Goal: Information Seeking & Learning: Learn about a topic

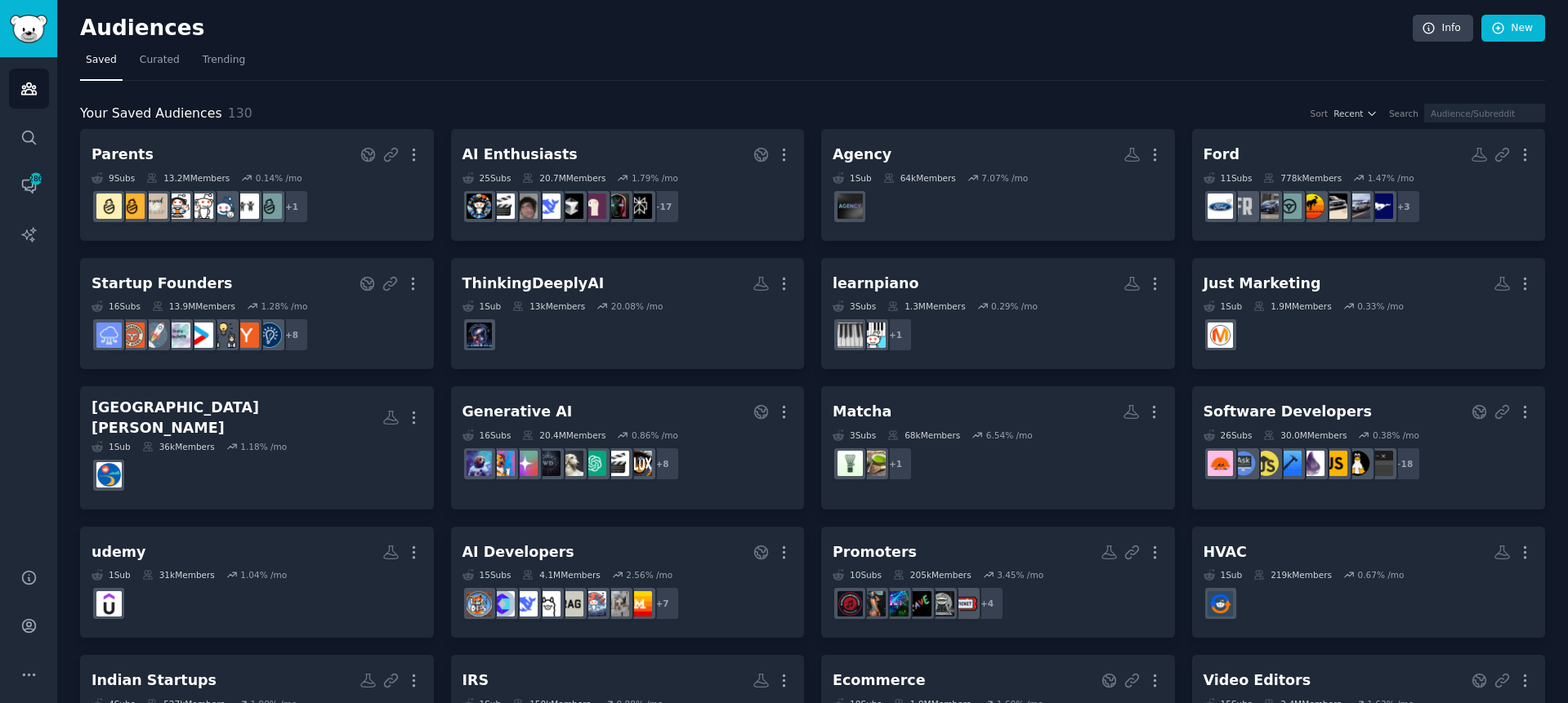
click at [20, 90] on icon "Sidebar" at bounding box center [28, 88] width 17 height 17
click at [36, 200] on link "Conversations 286" at bounding box center [28, 185] width 40 height 40
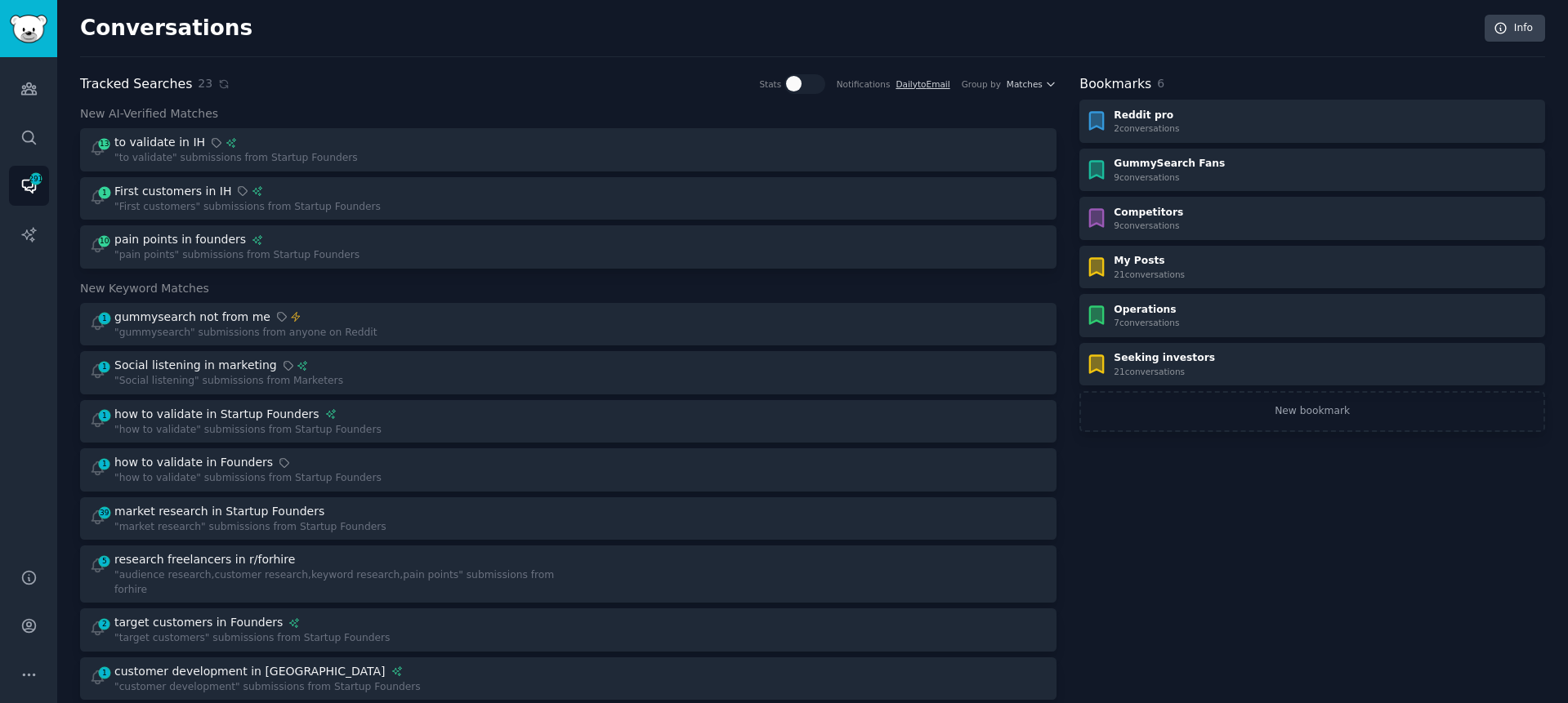
click at [393, 73] on div "Conversations Info Tracked Searches 23 Stats Notifications Daily to Email Group…" at bounding box center [812, 696] width 1465 height 1347
click at [30, 88] on icon "Sidebar" at bounding box center [28, 88] width 17 height 17
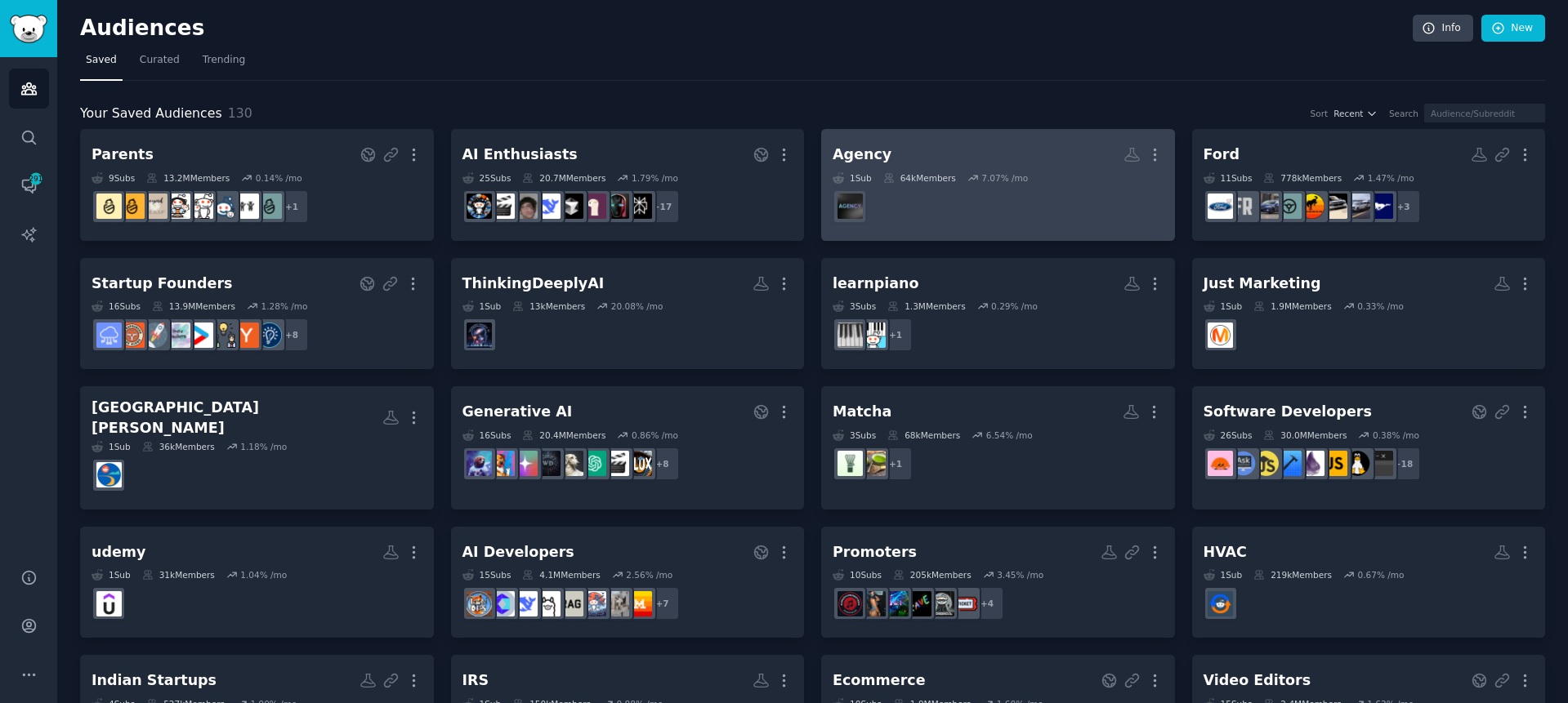
click at [950, 155] on h2 "Agency More" at bounding box center [998, 154] width 331 height 28
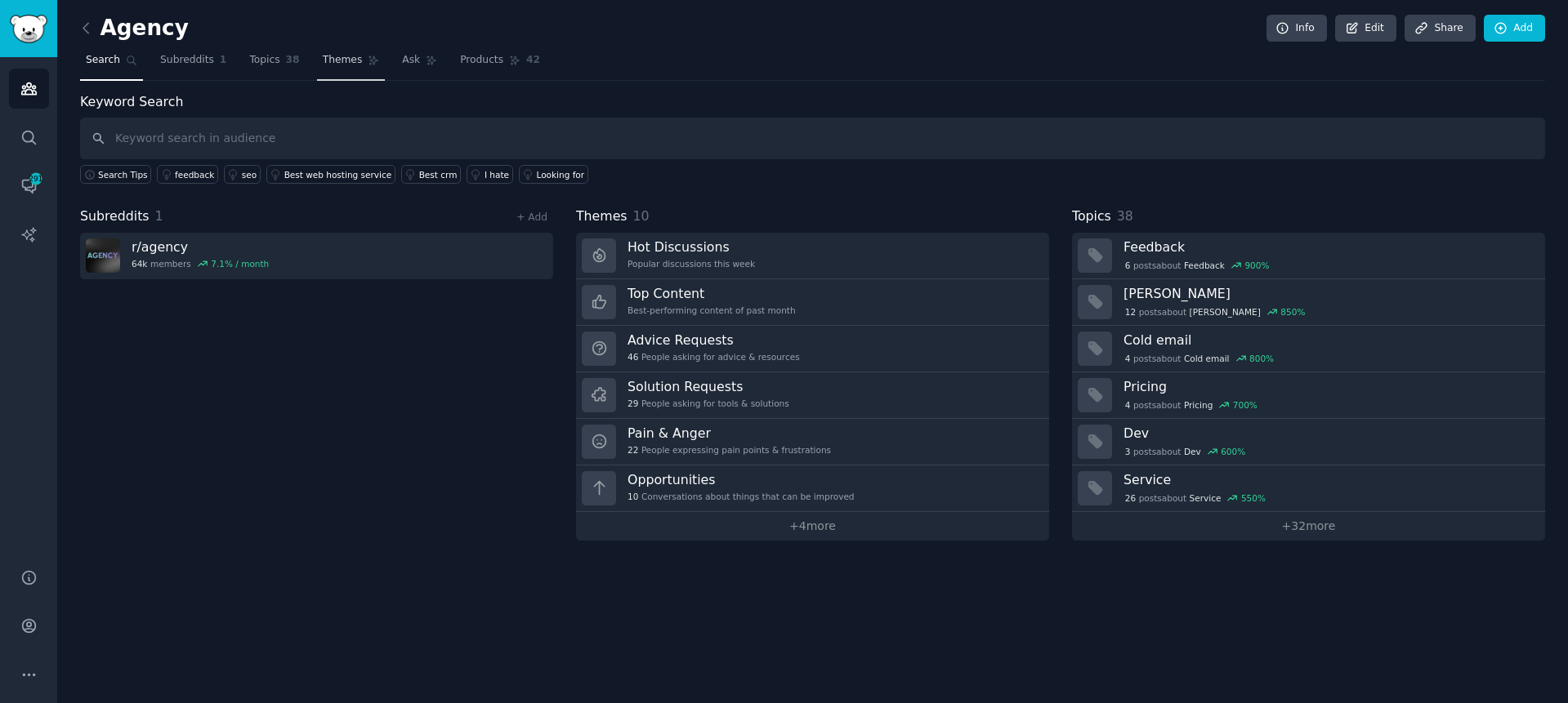
click at [328, 67] on link "Themes" at bounding box center [351, 64] width 68 height 34
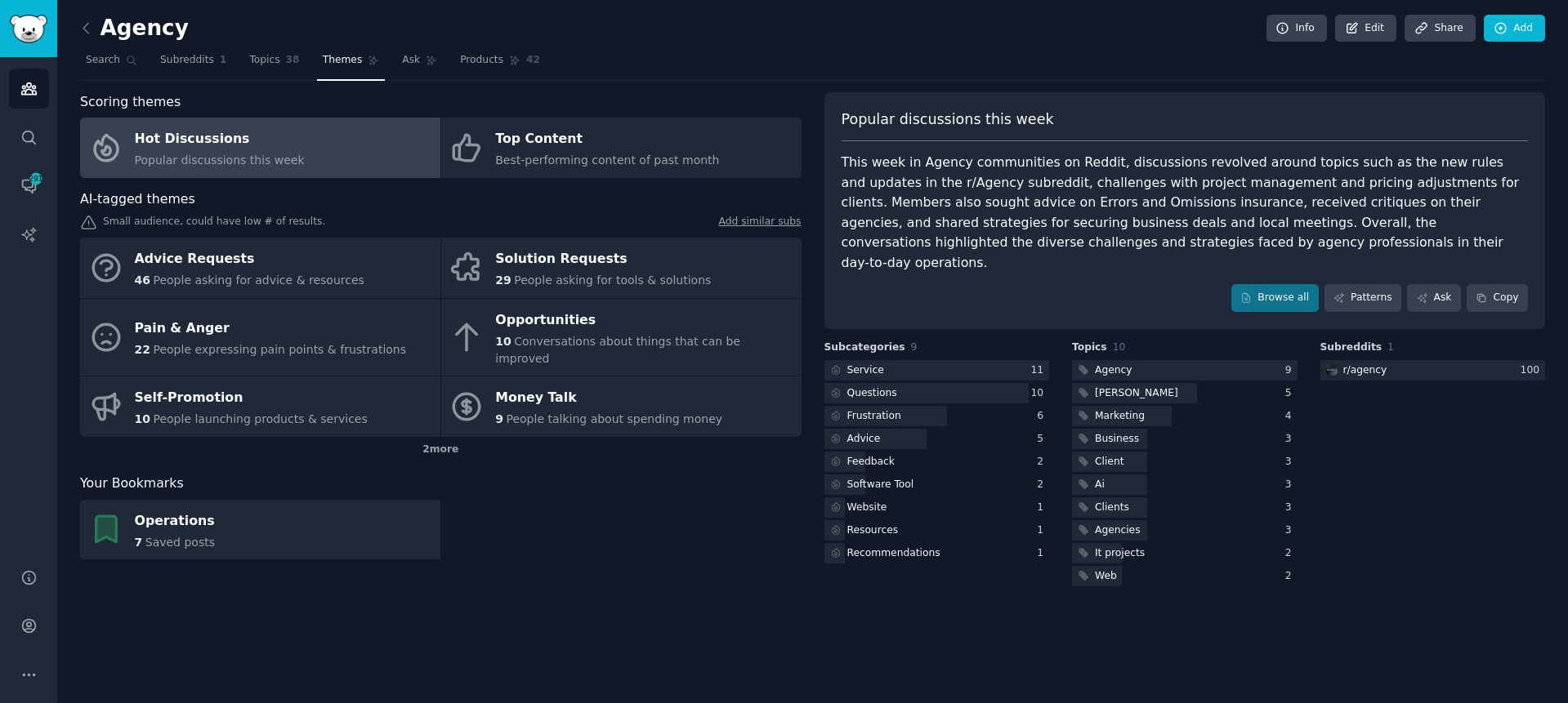
click at [811, 277] on div "Scoring themes Hot Discussions Popular discussions this week Top Content Best-p…" at bounding box center [812, 340] width 1465 height 497
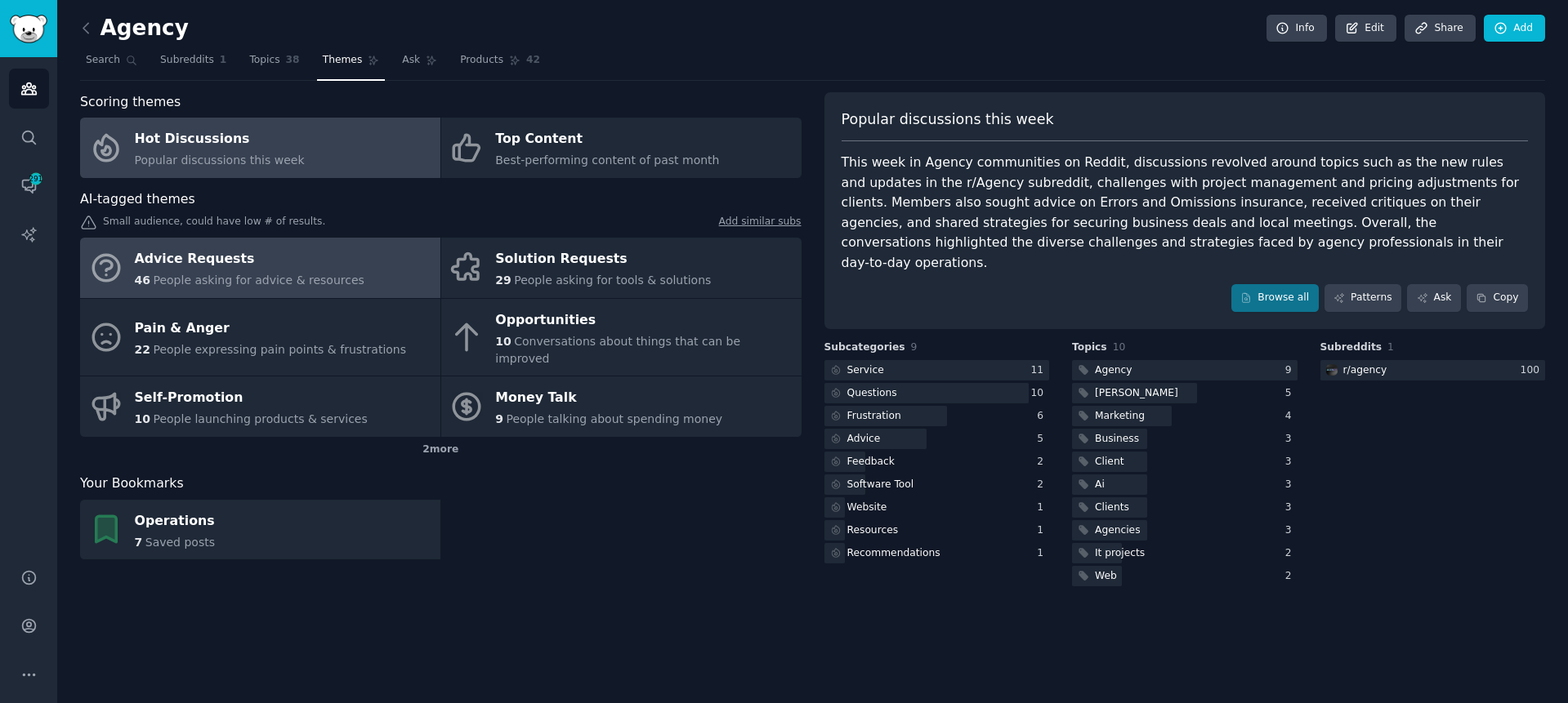
click at [387, 254] on link "Advice Requests 46 People asking for advice & resources" at bounding box center [260, 268] width 360 height 60
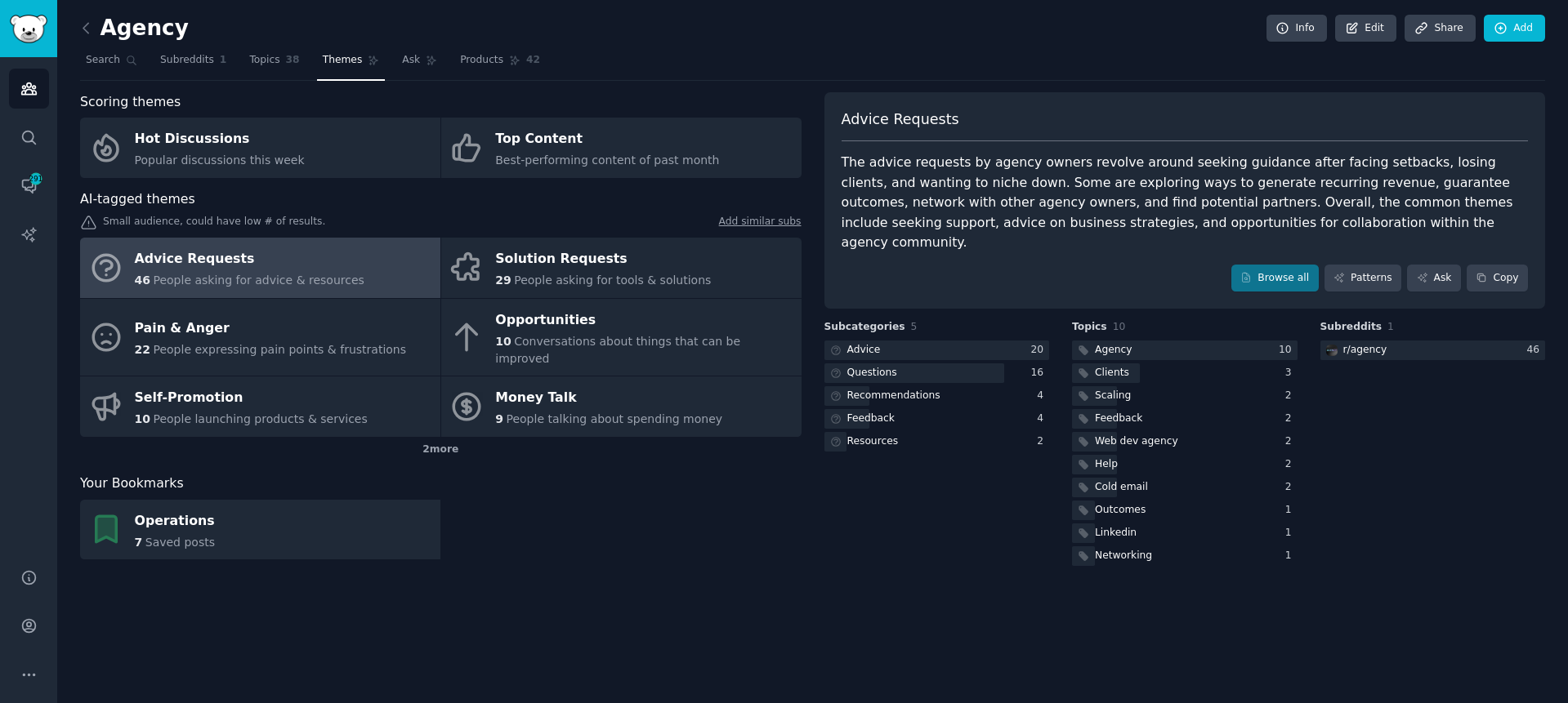
click at [1060, 265] on div "Browse all Patterns Ask Copy" at bounding box center [1185, 278] width 687 height 27
click at [1055, 265] on div "Browse all Patterns Ask Copy" at bounding box center [1185, 278] width 687 height 27
click at [1281, 265] on link "Browse all" at bounding box center [1275, 278] width 88 height 27
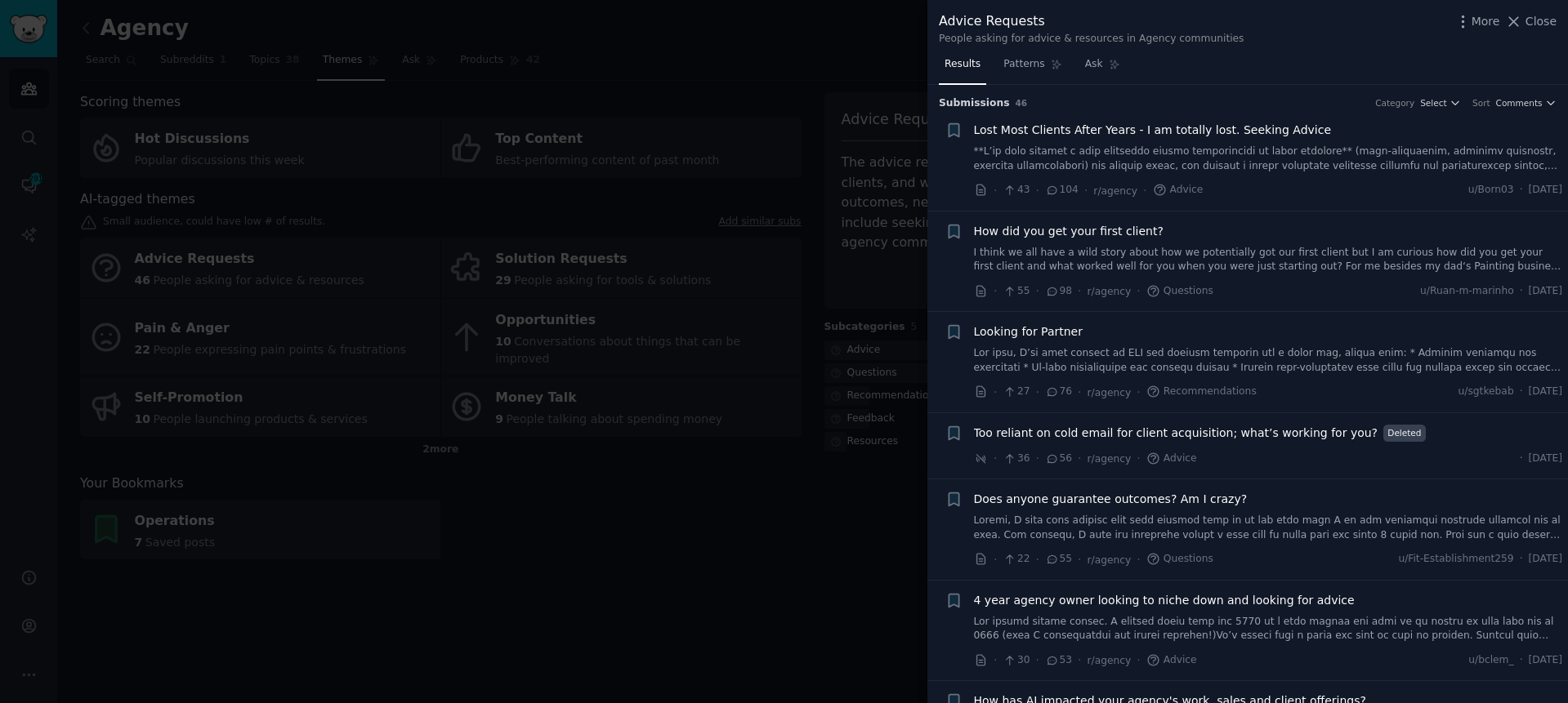
click at [685, 514] on div at bounding box center [784, 351] width 1568 height 703
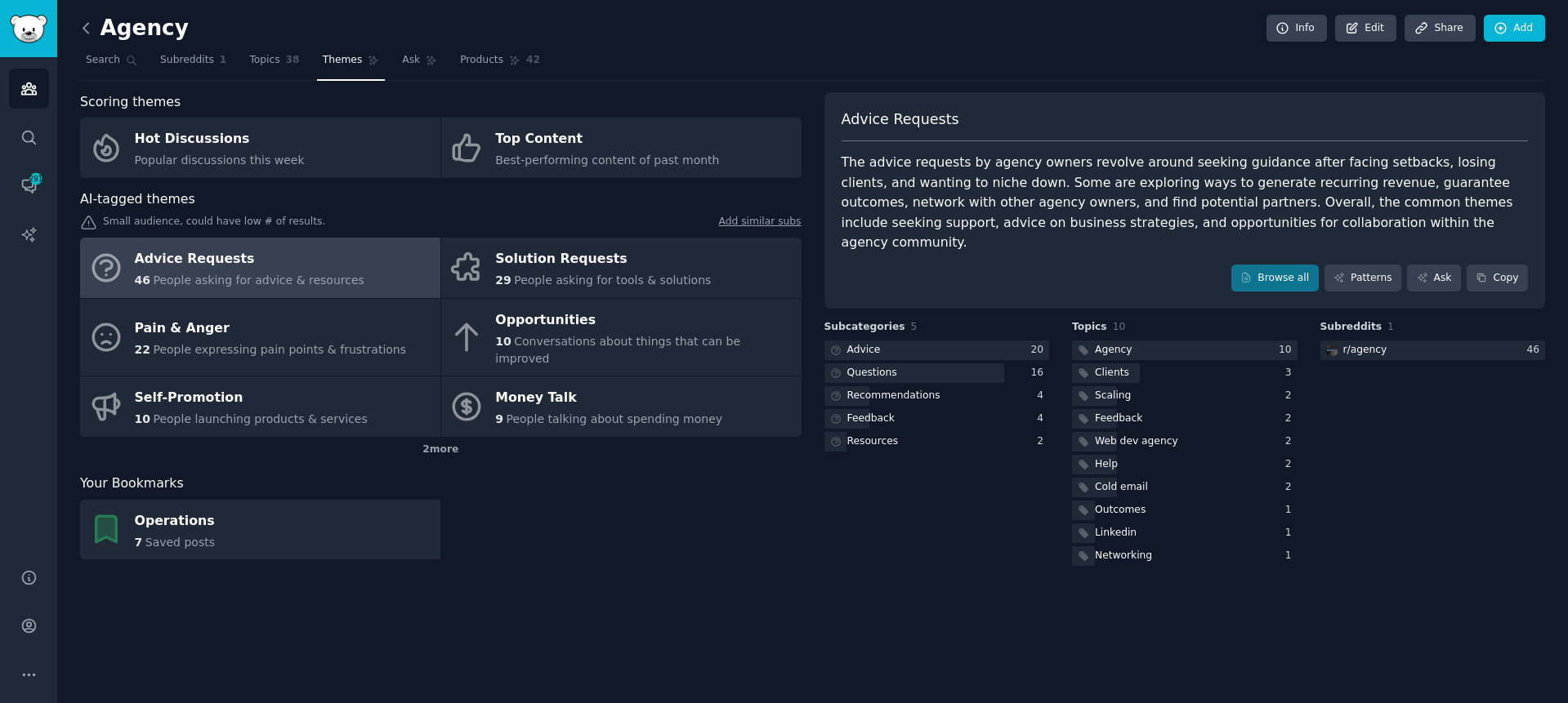
click at [82, 21] on icon at bounding box center [86, 27] width 17 height 17
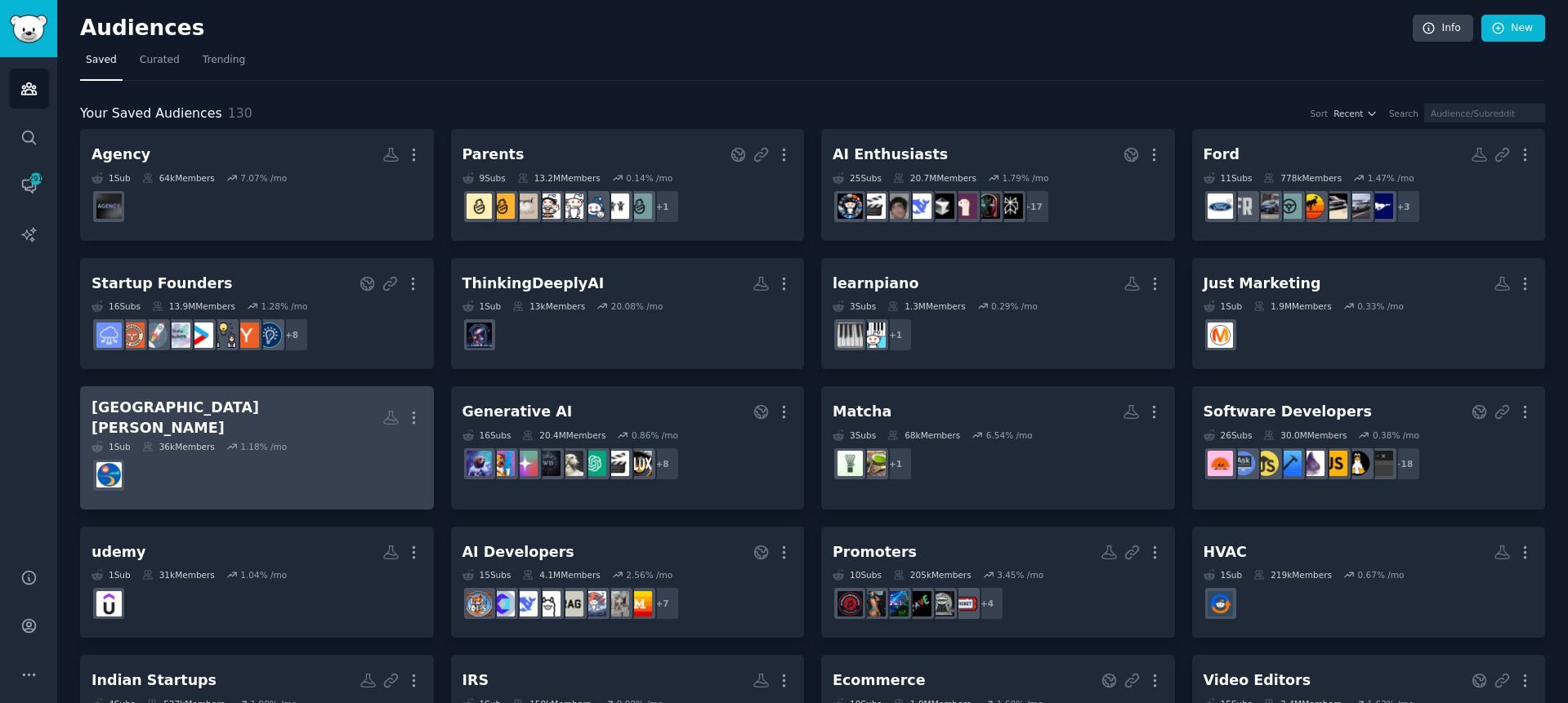
click at [223, 416] on h2 "[GEOGRAPHIC_DATA][PERSON_NAME] More" at bounding box center [256, 418] width 331 height 40
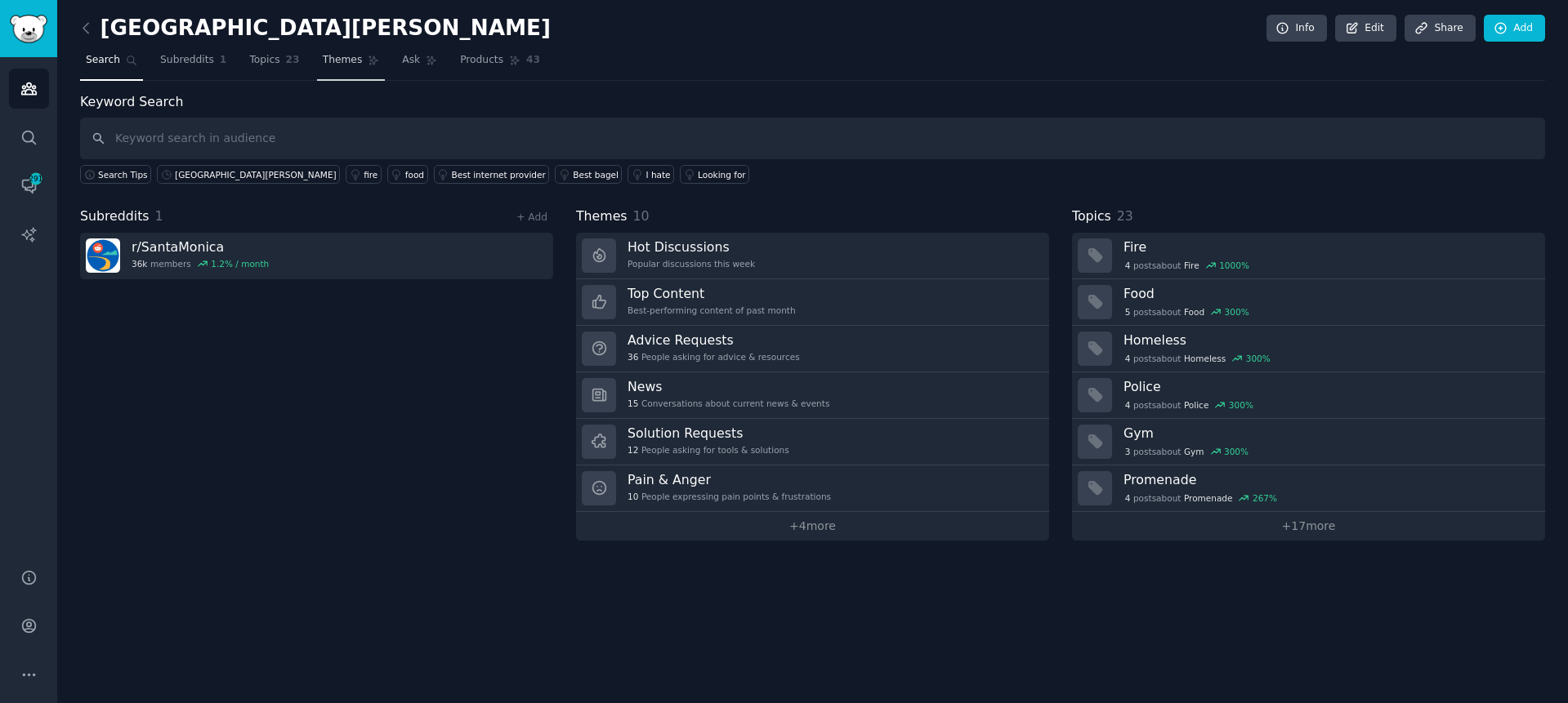
click at [351, 64] on span "Themes" at bounding box center [342, 60] width 40 height 15
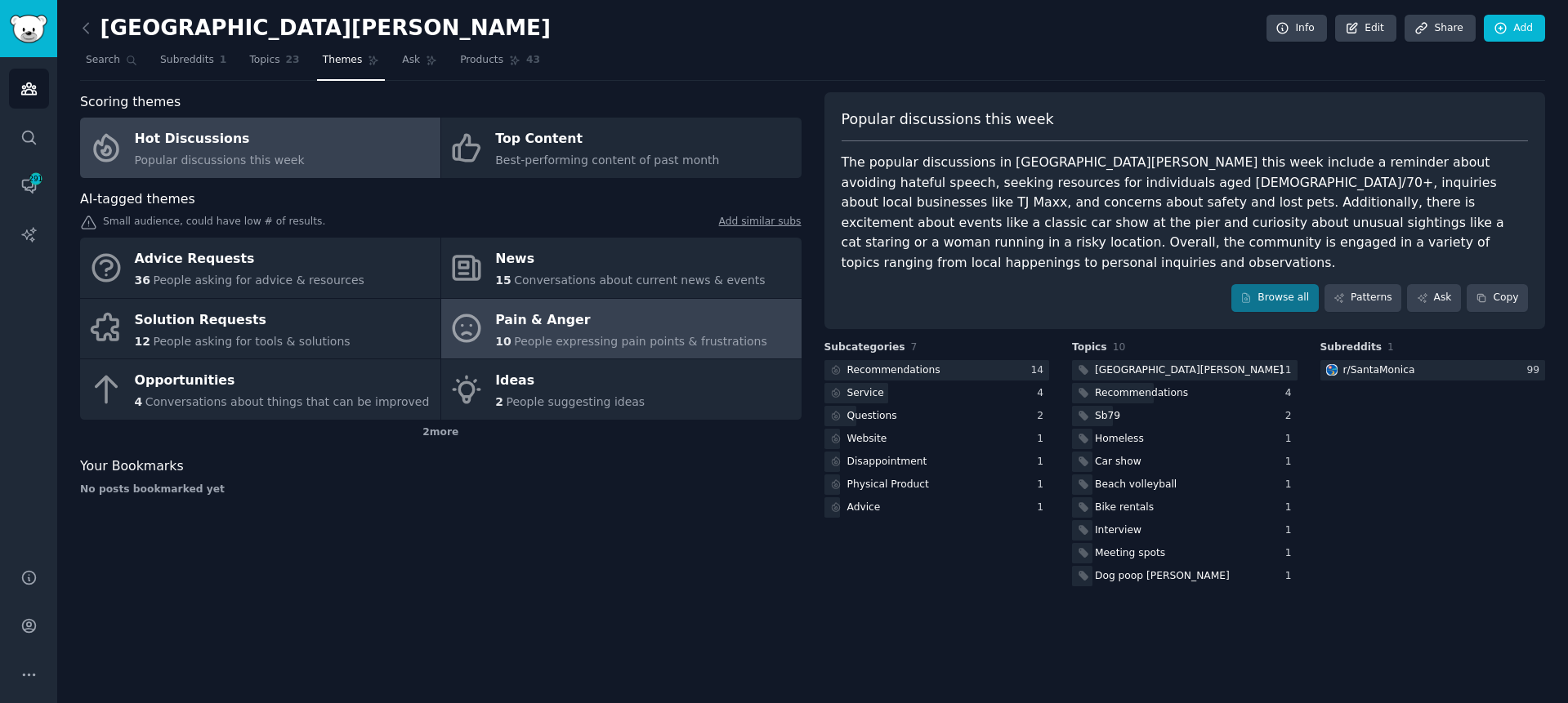
click at [726, 332] on div "Pain & Anger" at bounding box center [631, 319] width 272 height 26
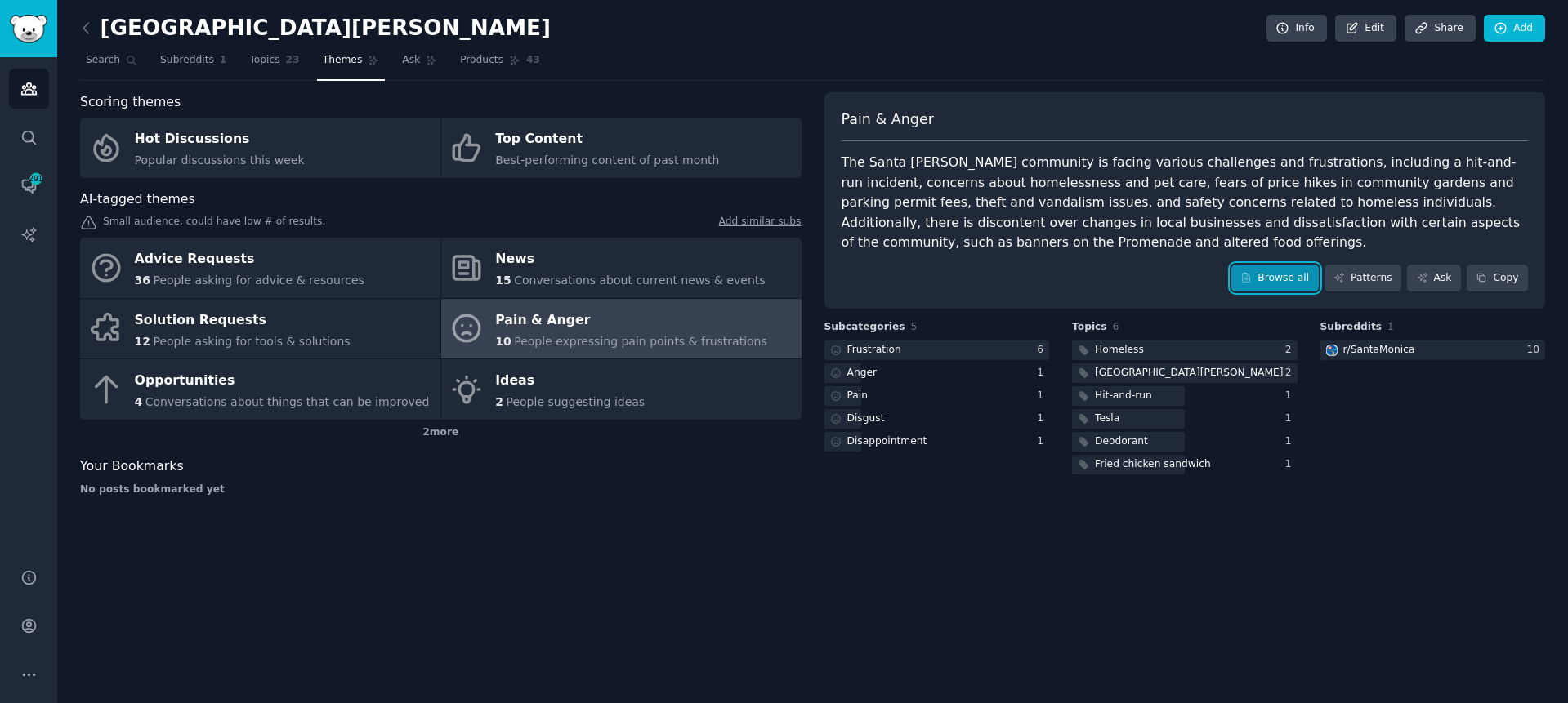
click at [1268, 269] on link "Browse all" at bounding box center [1275, 278] width 88 height 27
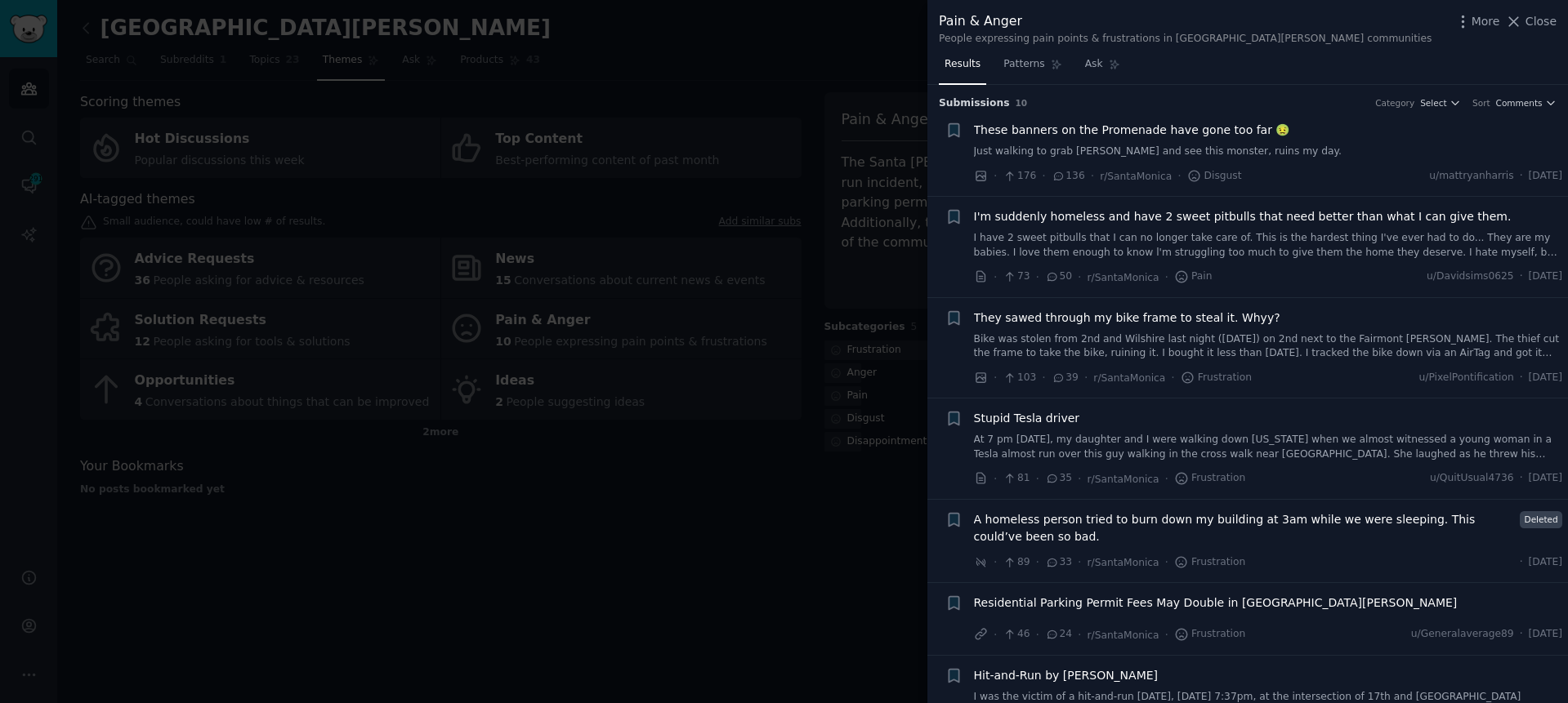
click at [591, 542] on div at bounding box center [784, 351] width 1568 height 703
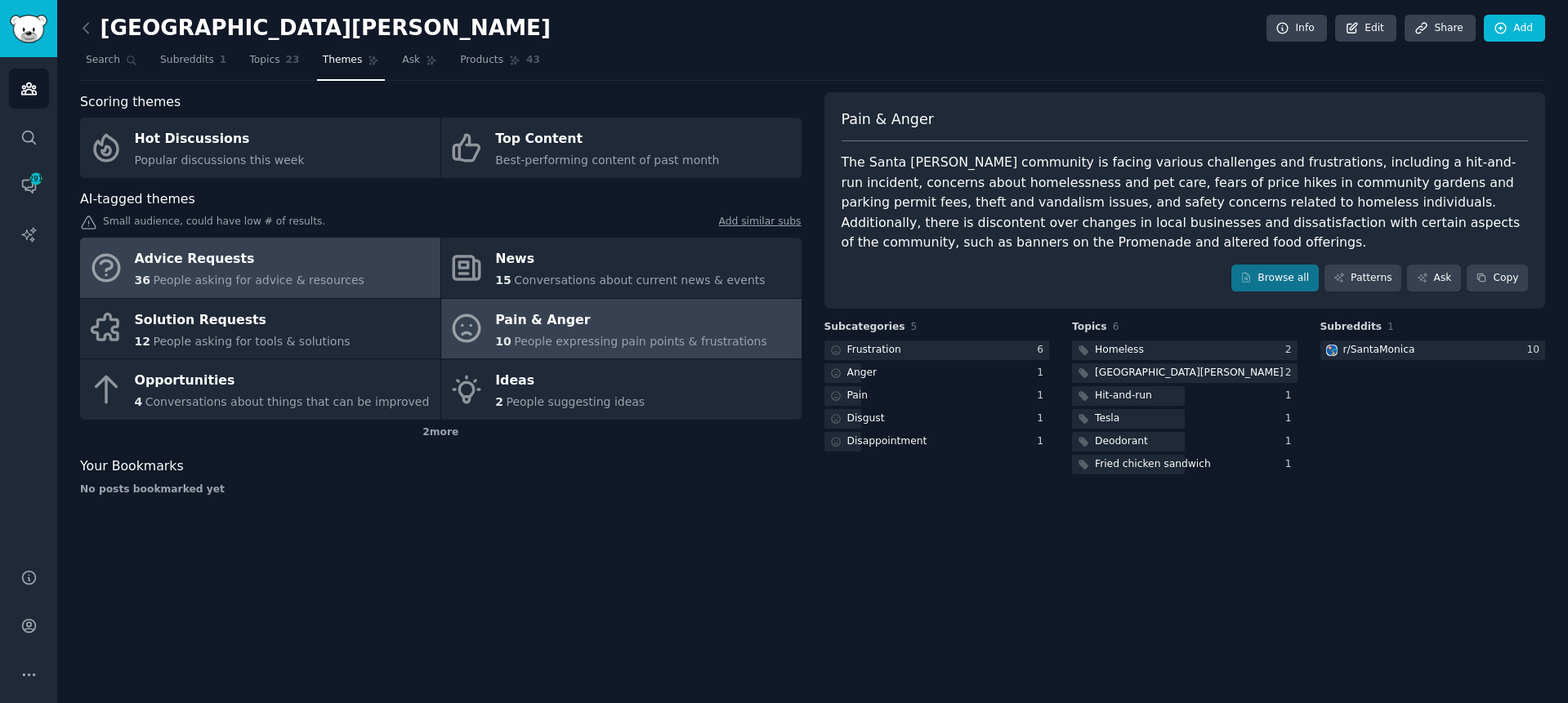
click at [272, 262] on div "Advice Requests" at bounding box center [249, 259] width 230 height 26
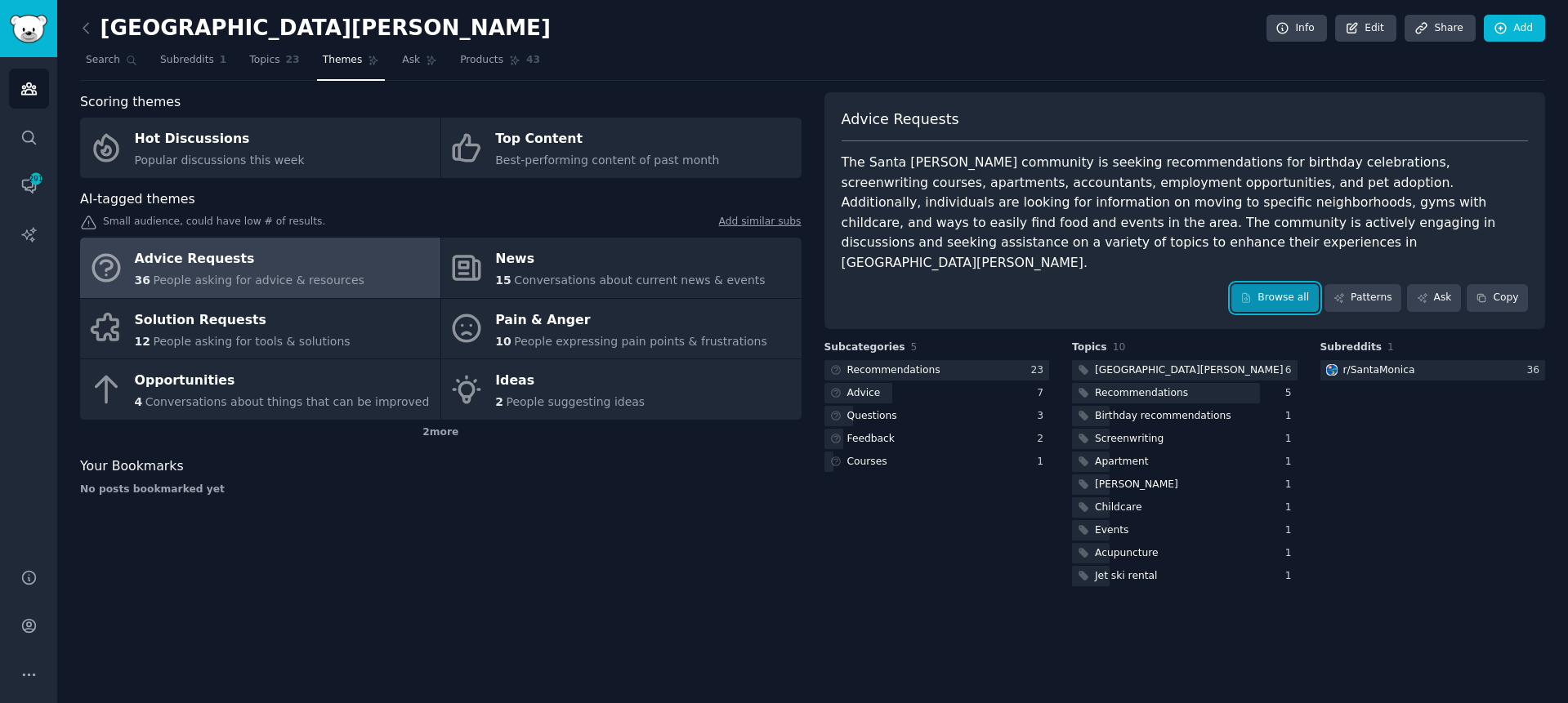
click at [1292, 285] on link "Browse all" at bounding box center [1275, 298] width 88 height 27
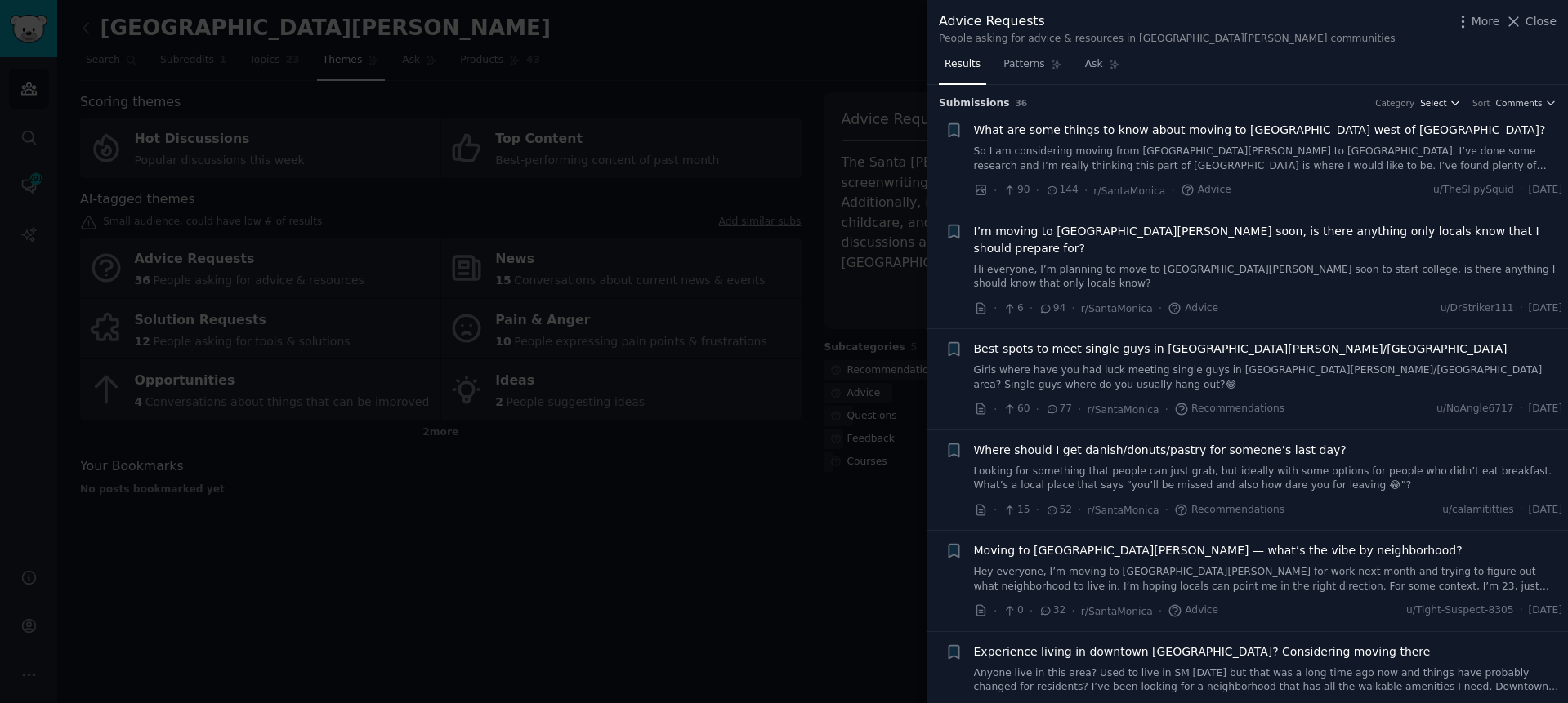
click at [1443, 99] on span "Select" at bounding box center [1432, 103] width 26 height 12
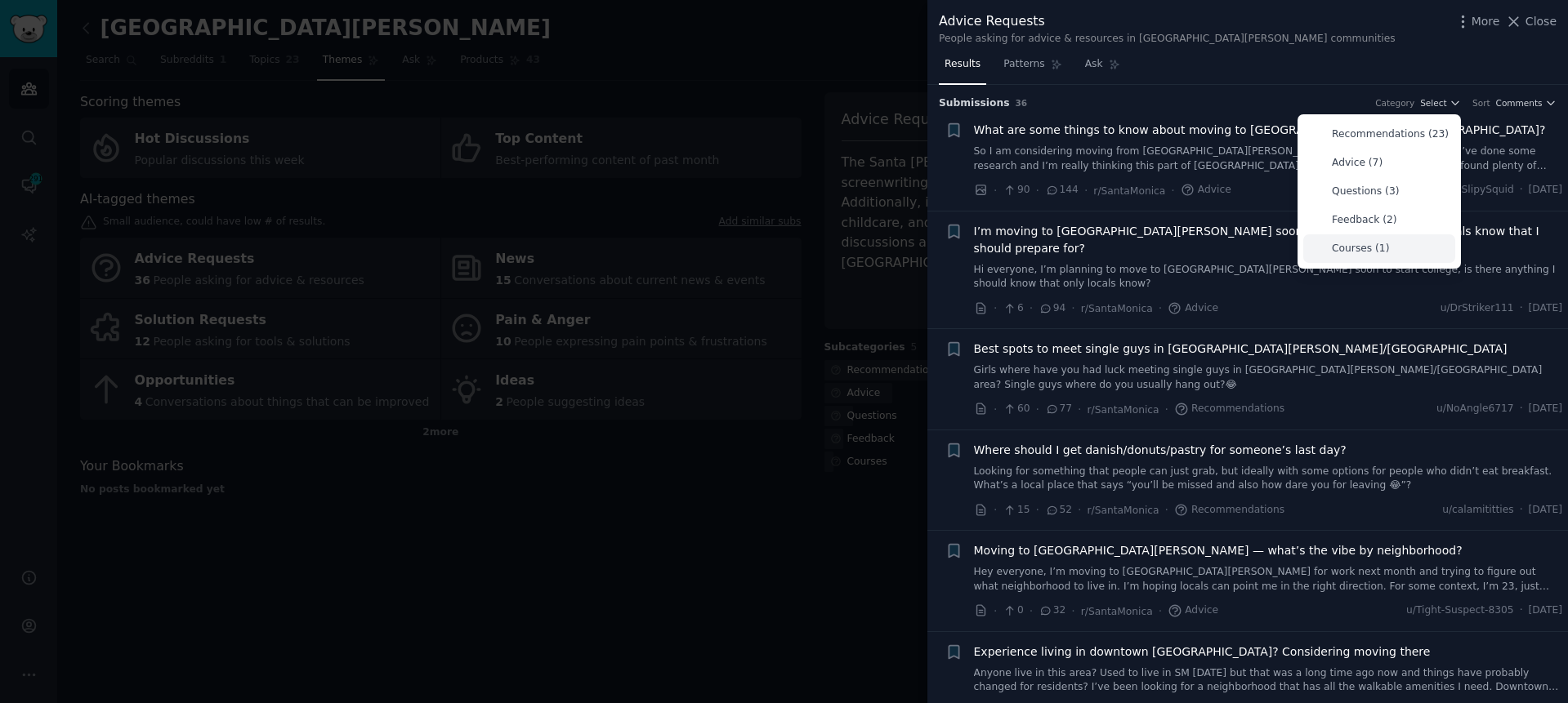
click at [1384, 253] on p "Courses (1)" at bounding box center [1360, 249] width 57 height 15
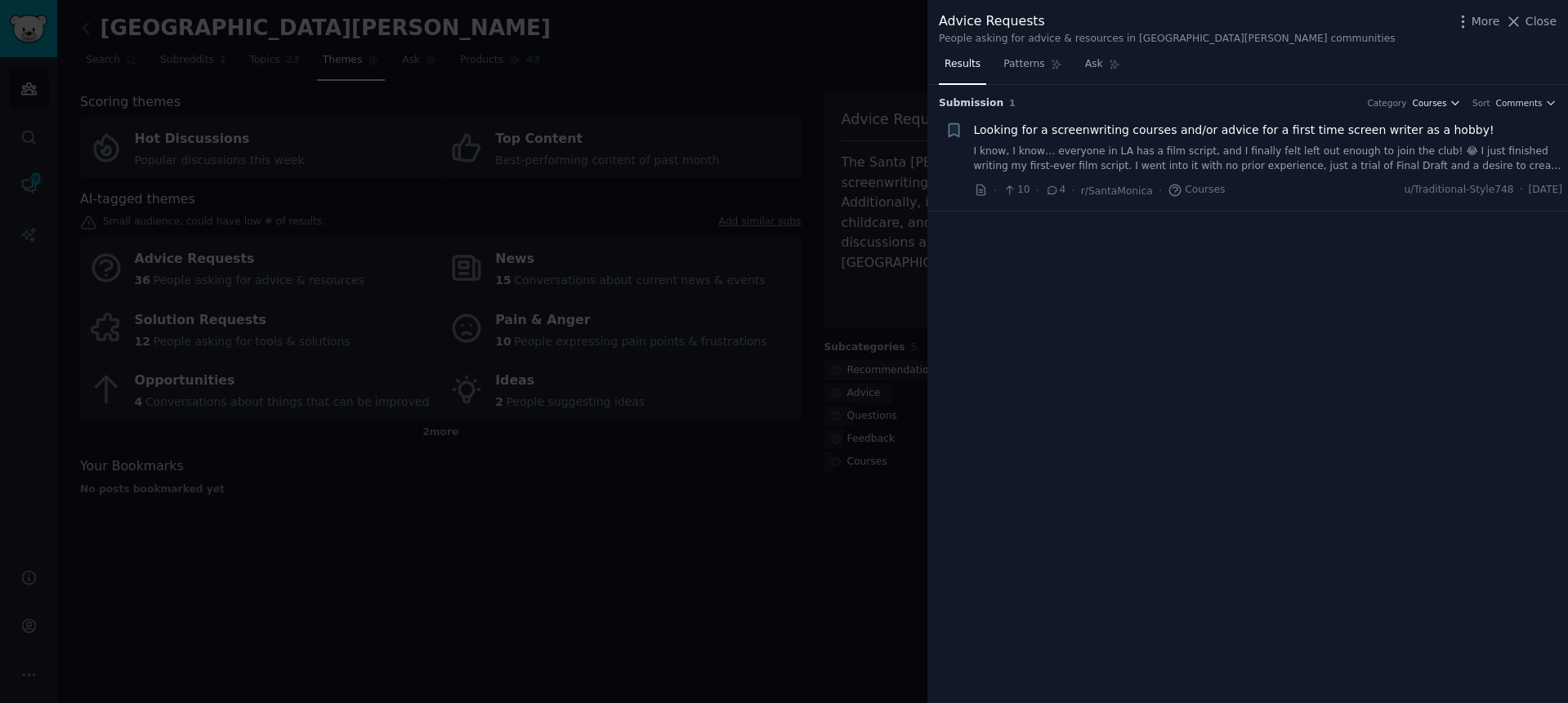
click at [1421, 99] on span "Courses" at bounding box center [1429, 103] width 35 height 12
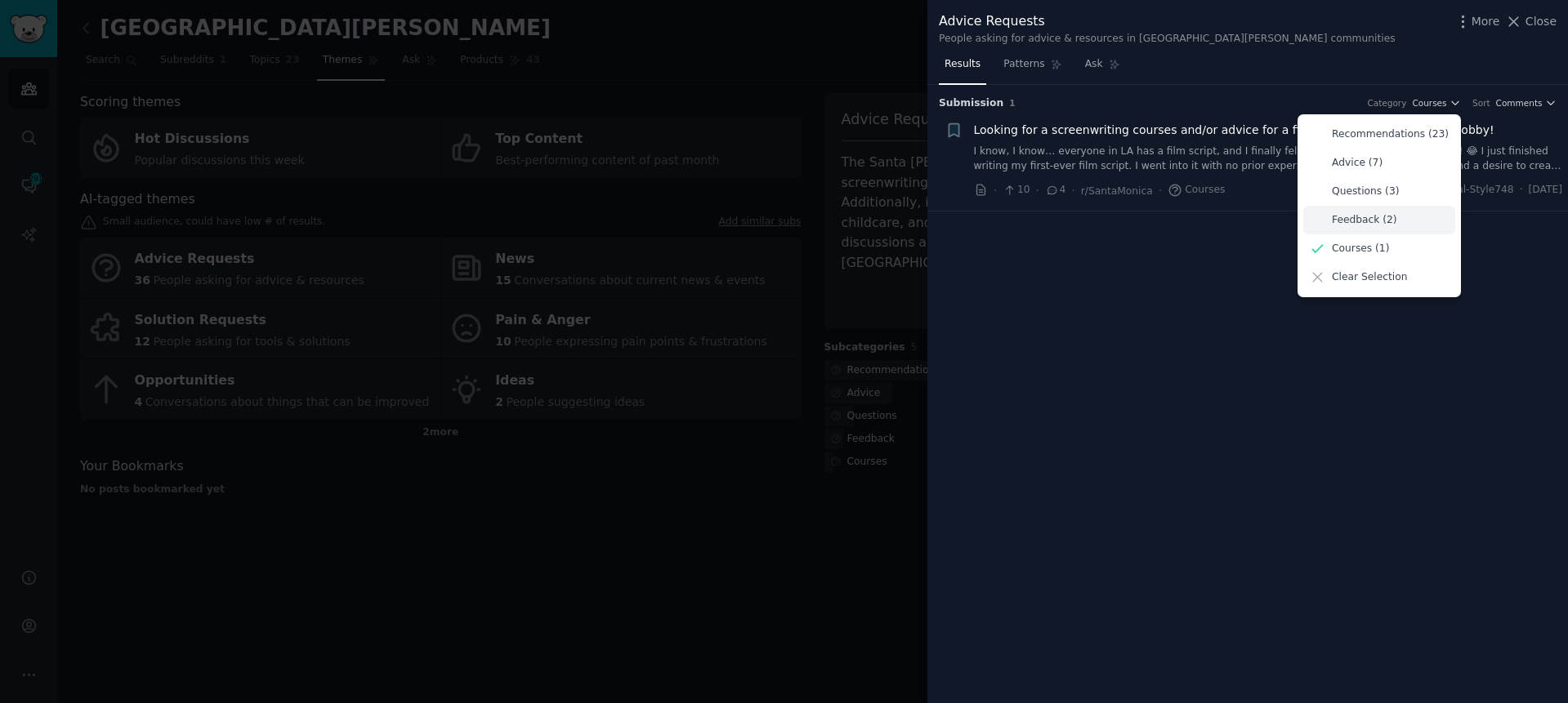
click at [1377, 223] on p "Feedback (2)" at bounding box center [1365, 220] width 66 height 15
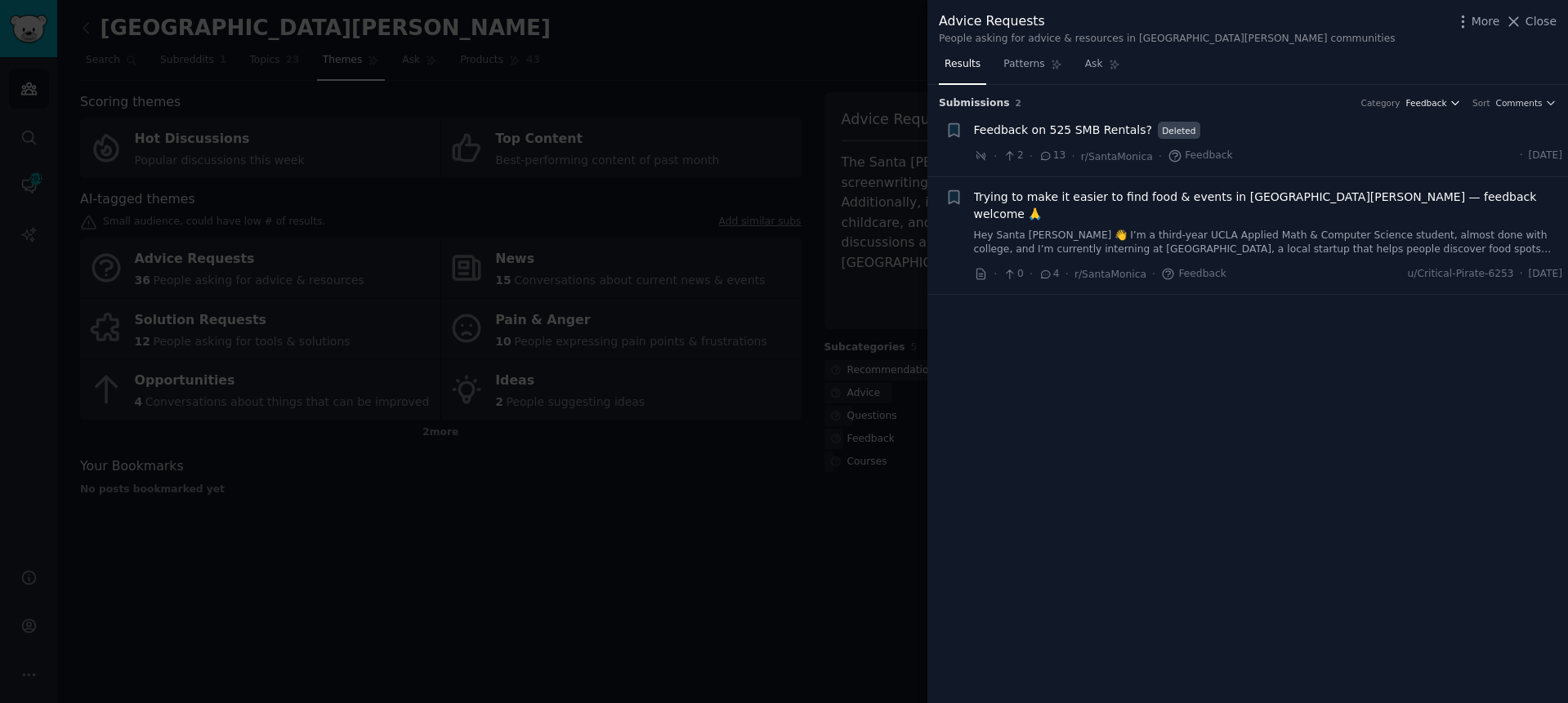
click at [1434, 106] on span "Feedback" at bounding box center [1427, 103] width 41 height 12
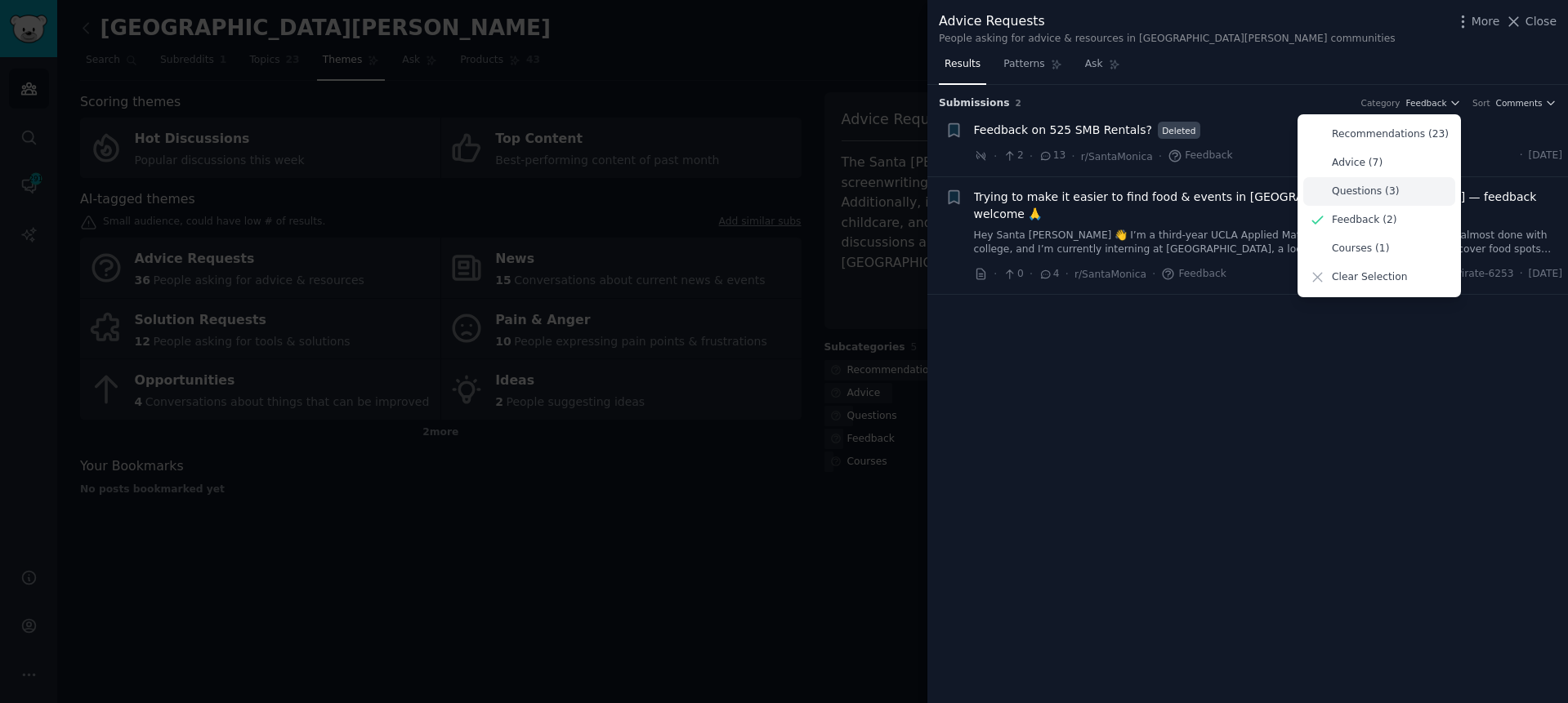
click at [1394, 185] on p "Questions (3)" at bounding box center [1366, 191] width 67 height 15
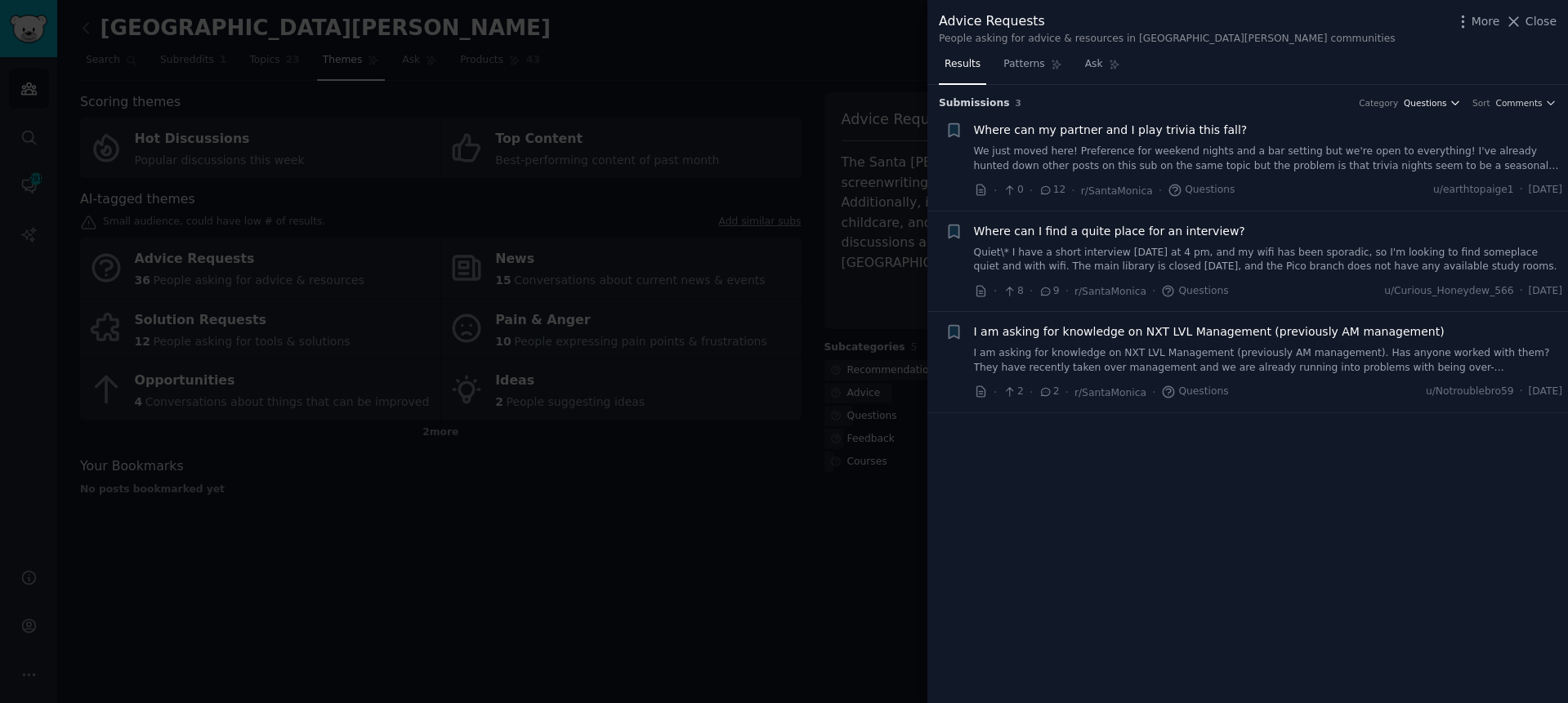
click at [1430, 100] on span "Questions" at bounding box center [1425, 103] width 43 height 12
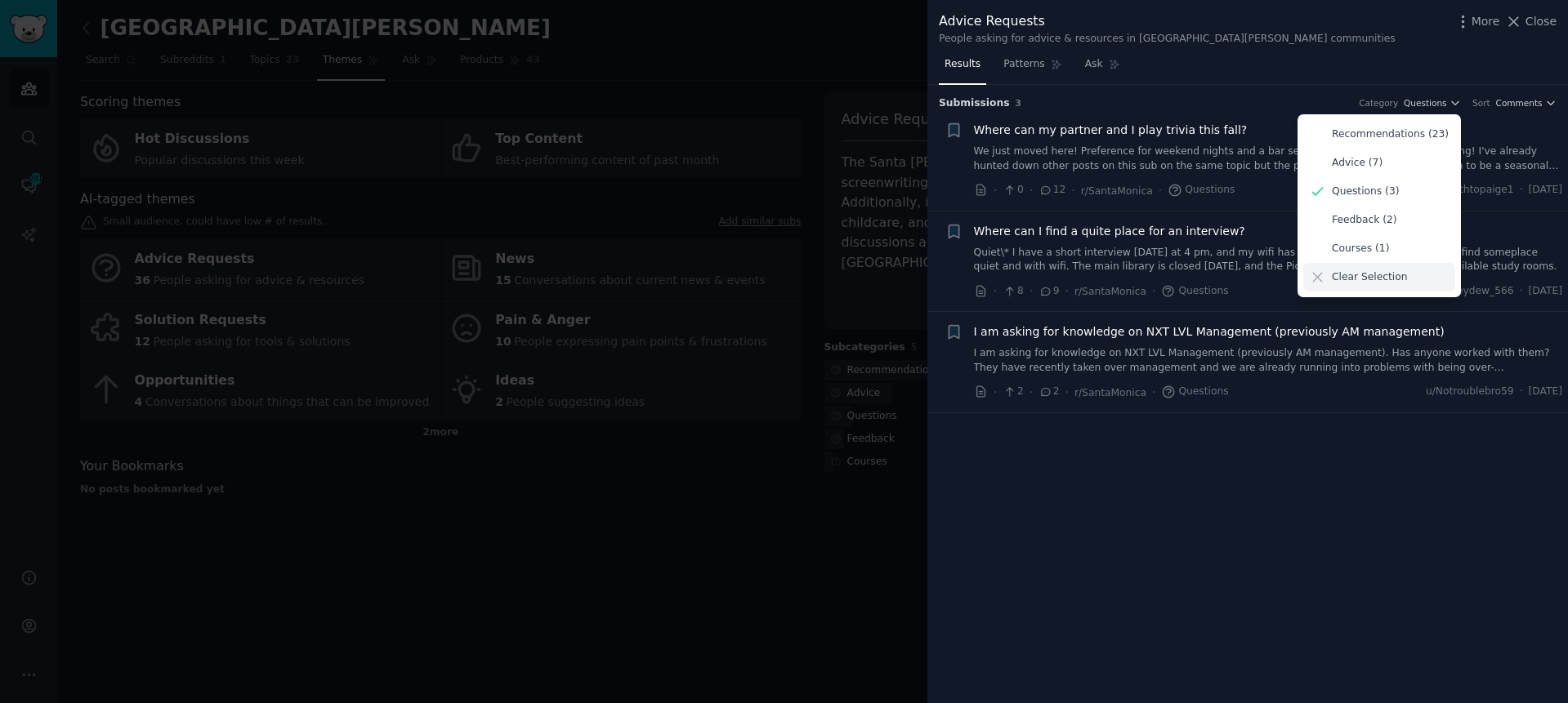
click at [1345, 281] on p "Clear Selection" at bounding box center [1369, 277] width 75 height 15
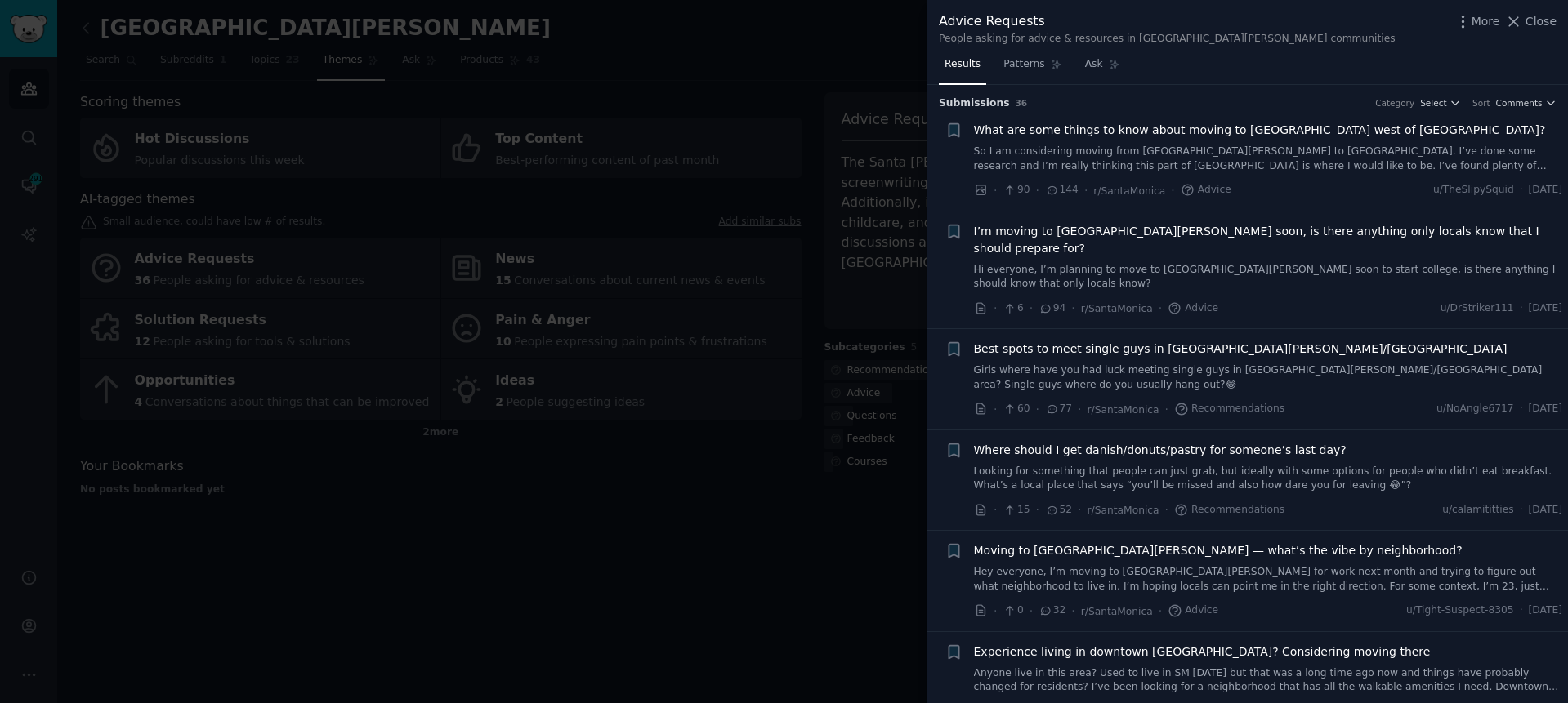
click at [734, 98] on div at bounding box center [784, 351] width 1568 height 703
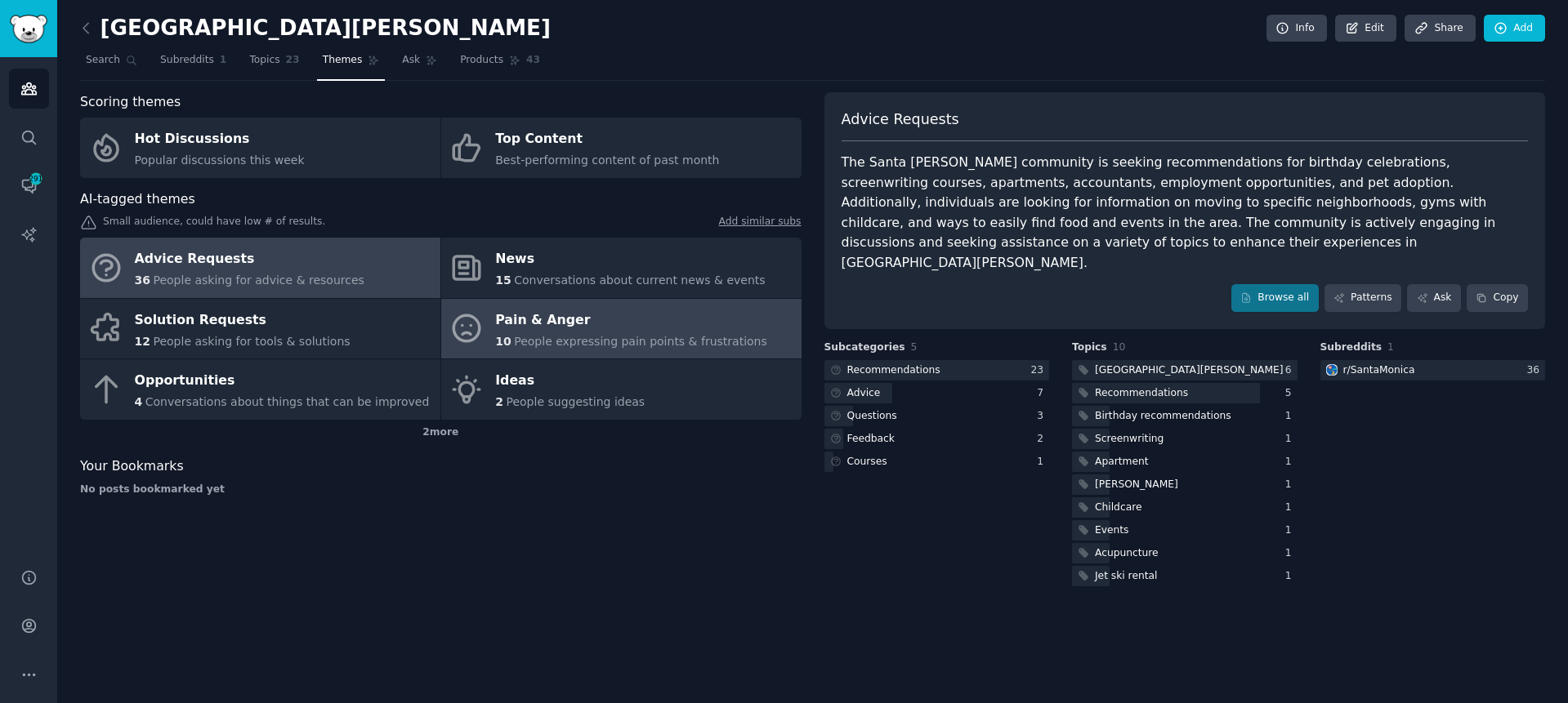
click at [570, 338] on span "People expressing pain points & frustrations" at bounding box center [641, 341] width 254 height 13
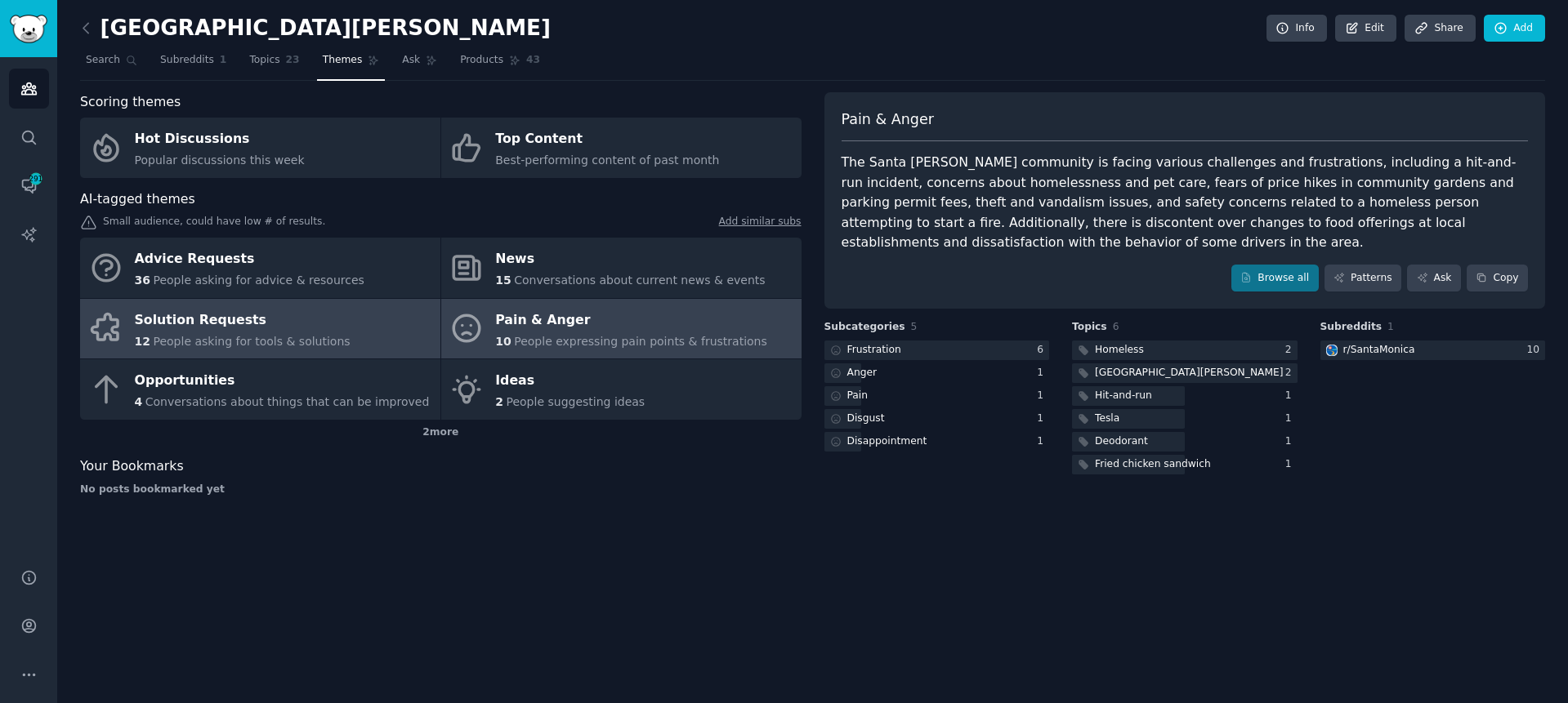
click at [234, 339] on span "People asking for tools & solutions" at bounding box center [251, 341] width 197 height 13
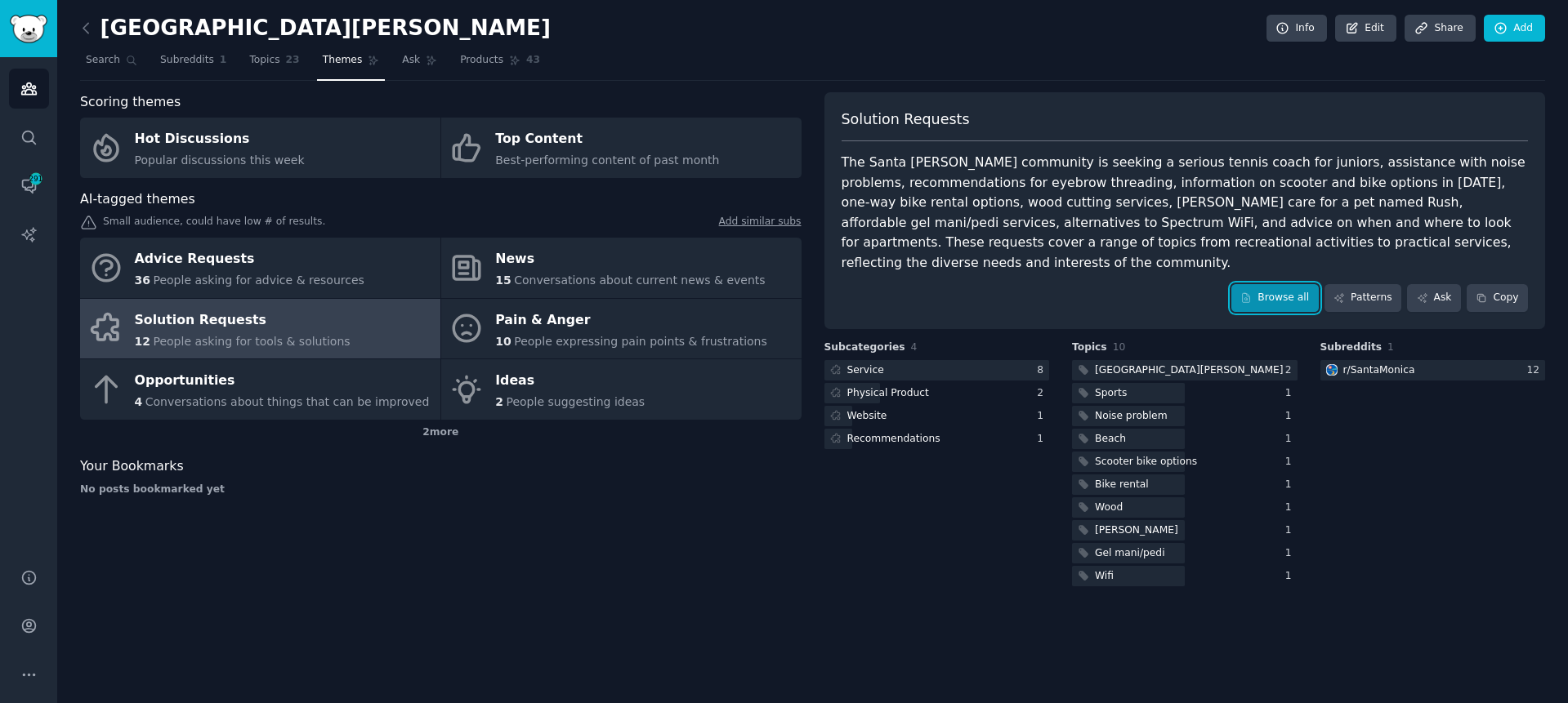
click at [1292, 300] on link "Browse all" at bounding box center [1275, 298] width 88 height 27
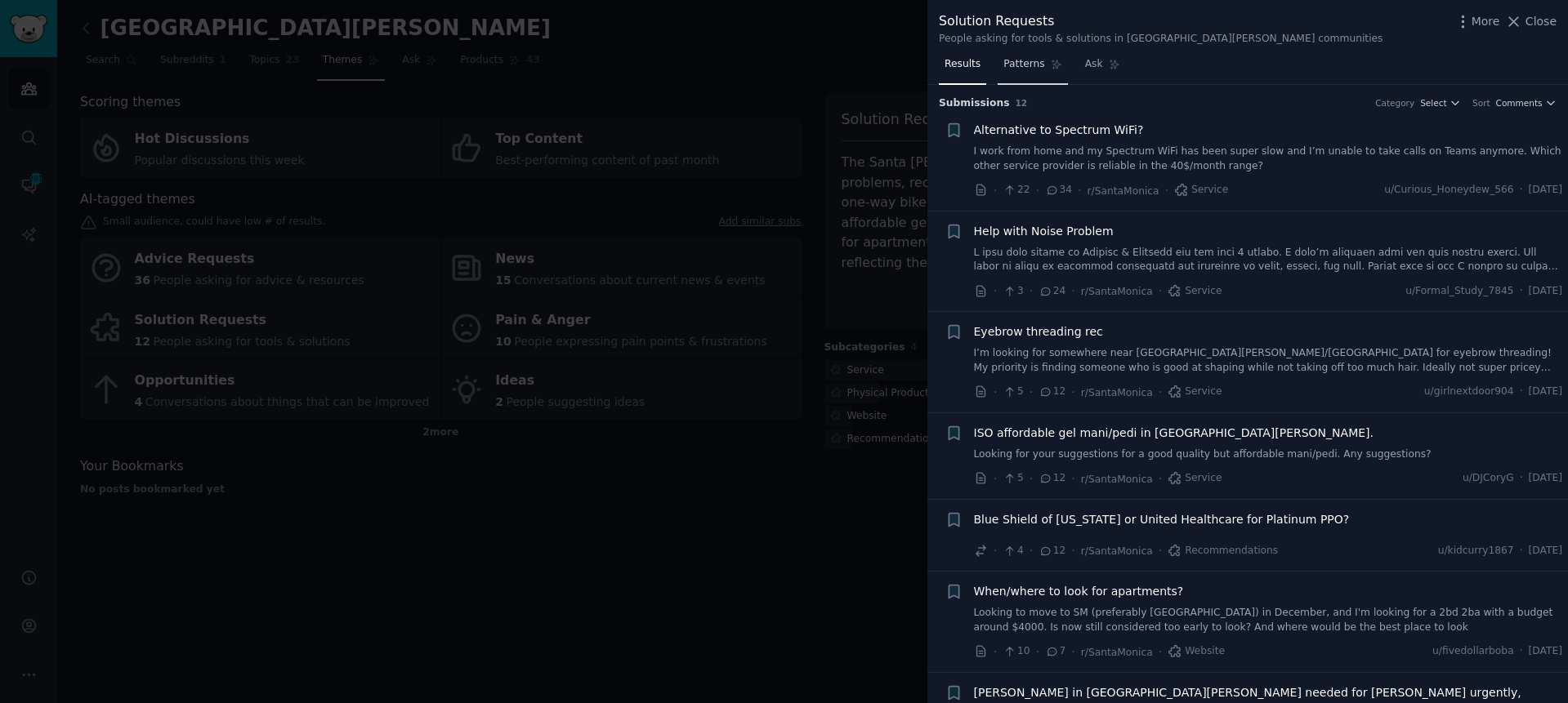
click at [1027, 58] on span "Patterns" at bounding box center [1024, 64] width 41 height 15
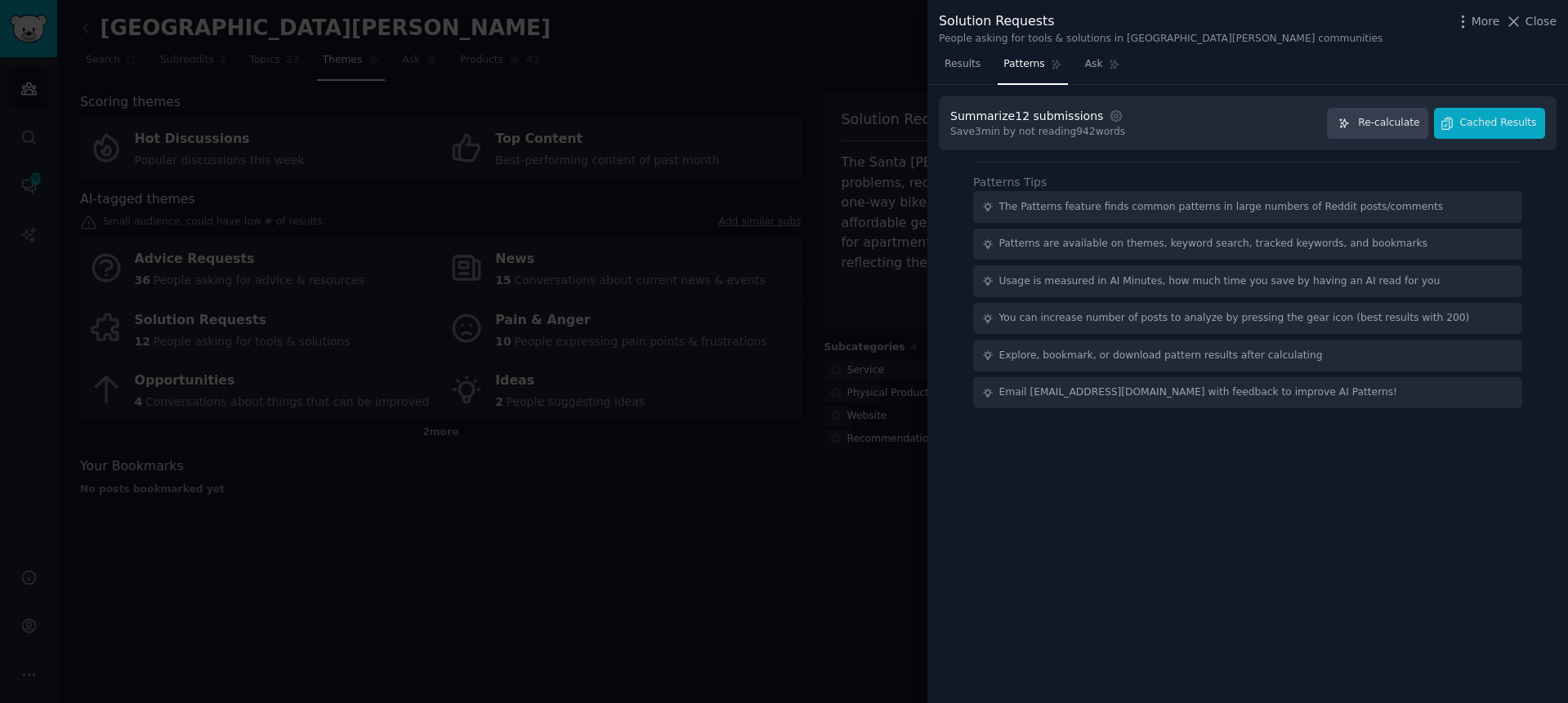
click at [937, 60] on div "Results Patterns Ask" at bounding box center [1248, 68] width 640 height 34
click at [956, 66] on span "Results" at bounding box center [962, 64] width 36 height 15
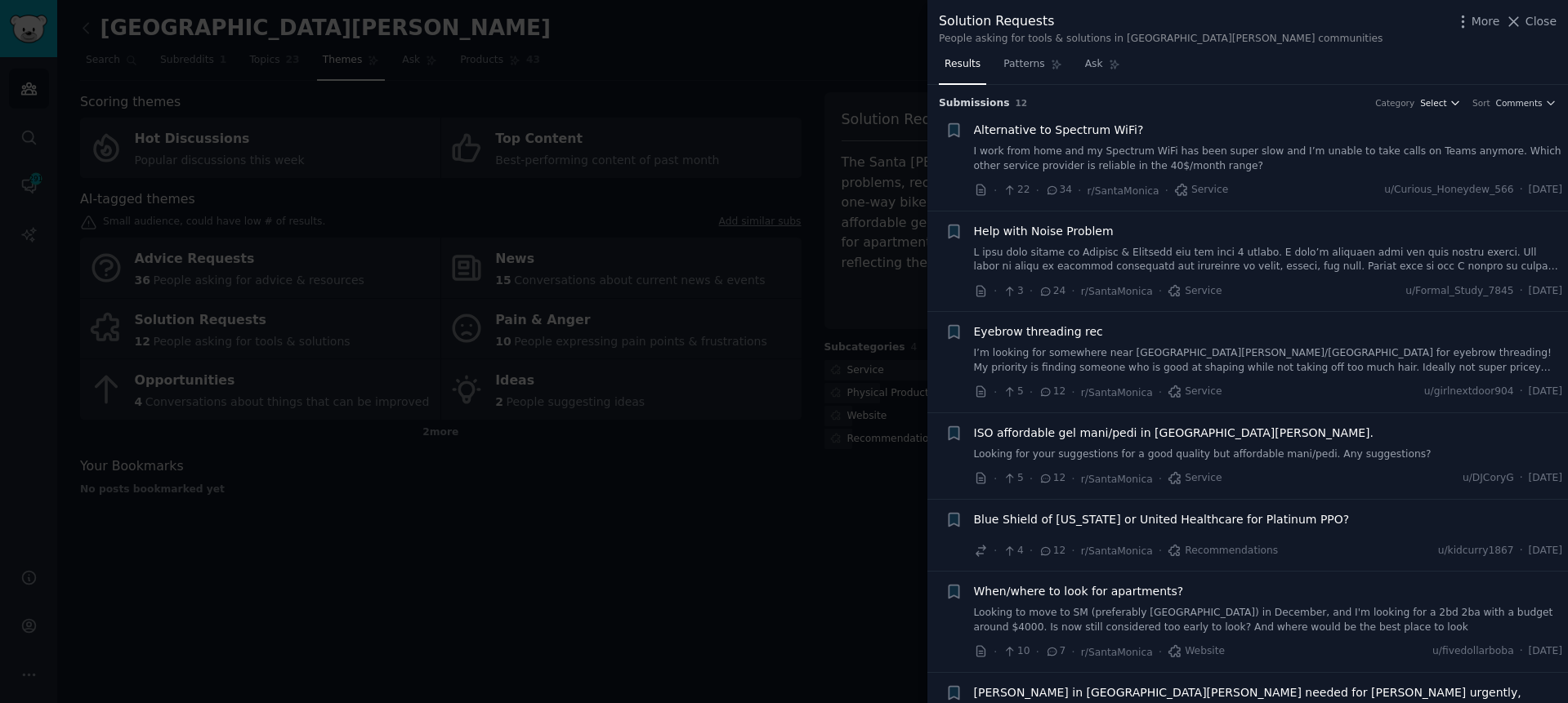
click at [1436, 105] on span "Select" at bounding box center [1432, 103] width 26 height 12
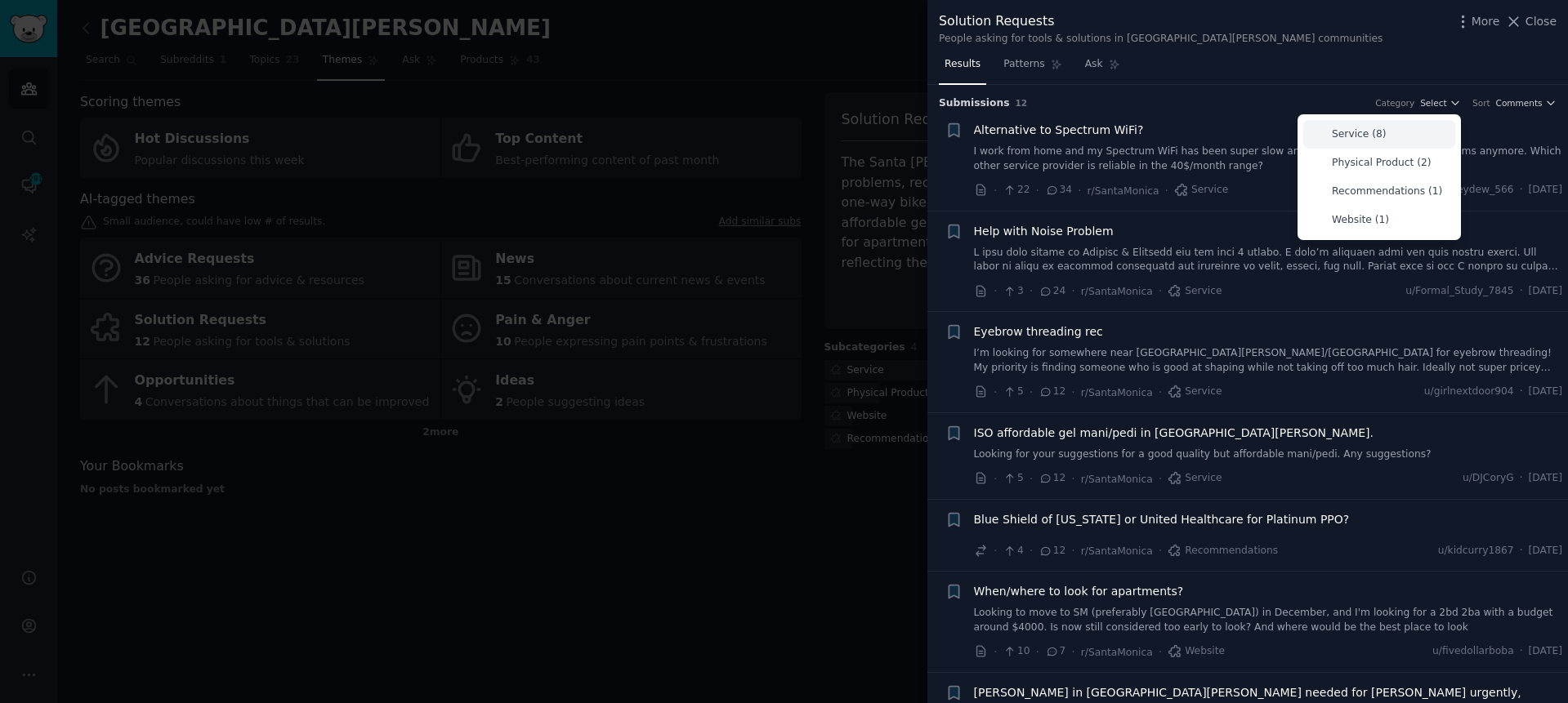
click at [1395, 143] on div "Service (8)" at bounding box center [1379, 134] width 152 height 28
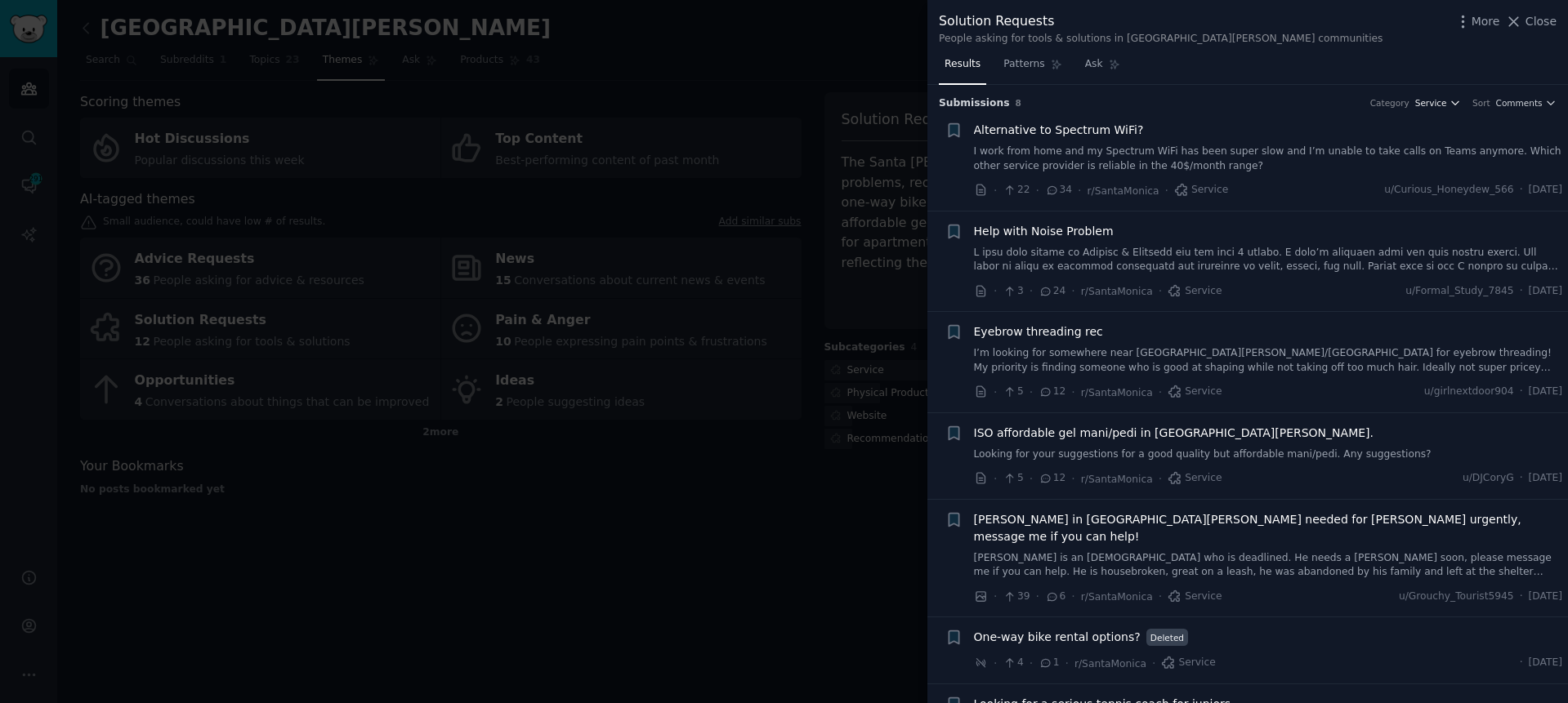
click at [1436, 98] on span "Service" at bounding box center [1431, 103] width 32 height 12
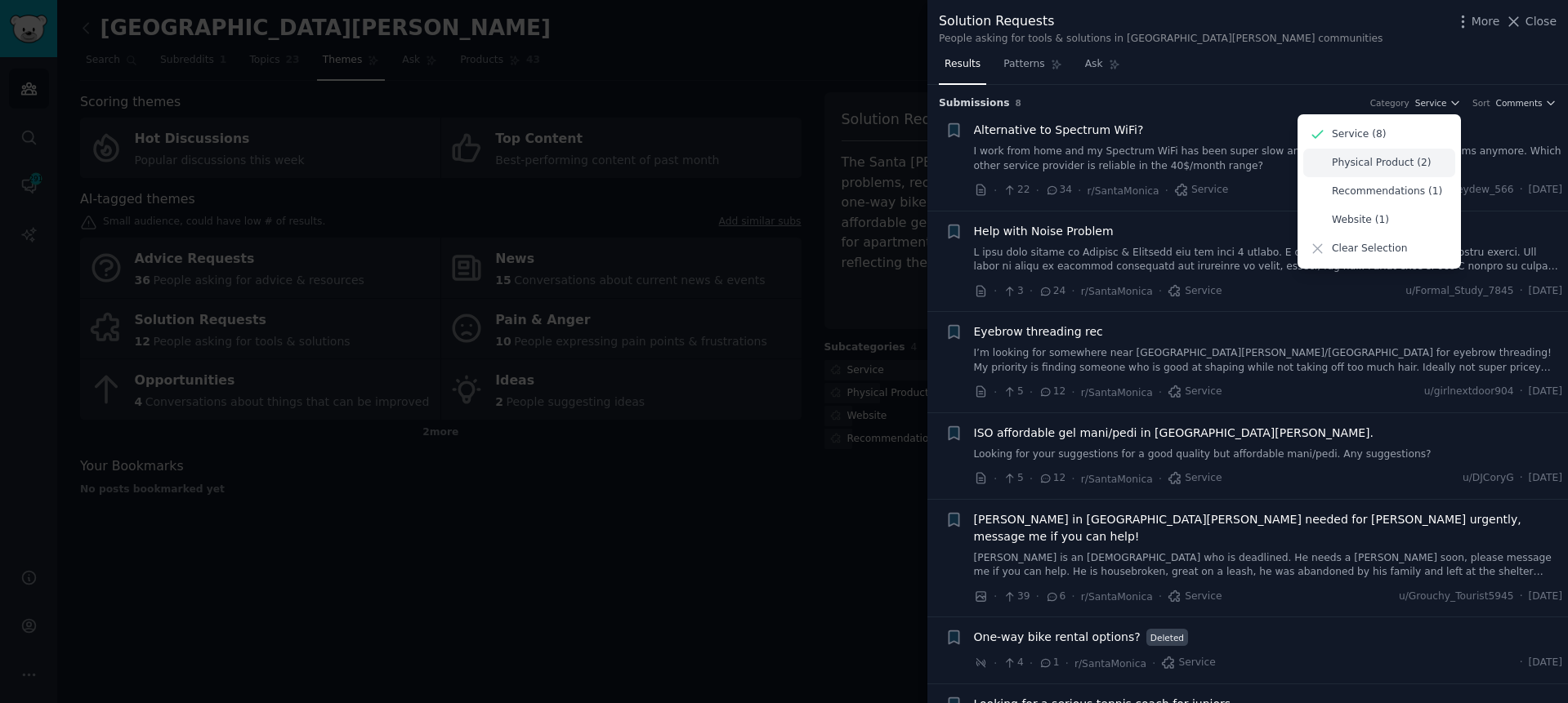
click at [1364, 169] on p "Physical Product (2)" at bounding box center [1381, 163] width 98 height 15
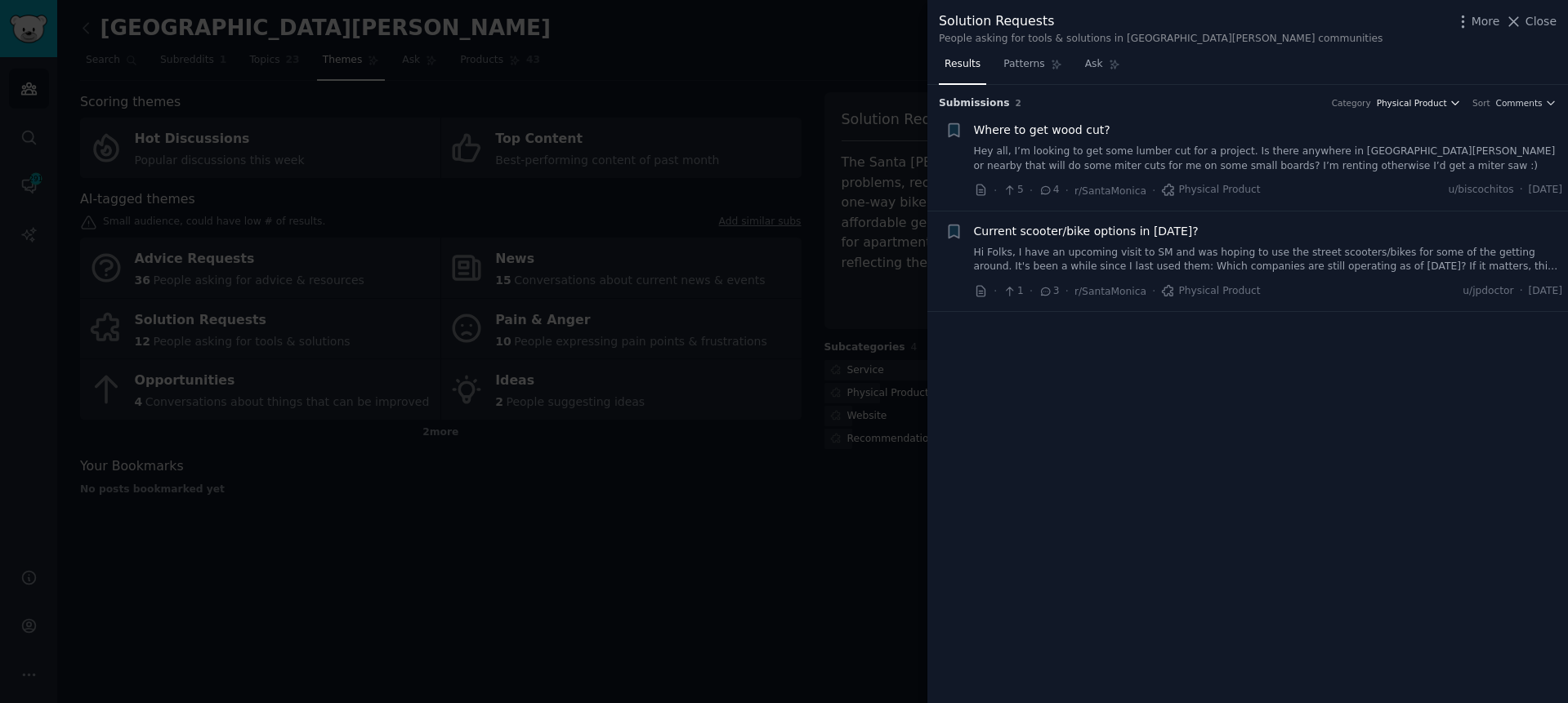
click at [1419, 99] on span "Physical Product" at bounding box center [1412, 103] width 70 height 12
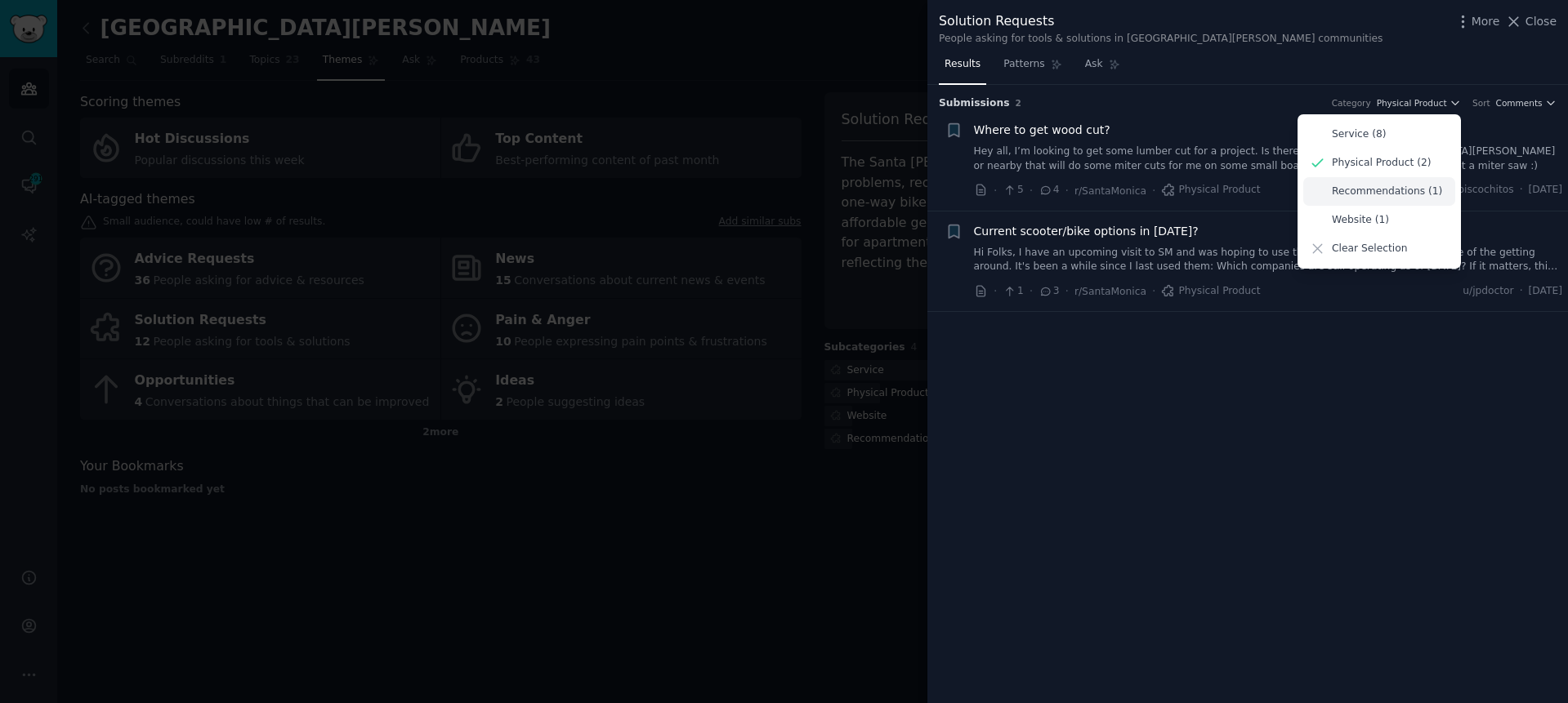
click at [1397, 190] on p "Recommendations (1)" at bounding box center [1387, 191] width 110 height 15
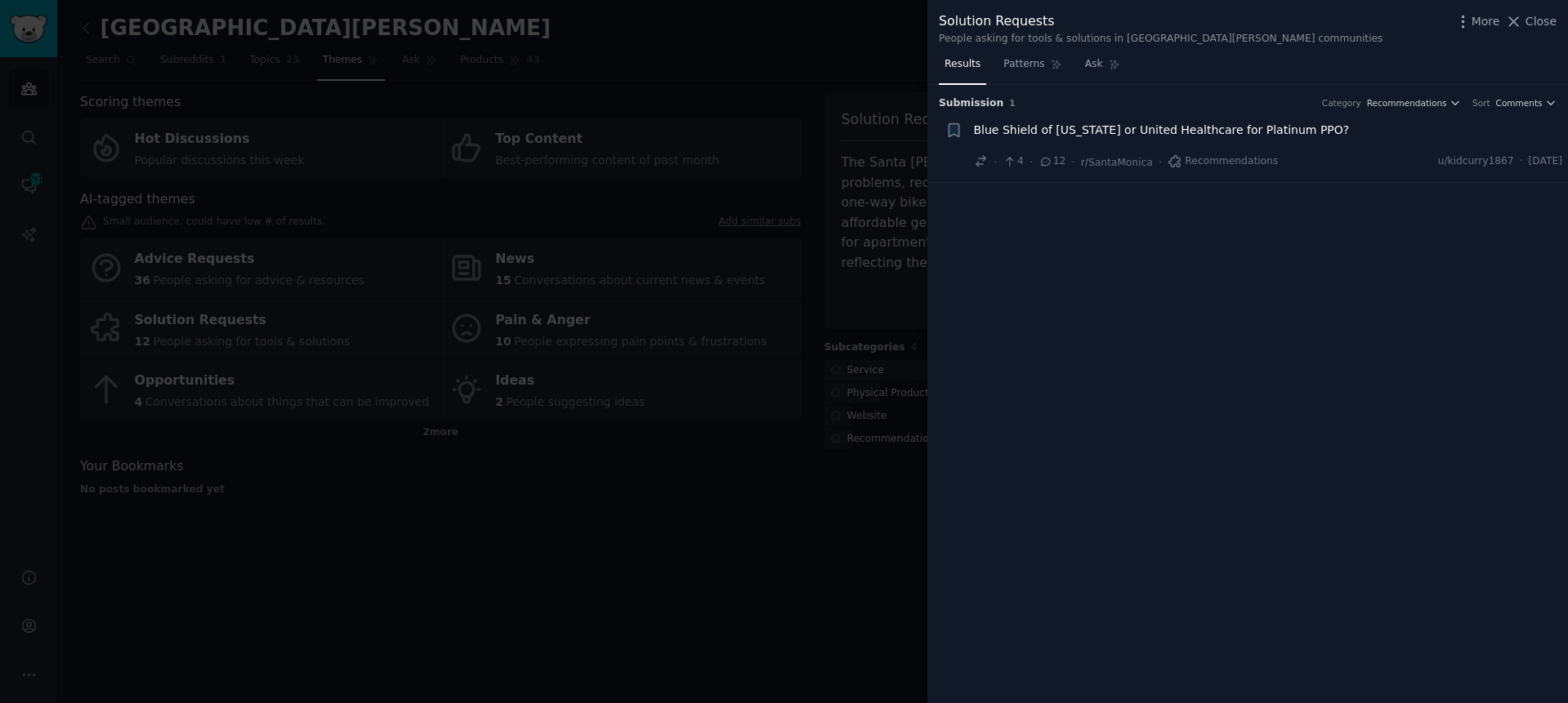
click at [1400, 97] on h3 "Submission 1 Category Recommendations Sort Comments" at bounding box center [1248, 104] width 618 height 15
click at [1399, 105] on span "Recommendations" at bounding box center [1407, 103] width 80 height 12
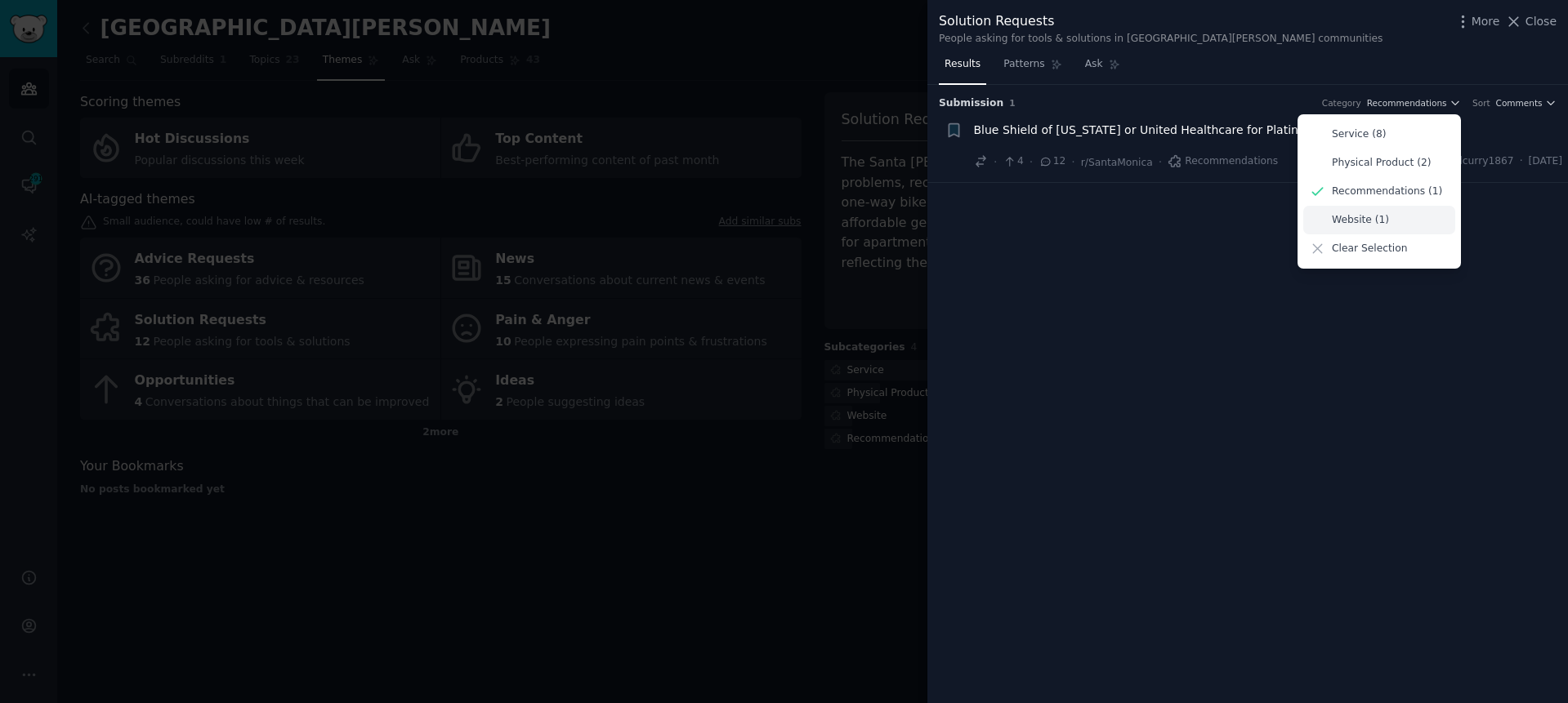
click at [1377, 210] on div "Website (1)" at bounding box center [1379, 220] width 152 height 28
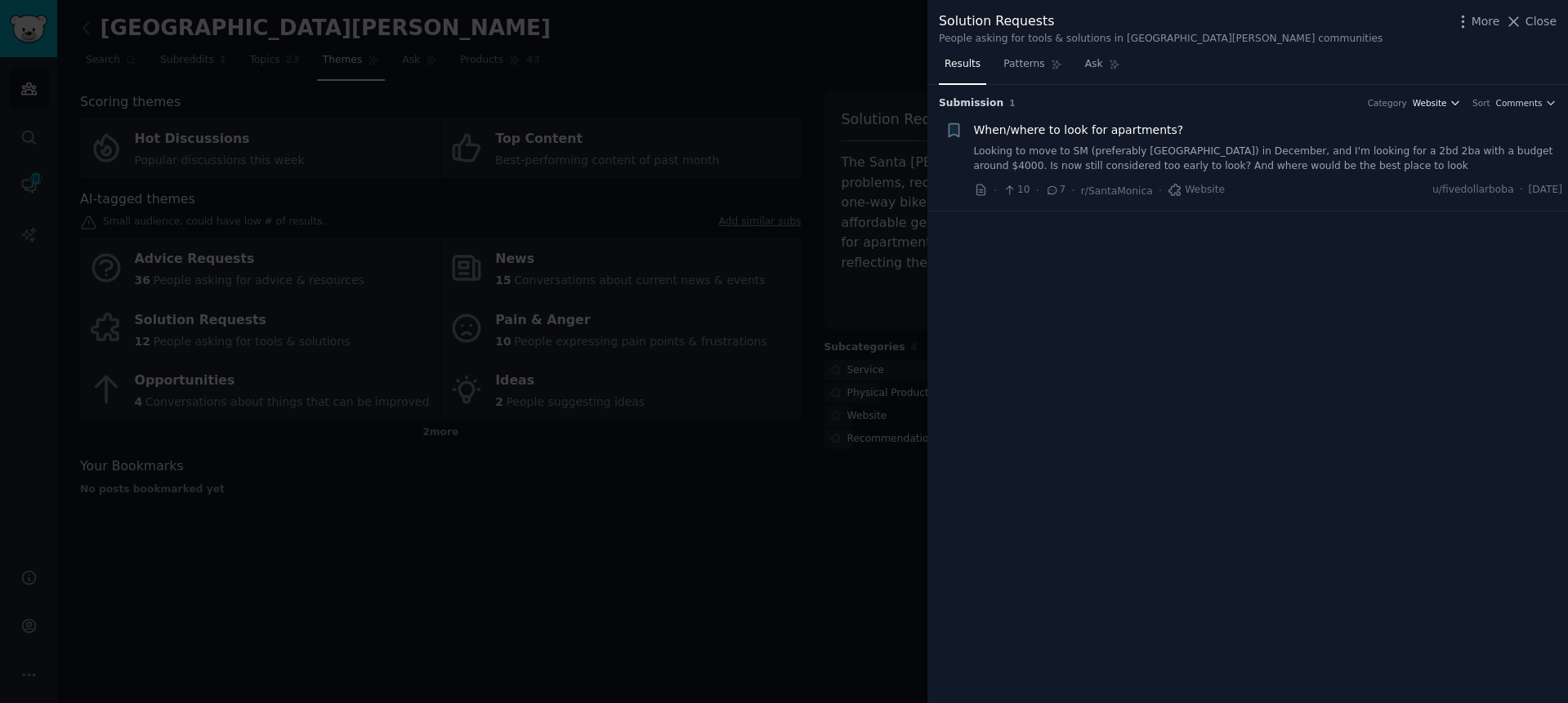
click at [1426, 103] on span "Website" at bounding box center [1430, 103] width 35 height 12
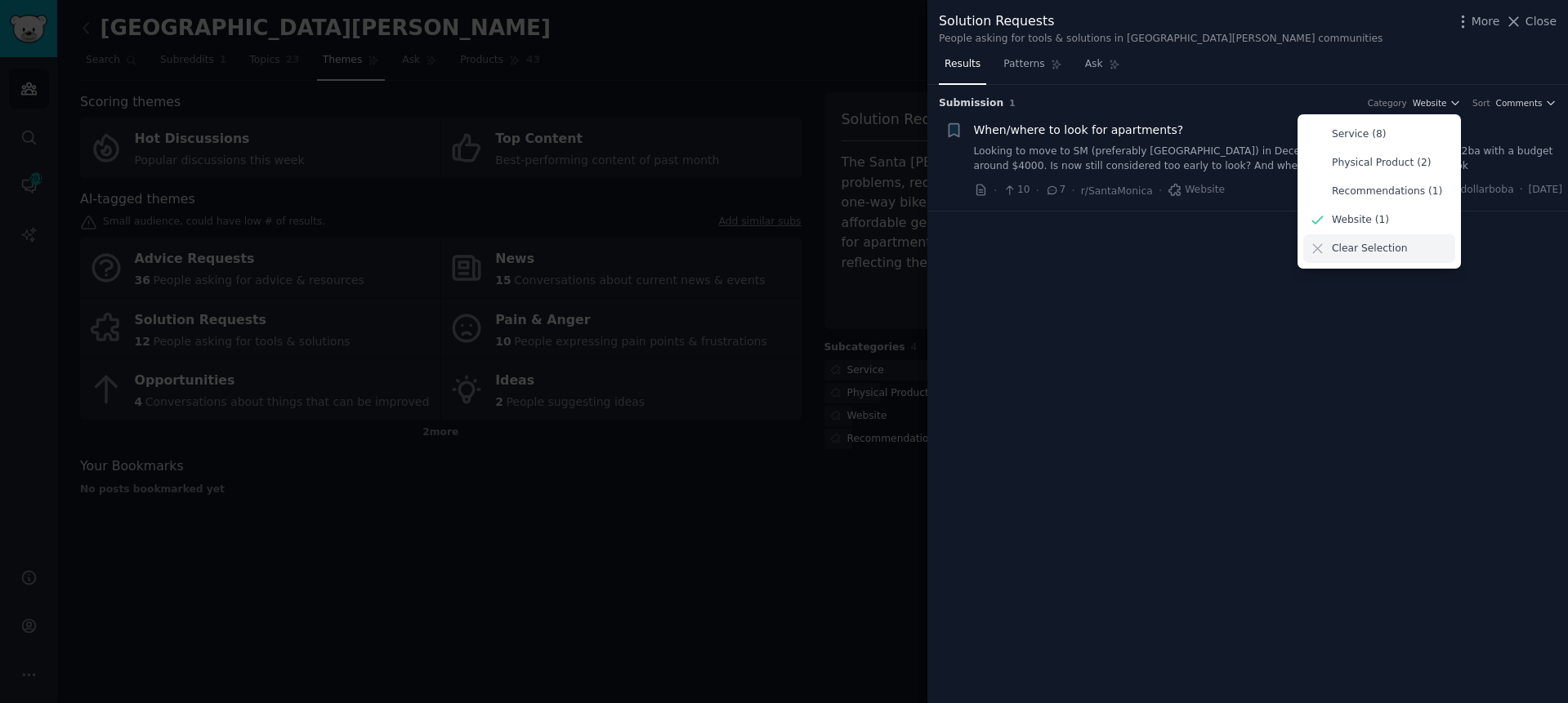
click at [1375, 254] on p "Clear Selection" at bounding box center [1369, 249] width 75 height 15
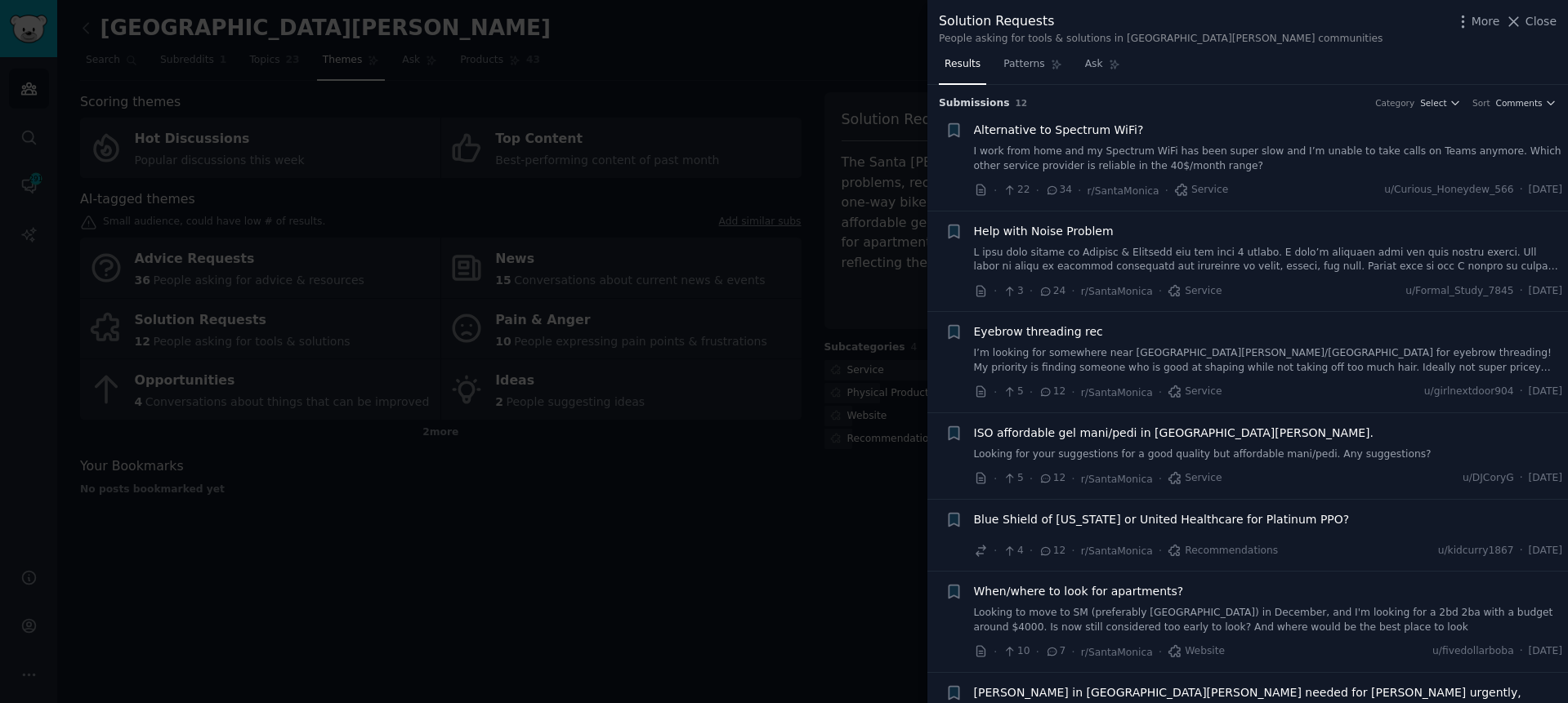
click at [1220, 79] on div "Results Patterns Ask" at bounding box center [1248, 68] width 640 height 34
click at [812, 543] on div at bounding box center [784, 351] width 1568 height 703
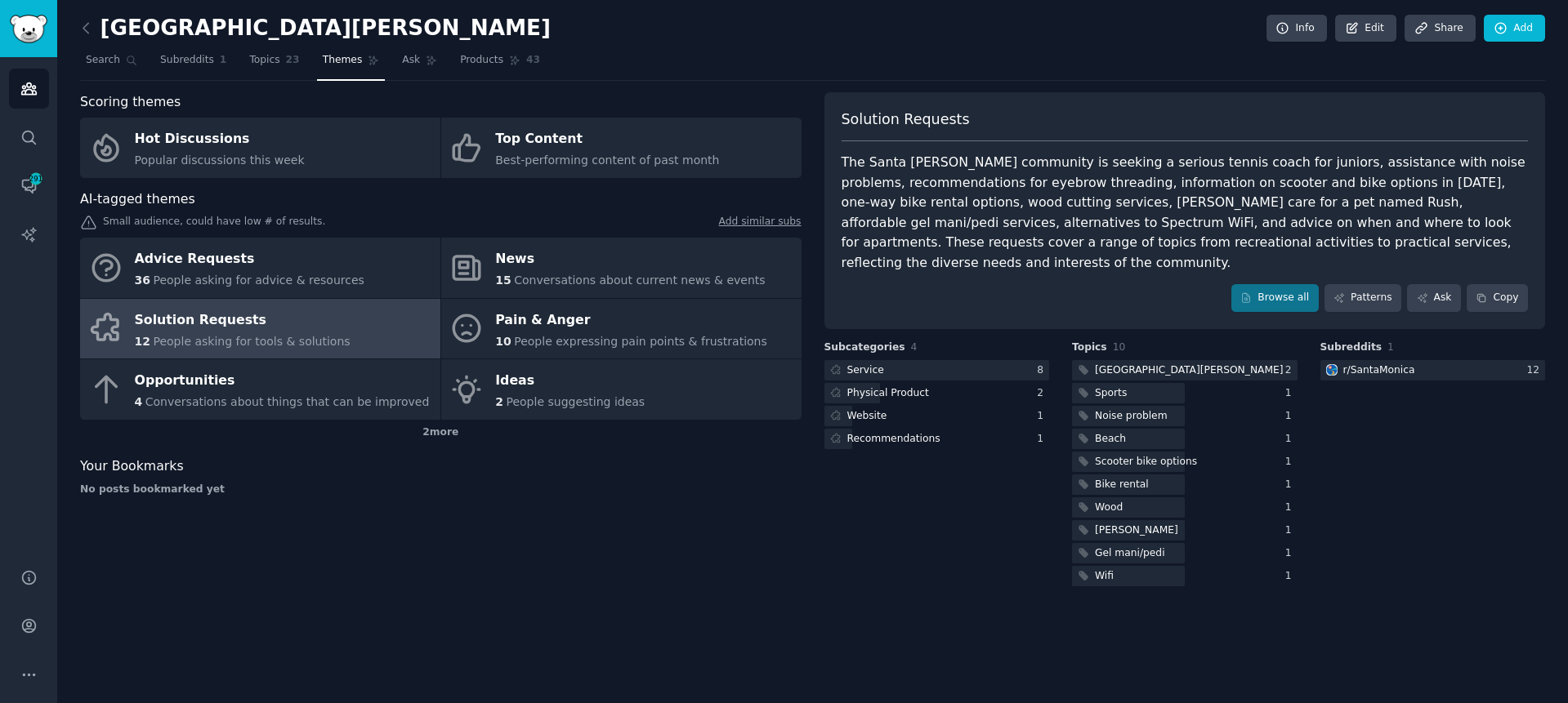
click at [1000, 264] on div "The Santa Monica community is seeking a serious tennis coach for juniors, assis…" at bounding box center [1185, 212] width 687 height 120
click at [800, 59] on nav "Search Subreddits 1 Topics 23 Themes Ask Products 43" at bounding box center [812, 64] width 1465 height 34
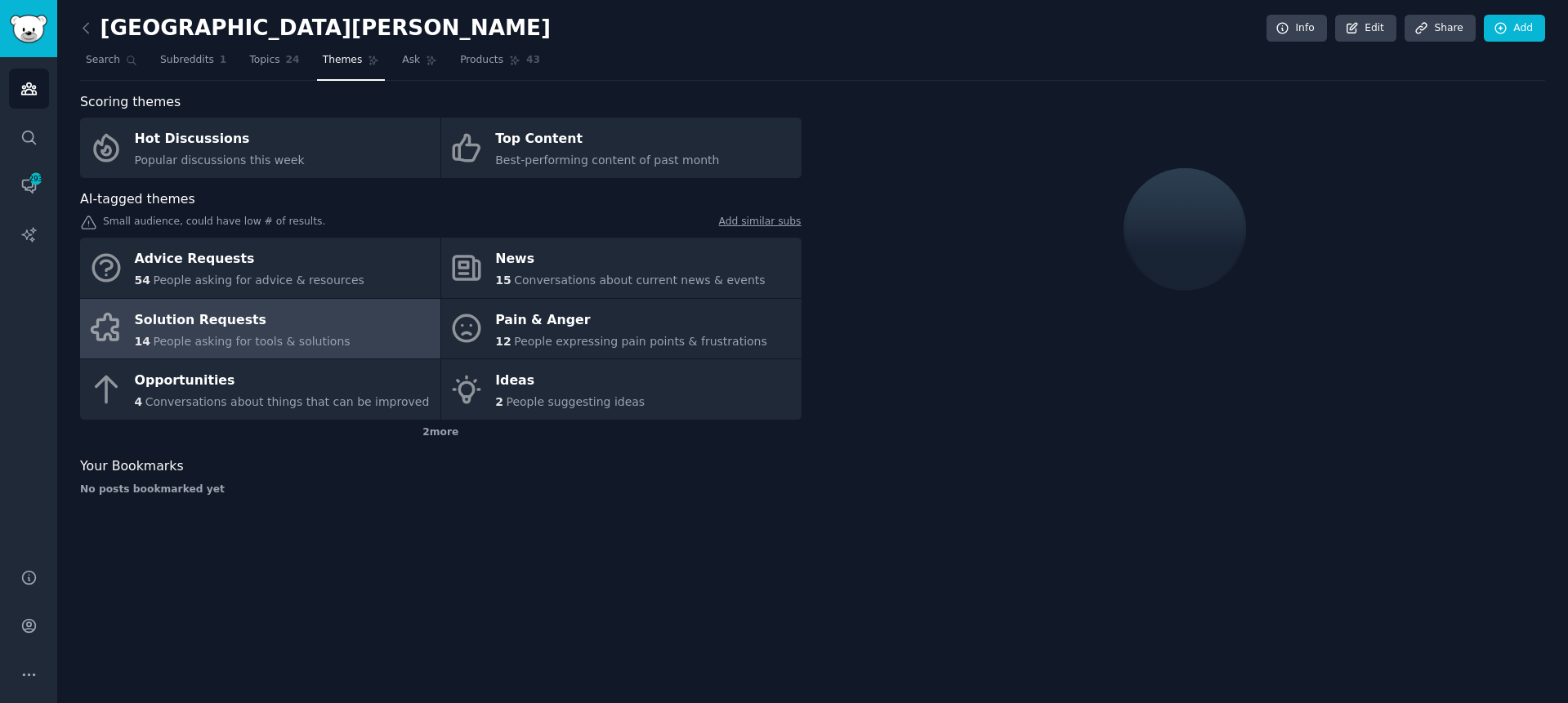
click at [814, 269] on div "Scoring themes Hot Discussions Popular discussions this week Top Content Best-p…" at bounding box center [812, 301] width 1465 height 417
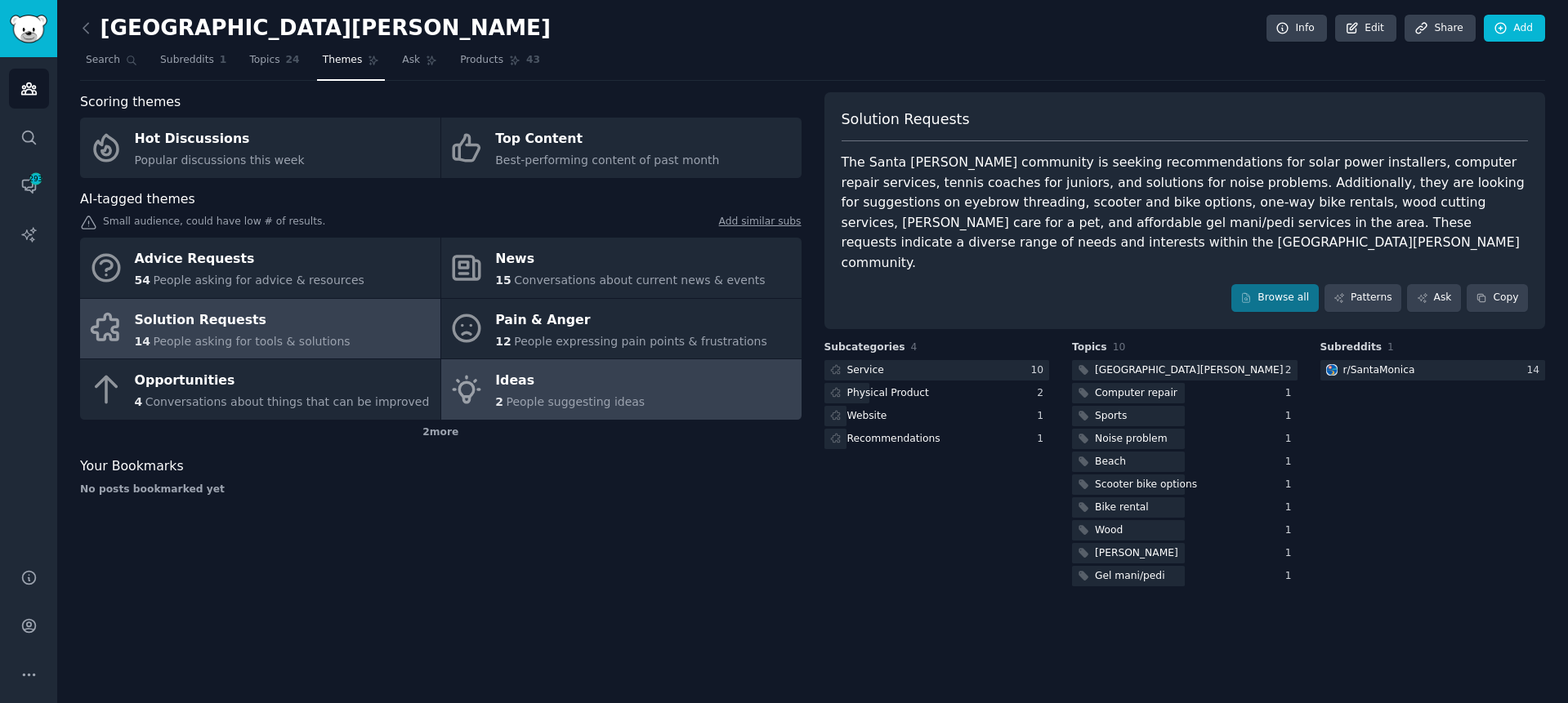
click at [680, 391] on link "Ideas 2 People suggesting ideas" at bounding box center [622, 389] width 360 height 60
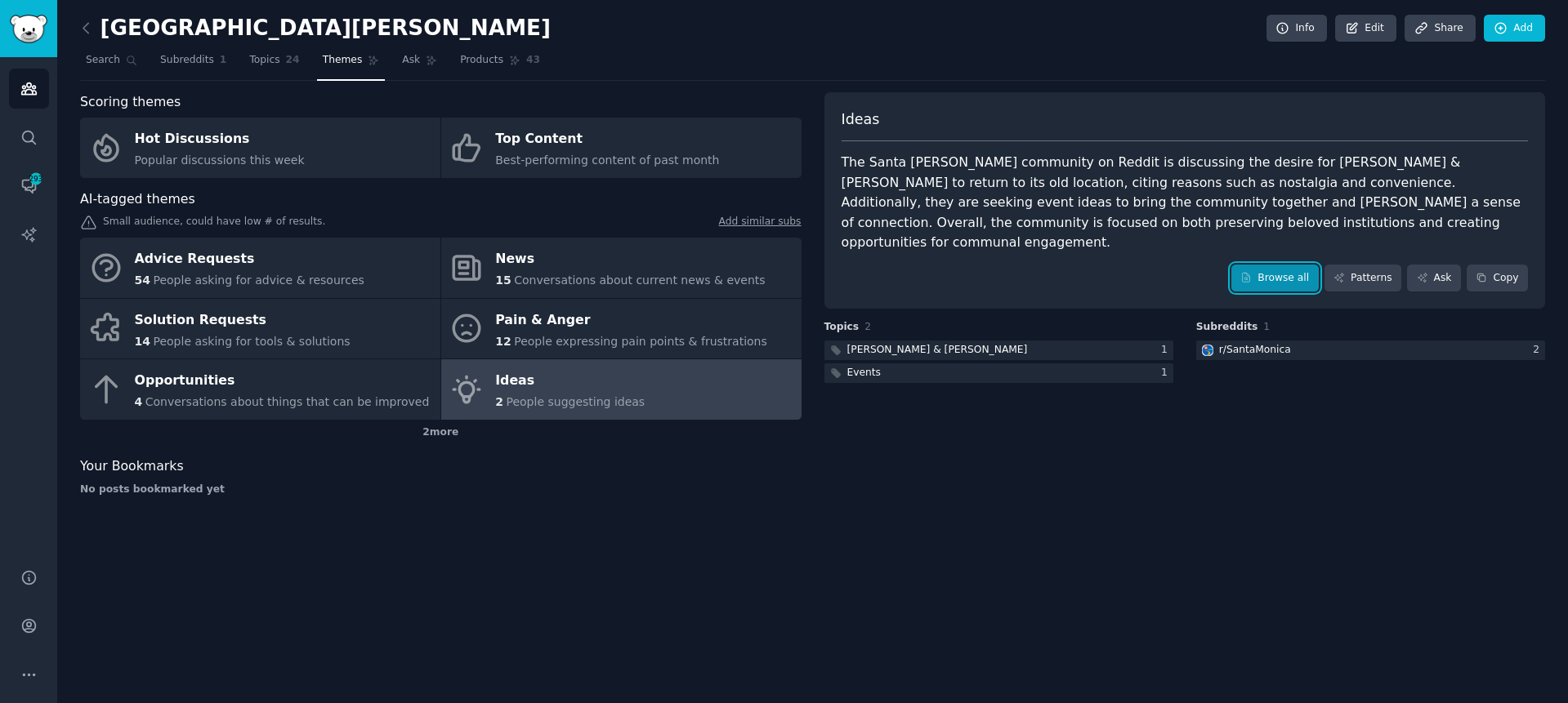
click at [1266, 265] on link "Browse all" at bounding box center [1275, 278] width 88 height 27
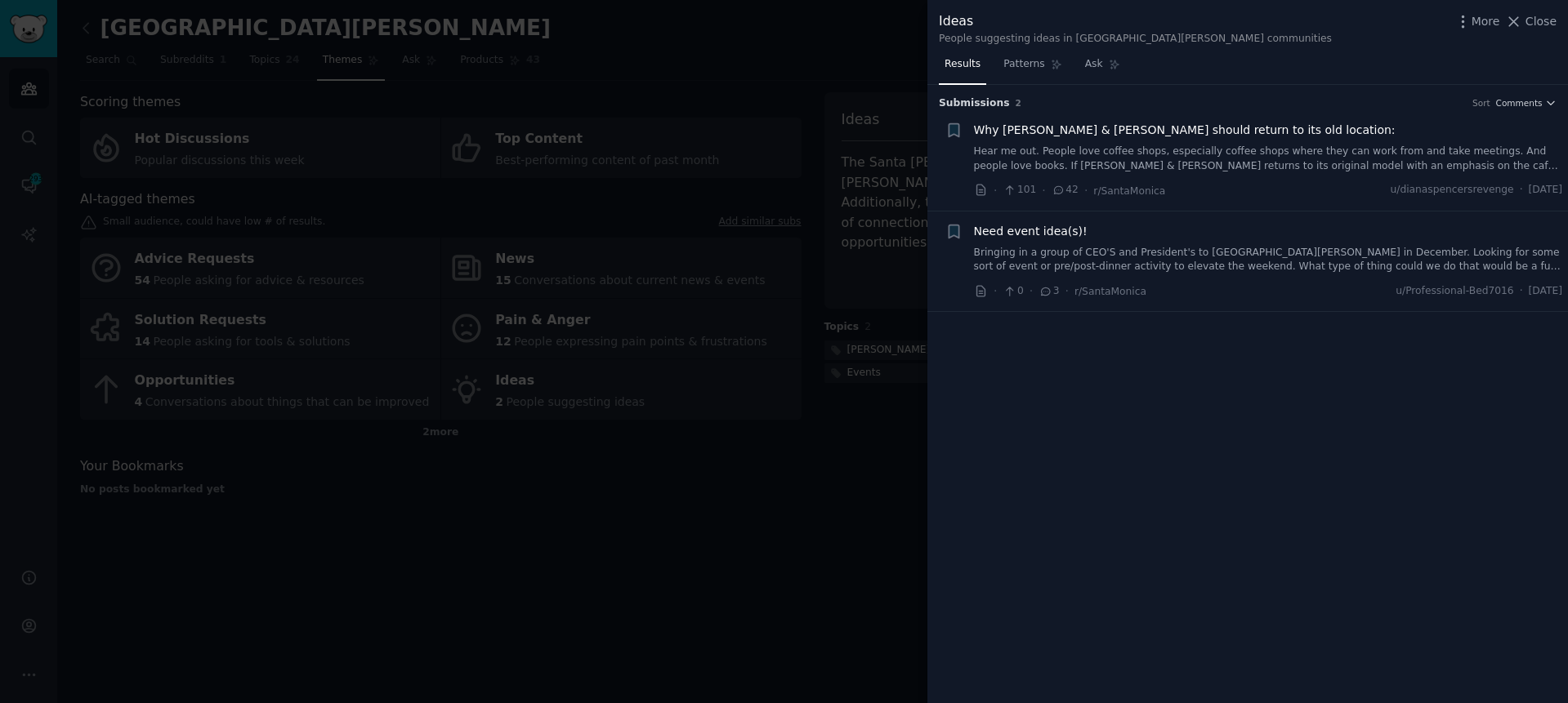
click at [788, 524] on div at bounding box center [784, 351] width 1568 height 703
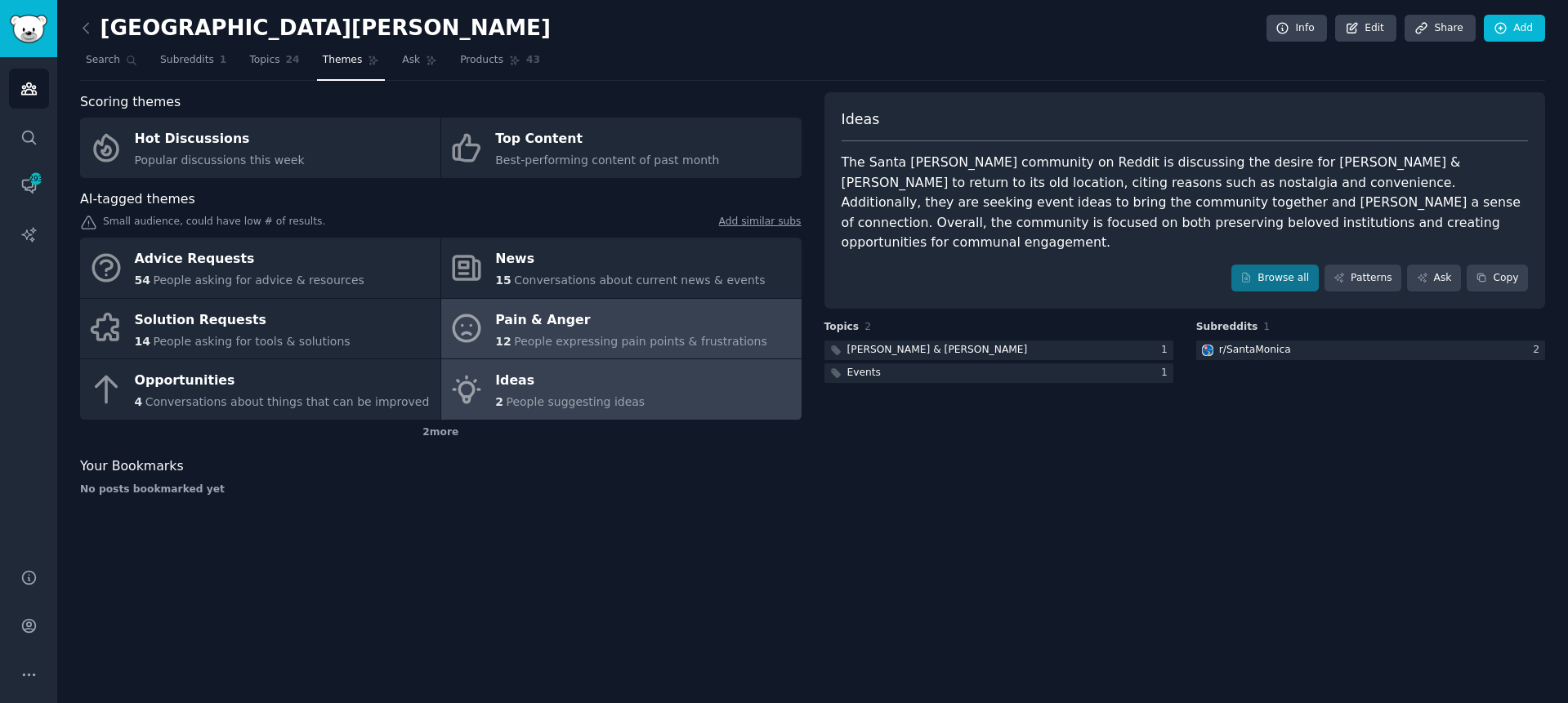
click at [592, 316] on div "Pain & Anger" at bounding box center [631, 319] width 272 height 26
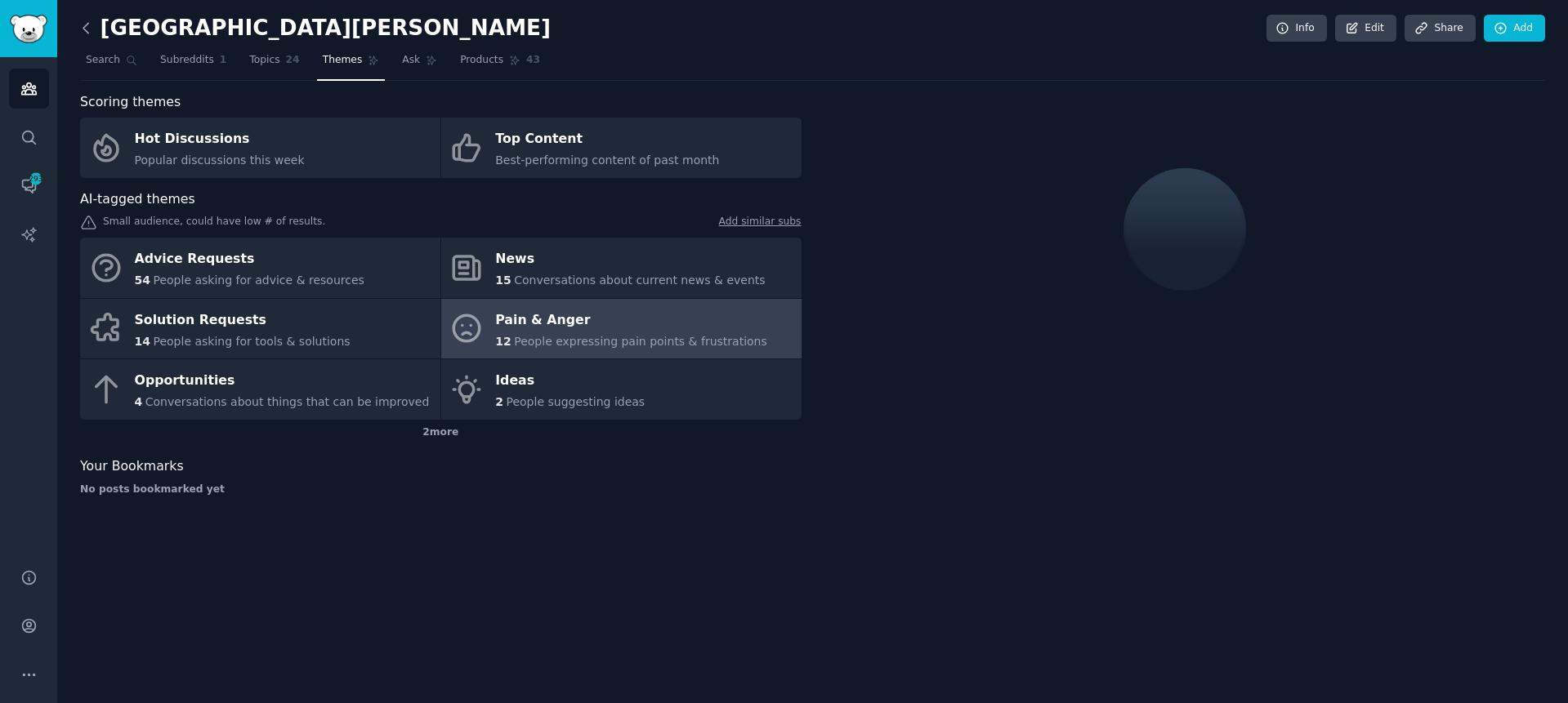
click at [90, 27] on icon at bounding box center [86, 27] width 17 height 17
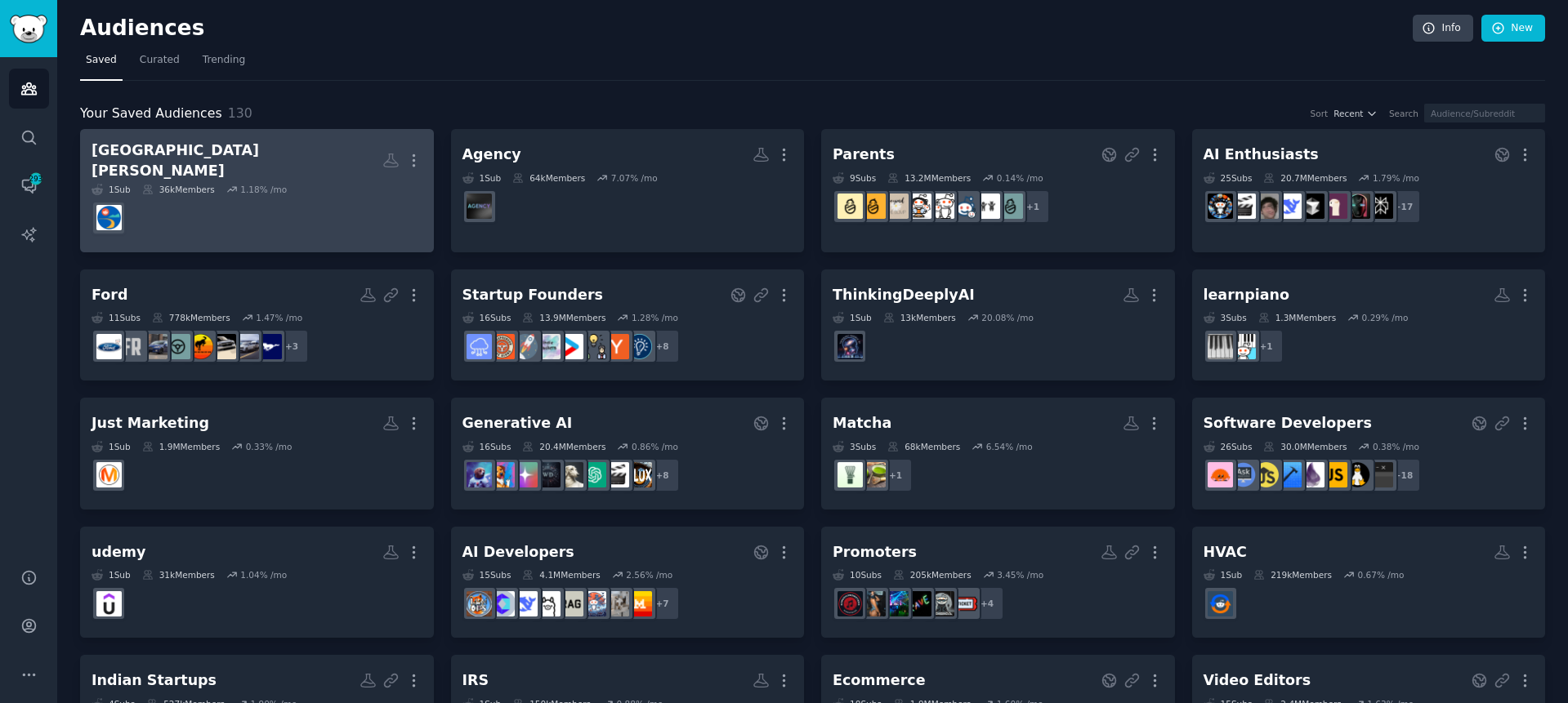
click at [246, 166] on h2 "[GEOGRAPHIC_DATA][PERSON_NAME] More" at bounding box center [256, 160] width 331 height 40
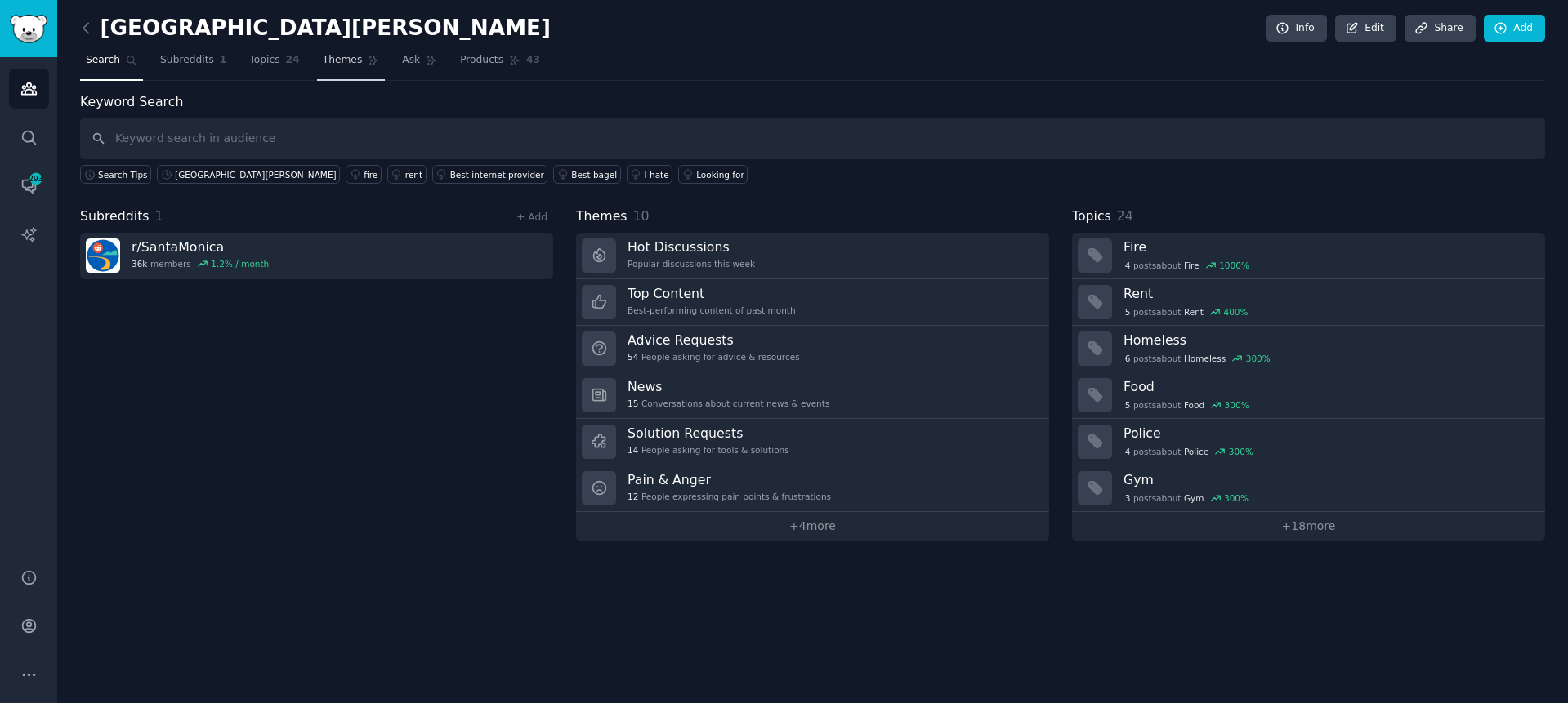
click at [329, 64] on span "Themes" at bounding box center [342, 60] width 40 height 15
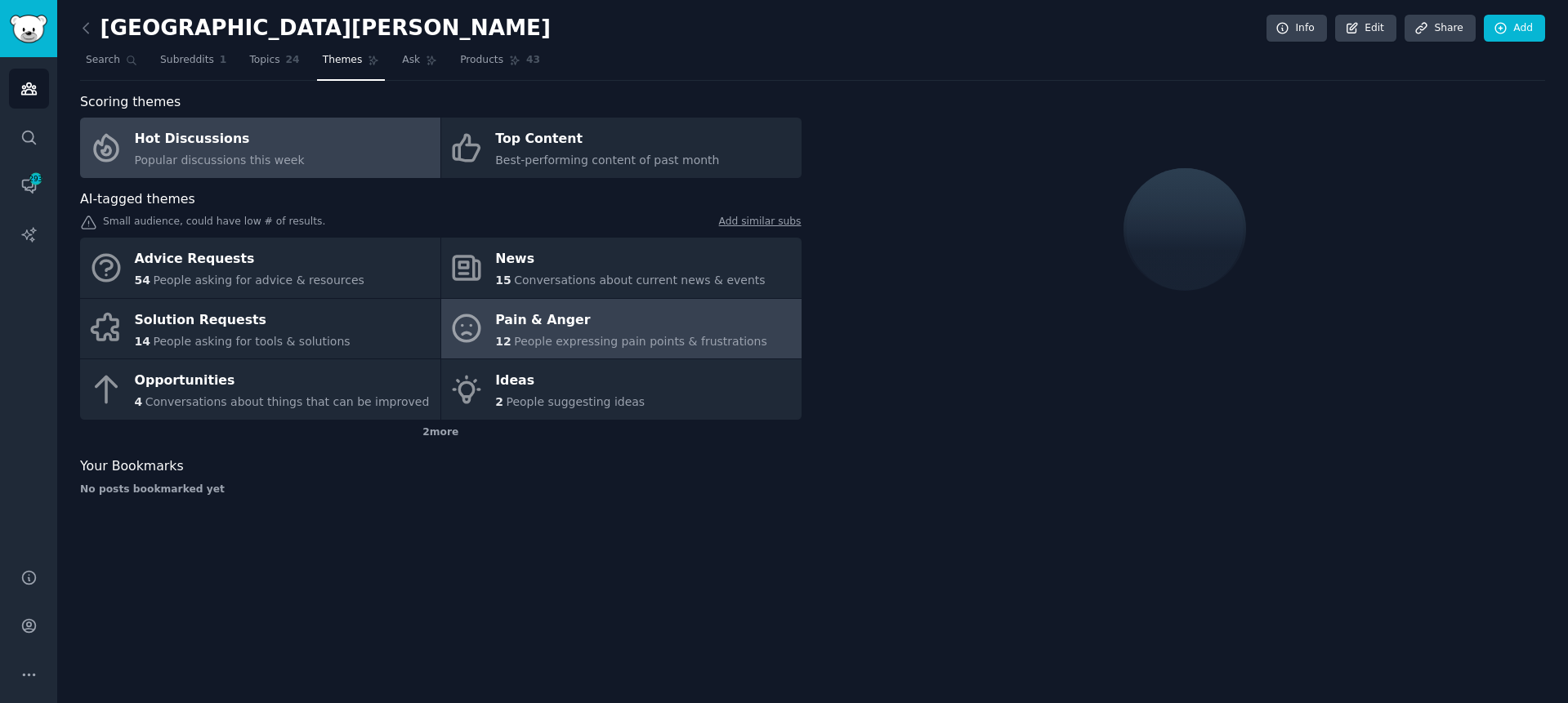
click at [594, 323] on div "Pain & Anger" at bounding box center [631, 319] width 272 height 26
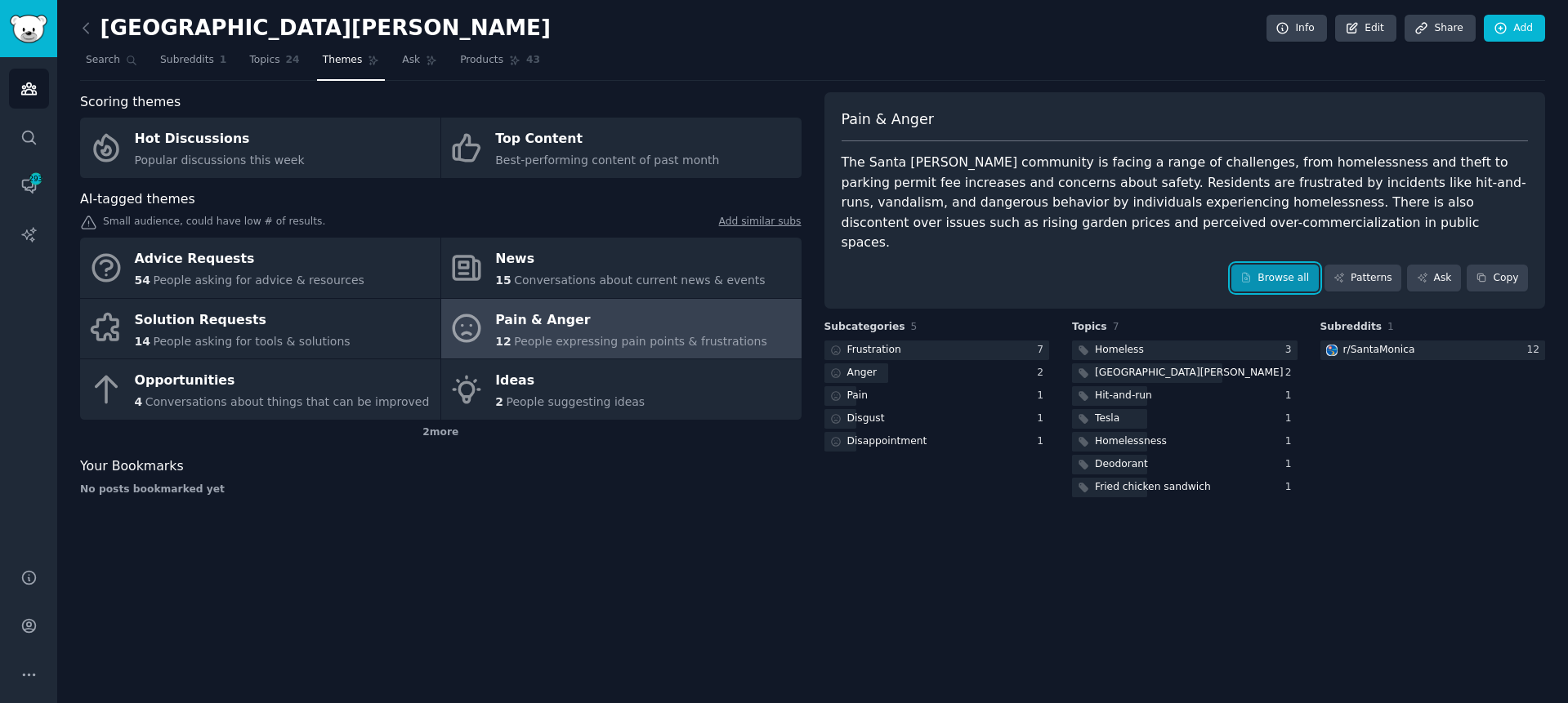
click at [1273, 265] on link "Browse all" at bounding box center [1275, 278] width 88 height 27
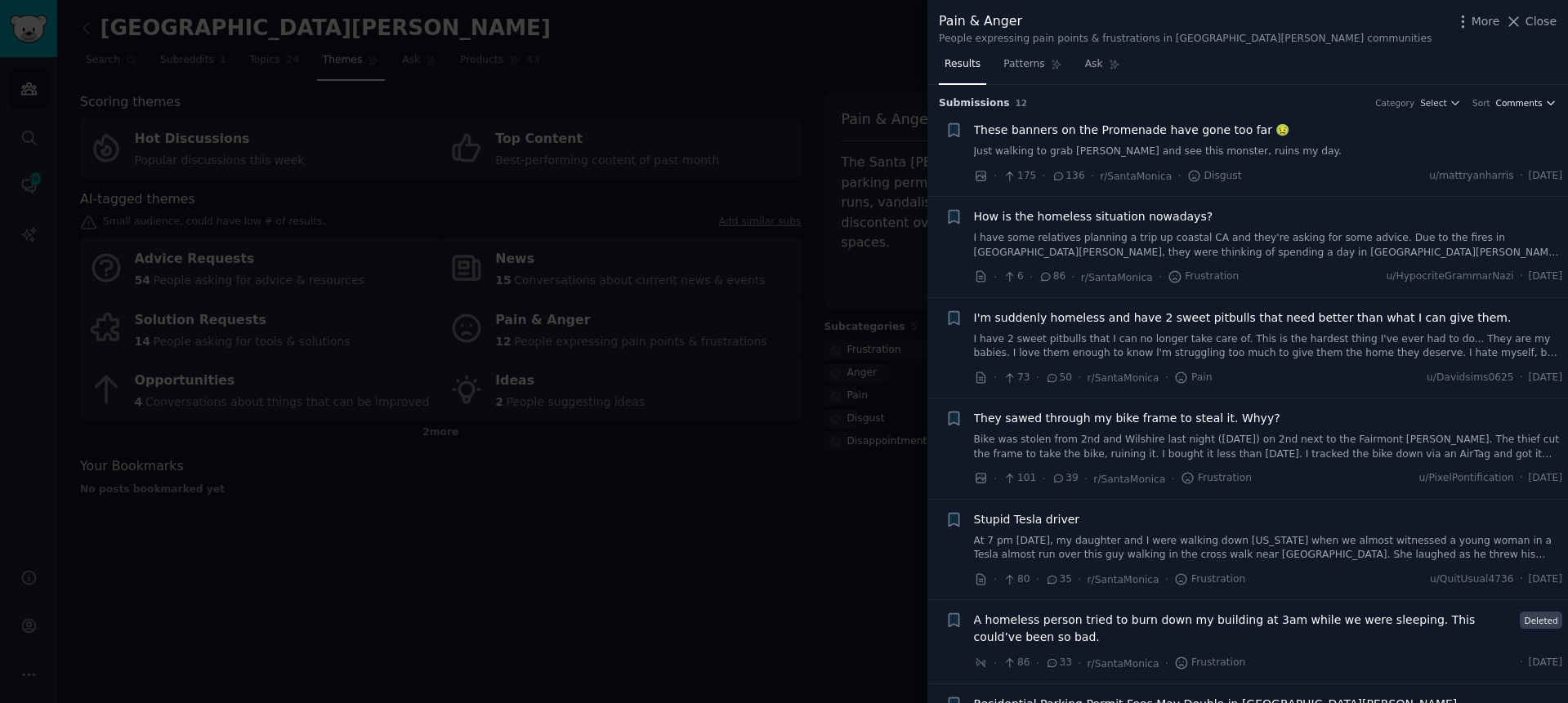
click at [1524, 98] on span "Comments" at bounding box center [1519, 103] width 47 height 12
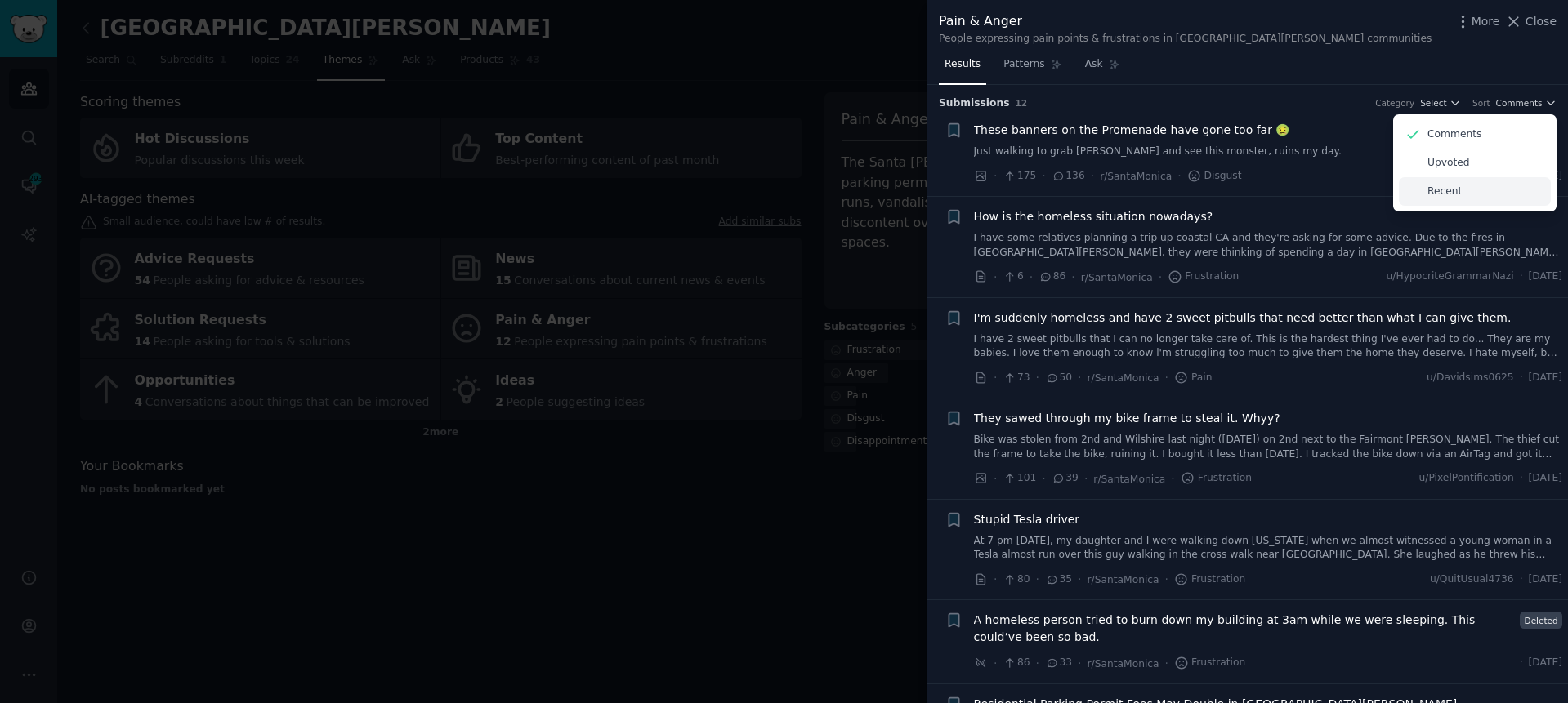
click at [1472, 186] on div "Recent" at bounding box center [1474, 191] width 152 height 28
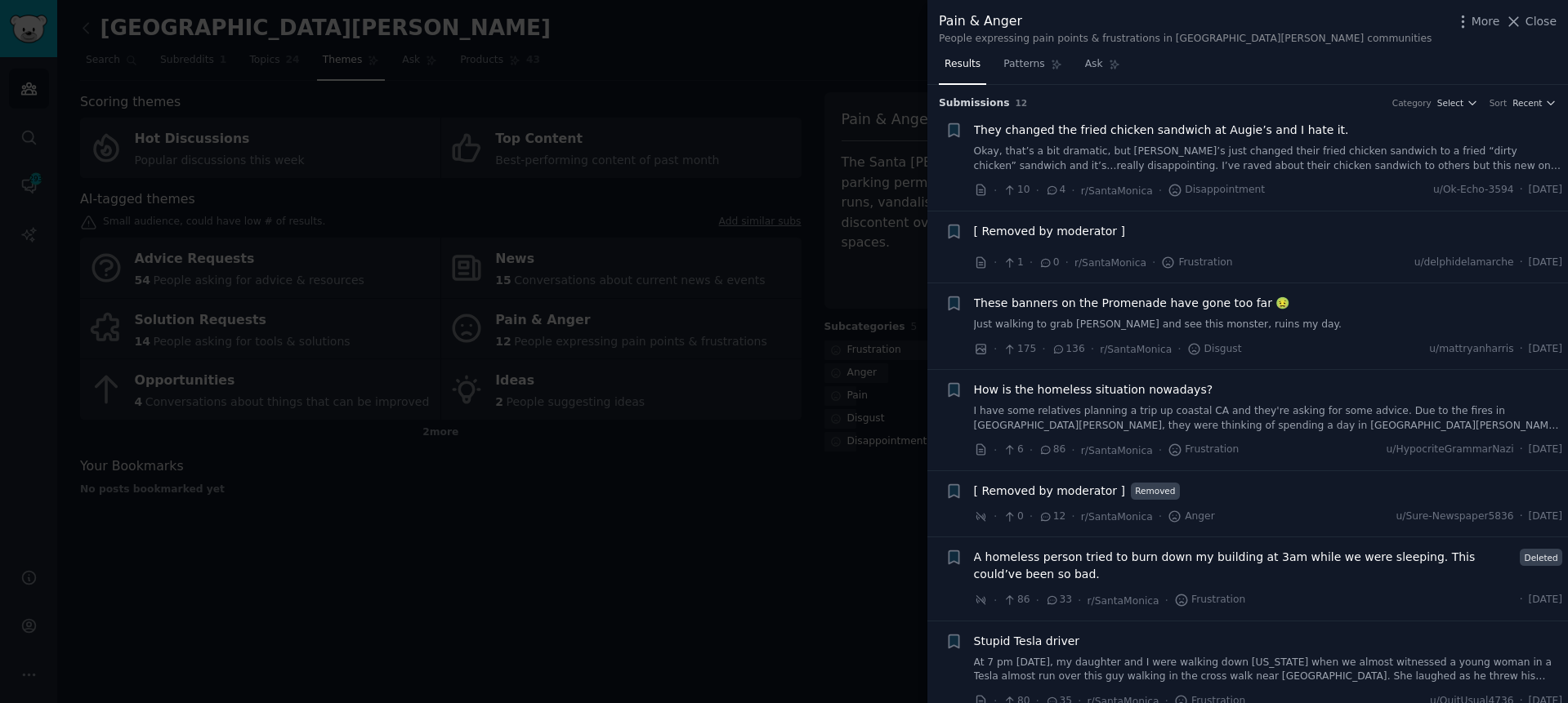
click at [1333, 81] on div "Results Patterns Ask" at bounding box center [1248, 68] width 640 height 34
click at [1067, 127] on span "They changed the fried chicken sandwich at Augie’s and I hate it." at bounding box center [1161, 129] width 375 height 17
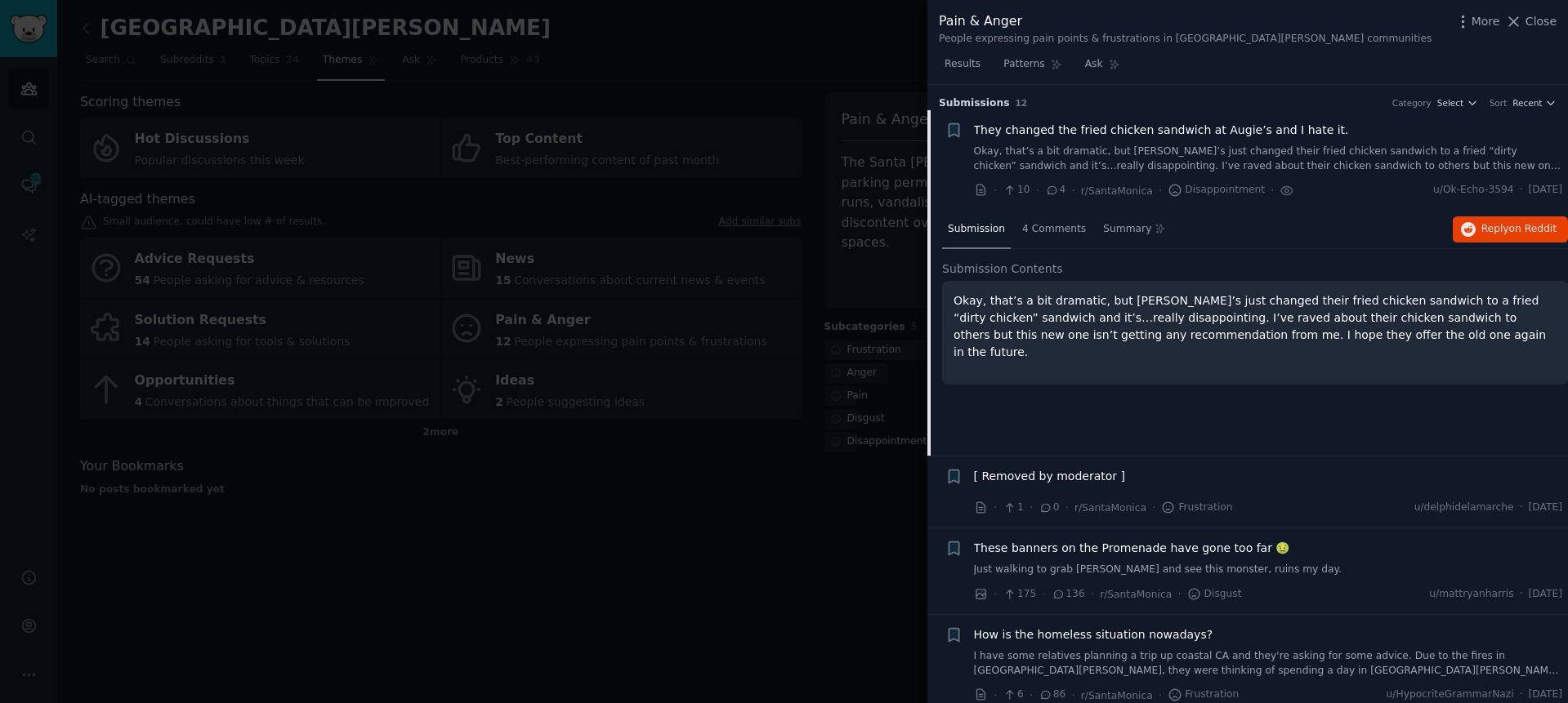
click at [1017, 137] on span "They changed the fried chicken sandwich at Augie’s and I hate it." at bounding box center [1161, 129] width 375 height 17
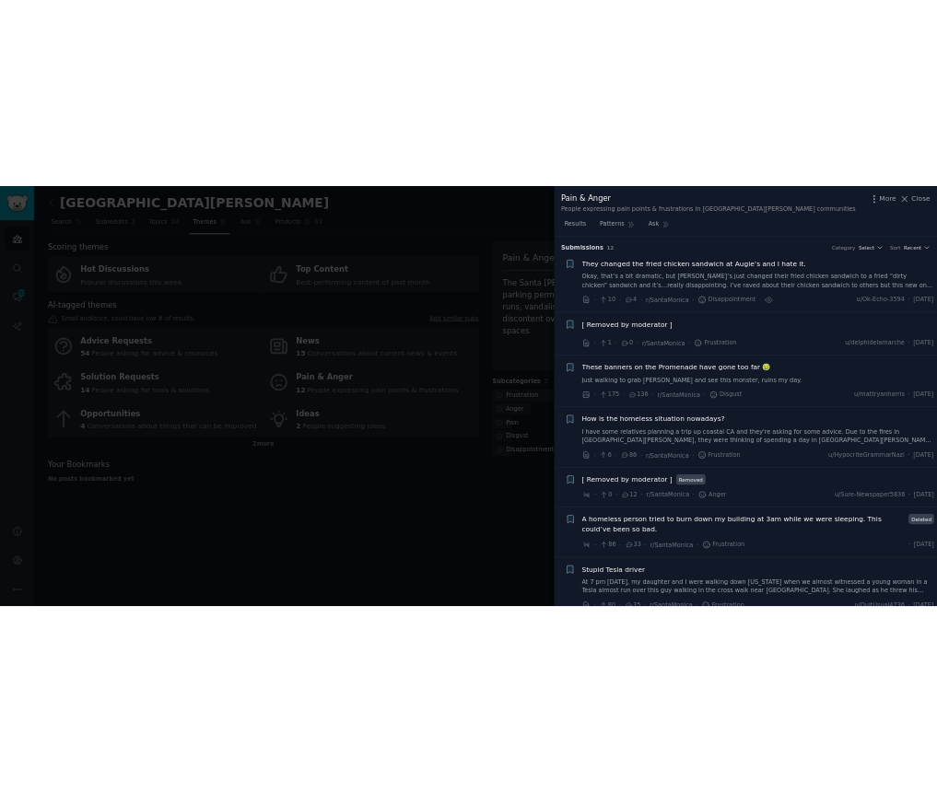
scroll to position [29, 0]
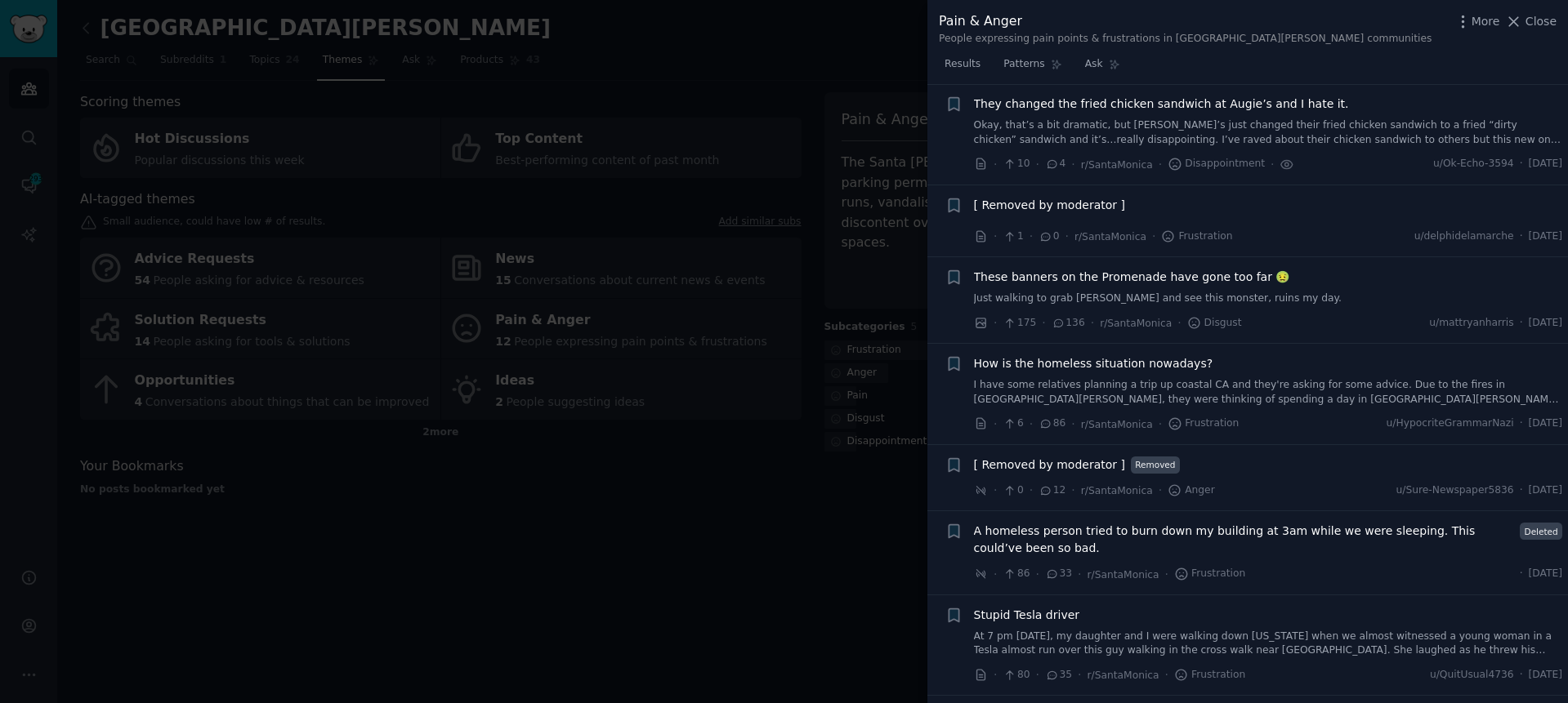
click at [597, 652] on div at bounding box center [784, 351] width 1568 height 703
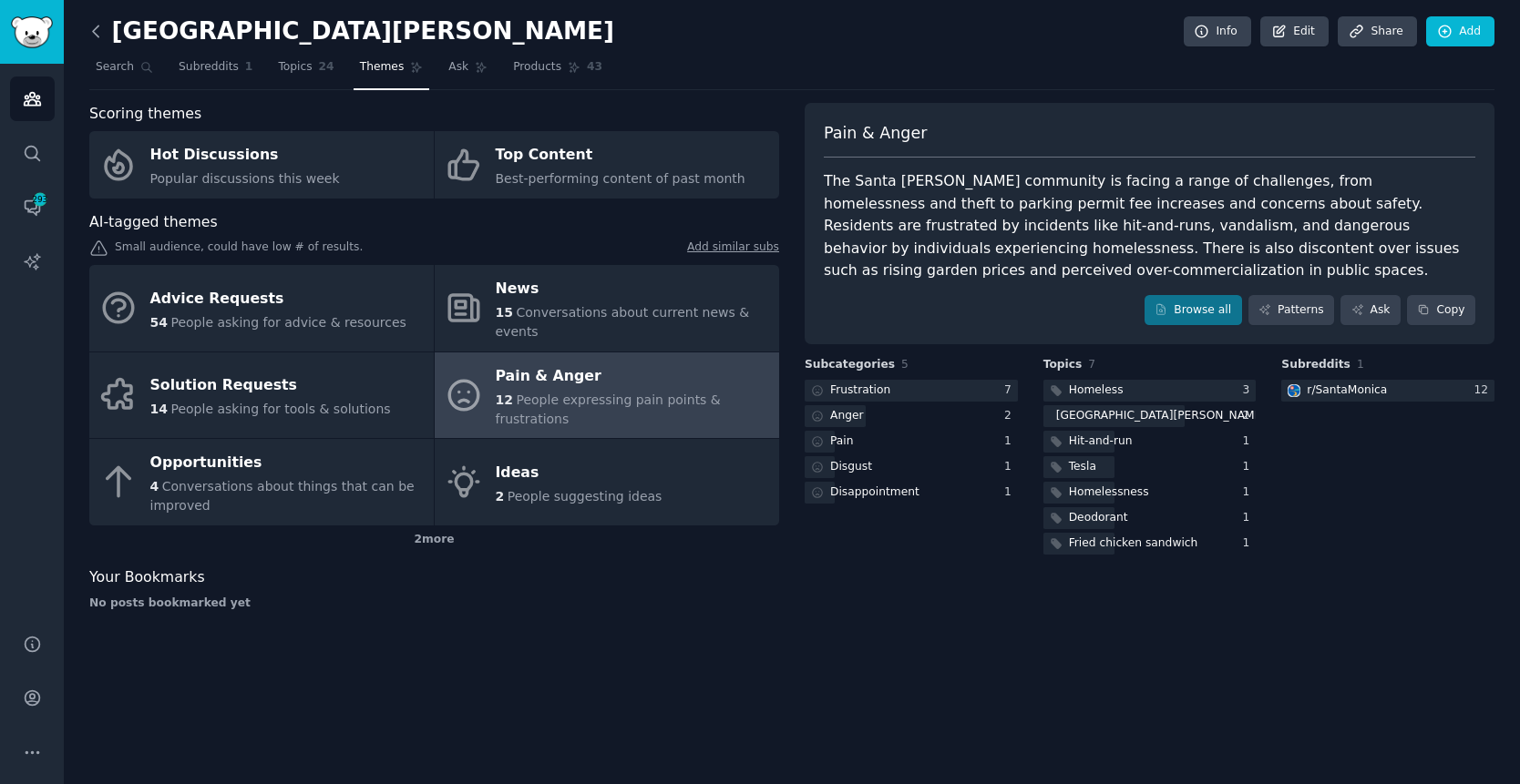
click at [90, 38] on icon at bounding box center [96, 31] width 19 height 19
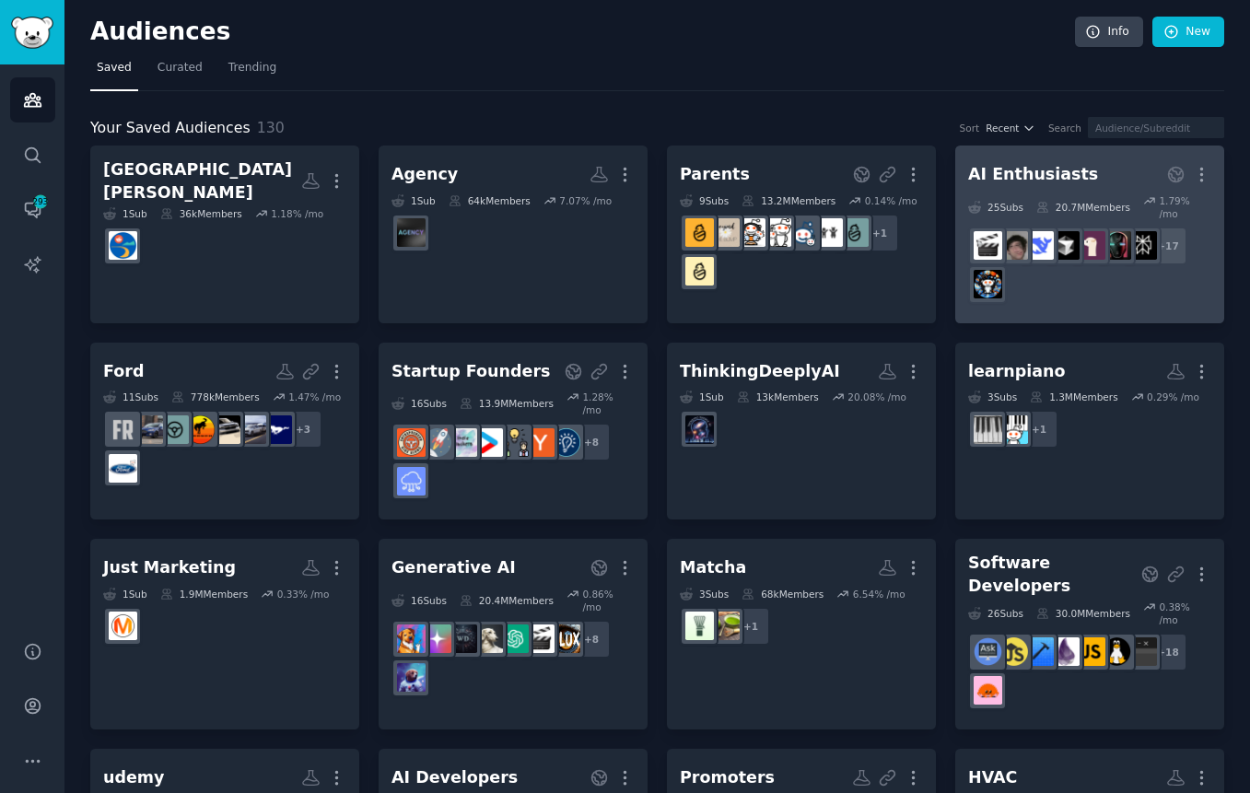
click at [1031, 157] on link "AI Enthusiasts More 25 Sub s 20.7M Members 1.79 % /mo + 17" at bounding box center [1090, 235] width 269 height 178
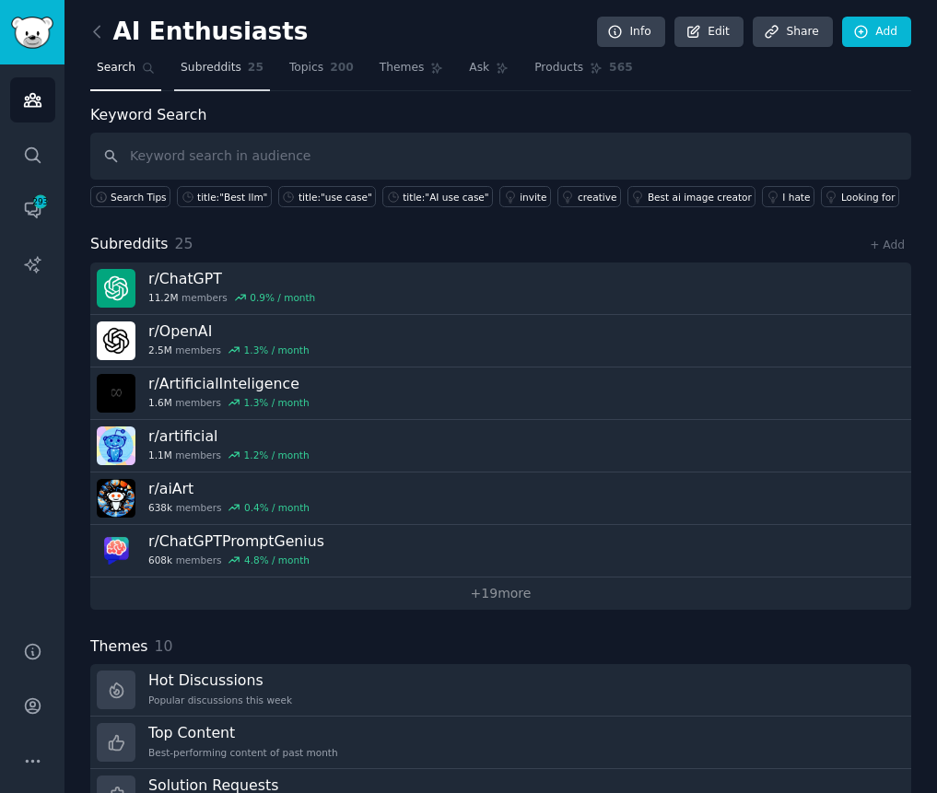
click at [236, 73] on span "Subreddits" at bounding box center [211, 68] width 61 height 17
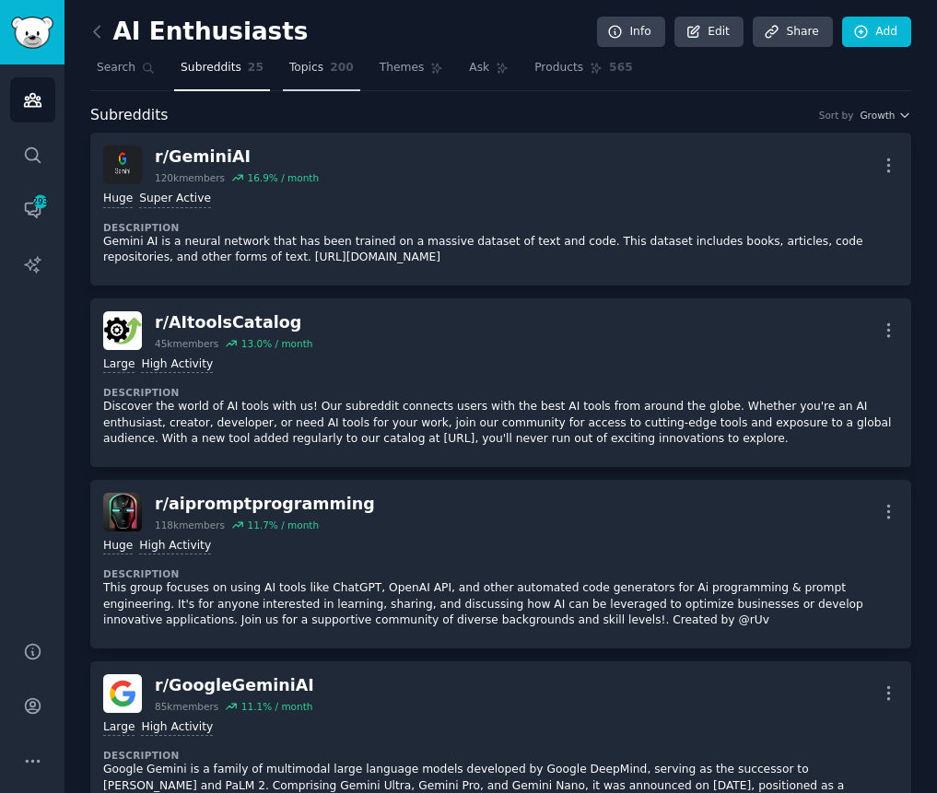
click at [330, 66] on span "200" at bounding box center [342, 68] width 24 height 17
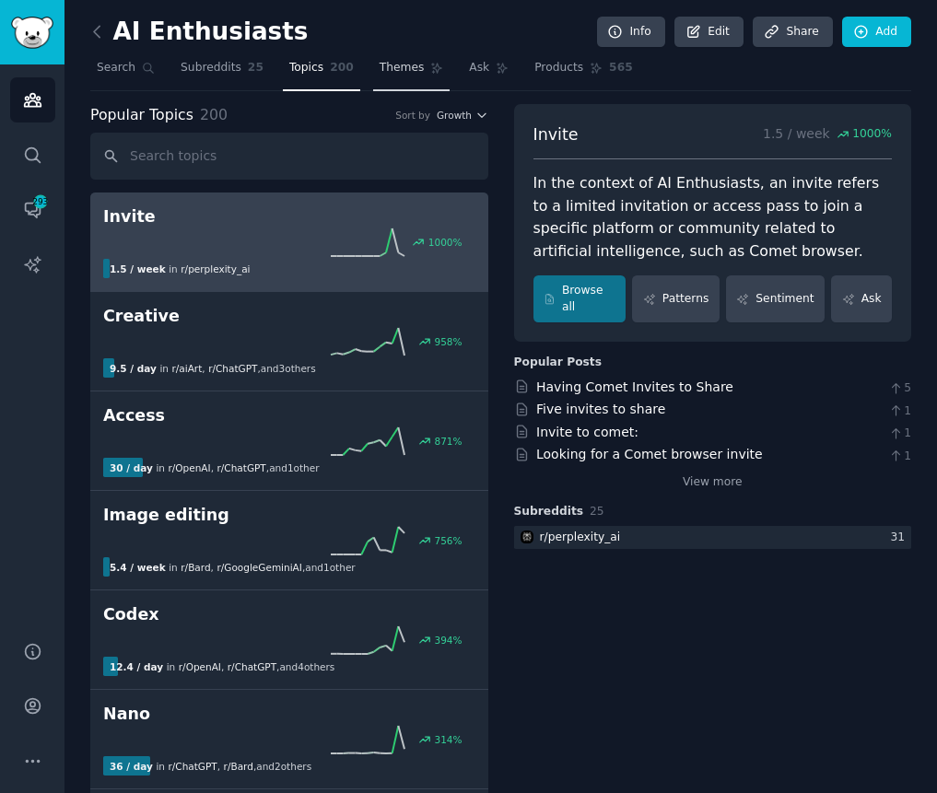
click at [394, 67] on span "Themes" at bounding box center [402, 68] width 45 height 17
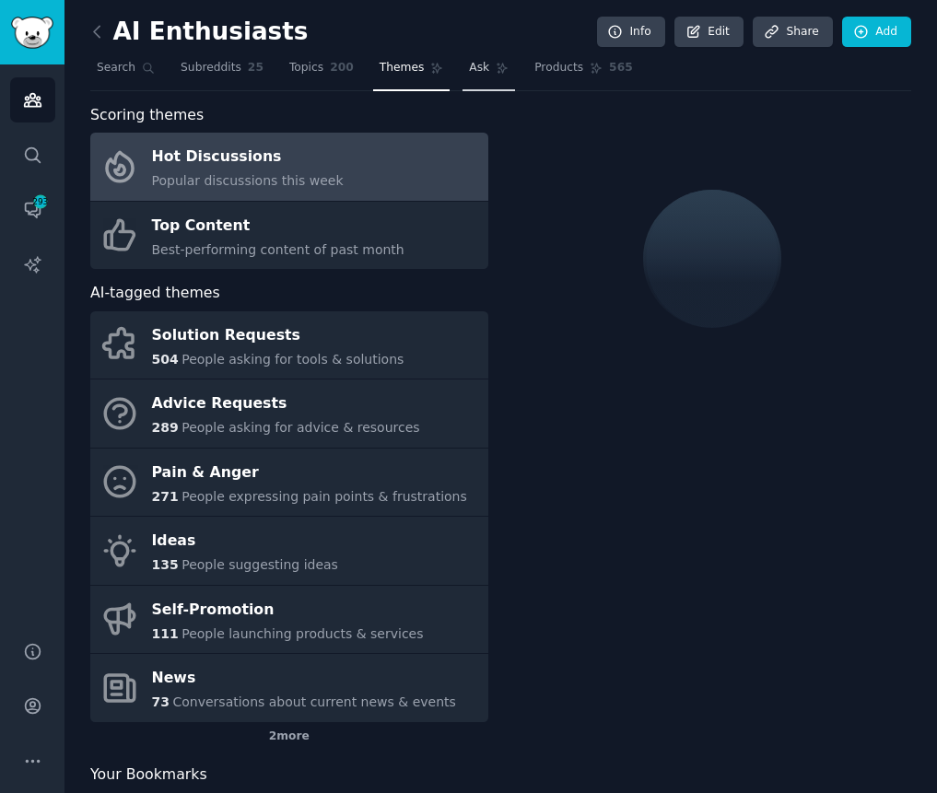
click at [492, 75] on link "Ask" at bounding box center [489, 72] width 53 height 38
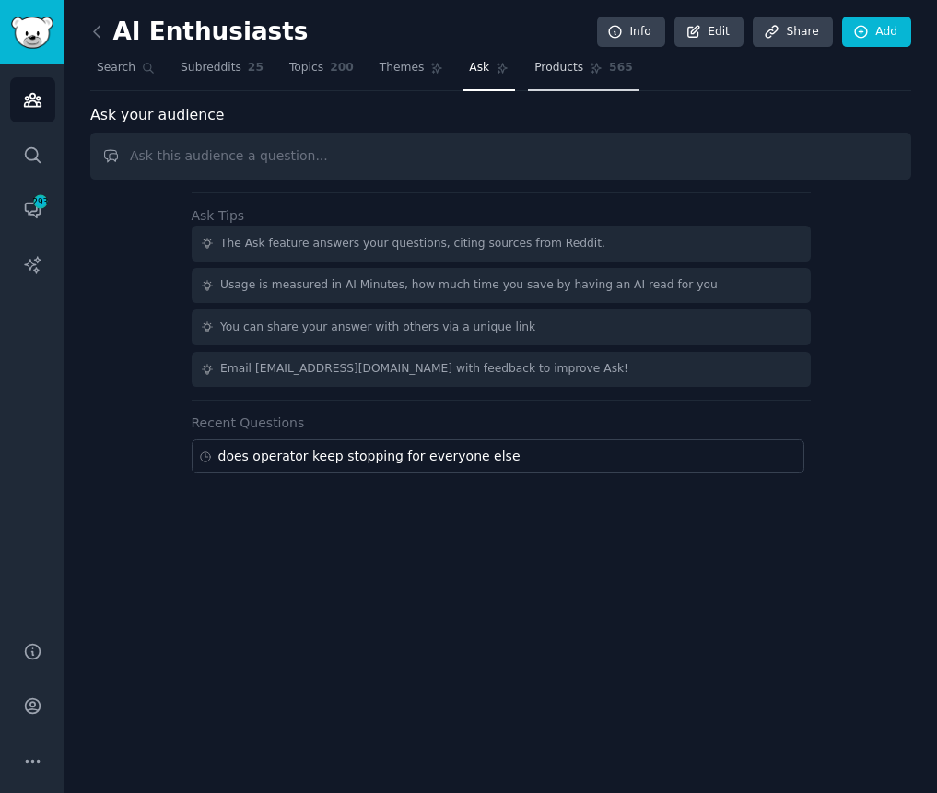
click at [597, 69] on icon at bounding box center [596, 68] width 13 height 13
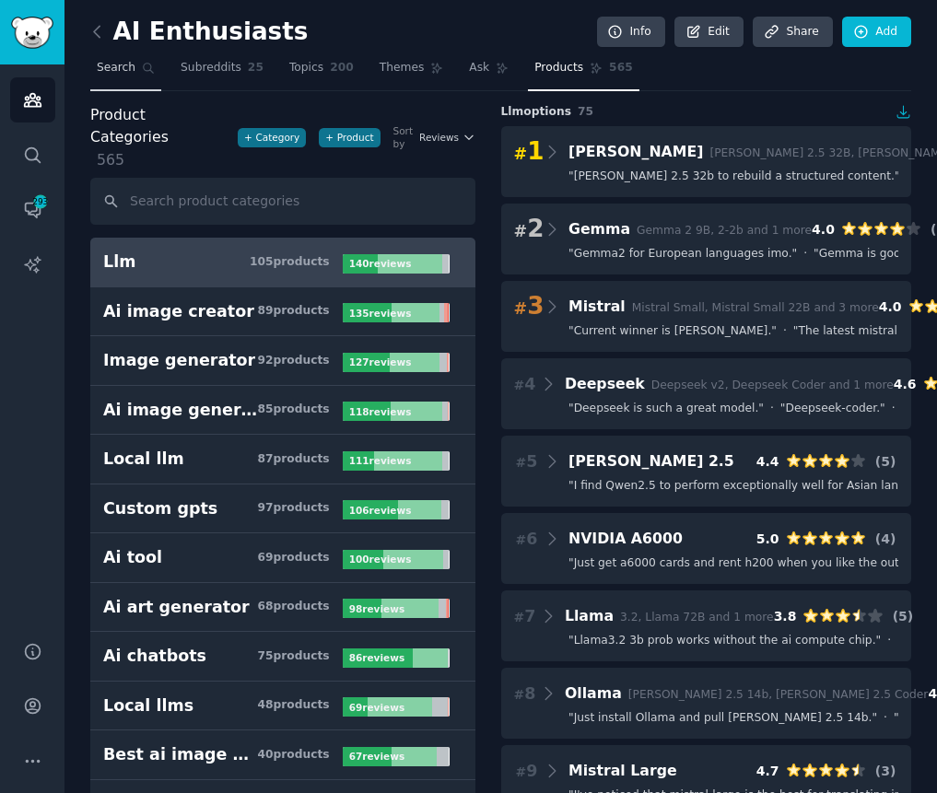
click at [135, 70] on link "Search" at bounding box center [125, 72] width 71 height 38
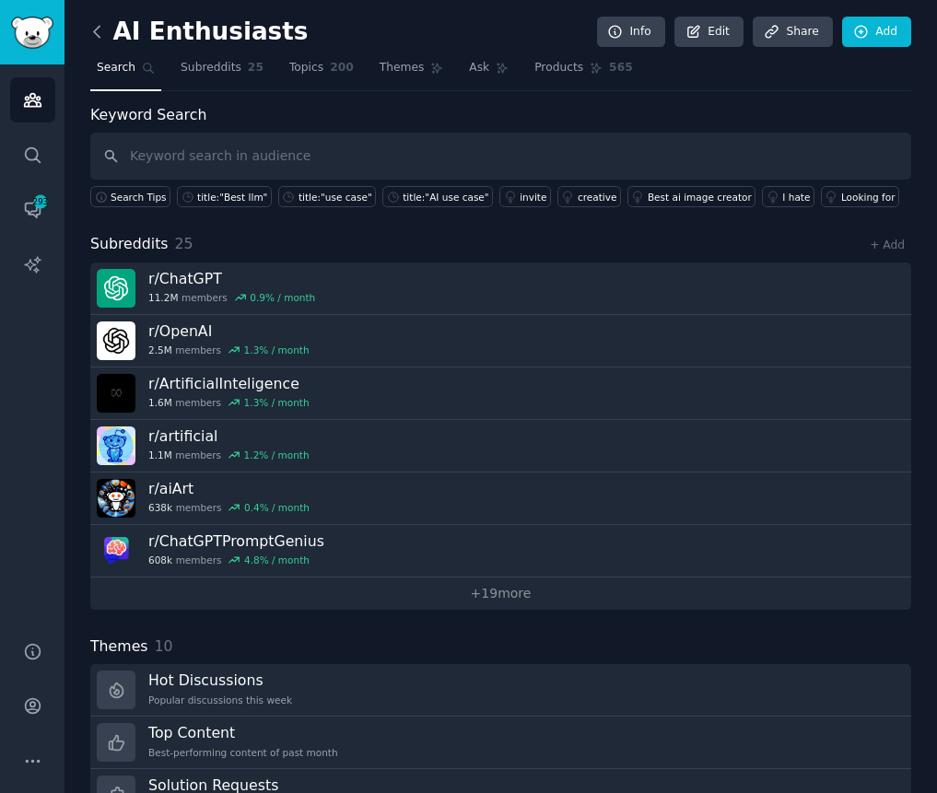
click at [101, 29] on icon at bounding box center [97, 31] width 19 height 19
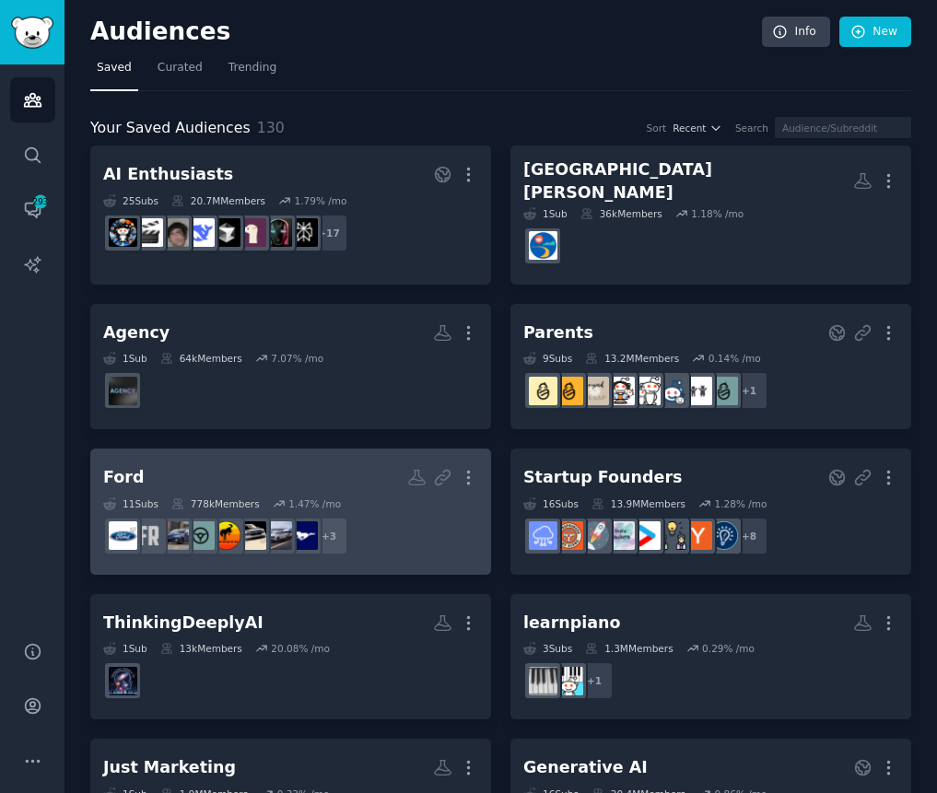
click at [301, 466] on h2 "Ford More" at bounding box center [290, 478] width 375 height 32
